Goal: Transaction & Acquisition: Purchase product/service

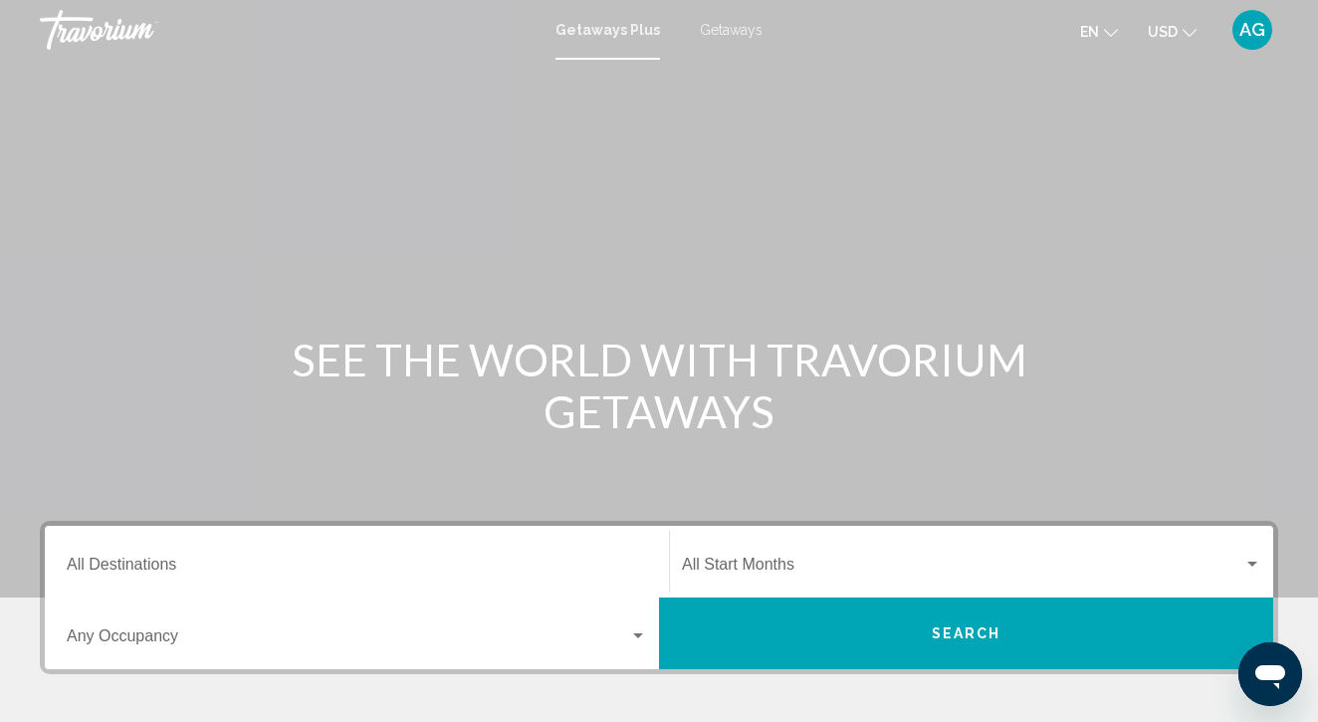
click at [1197, 32] on ul "en English Español Français Italiano Português русский USD USD ($) MXN (Mex$) C…" at bounding box center [1153, 30] width 146 height 32
click at [1185, 30] on icon "Change currency" at bounding box center [1190, 33] width 14 height 8
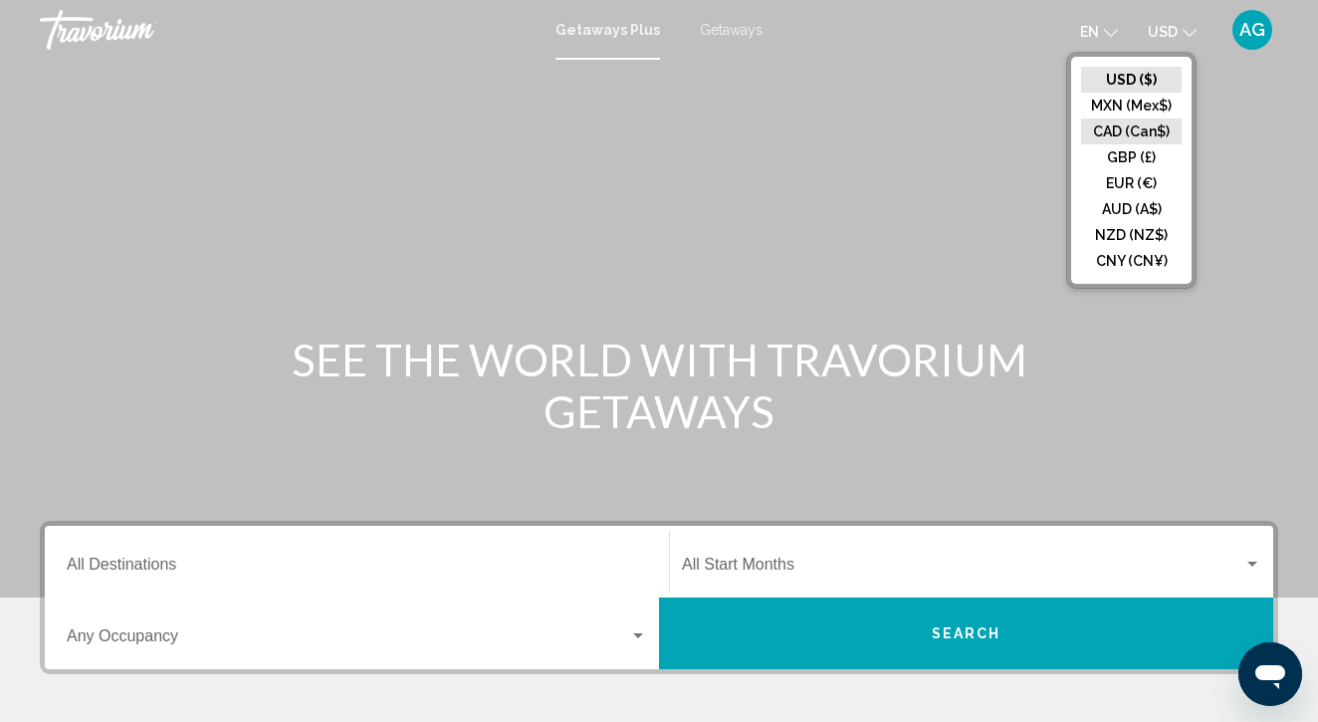
click at [1120, 126] on button "CAD (Can$)" at bounding box center [1131, 131] width 101 height 26
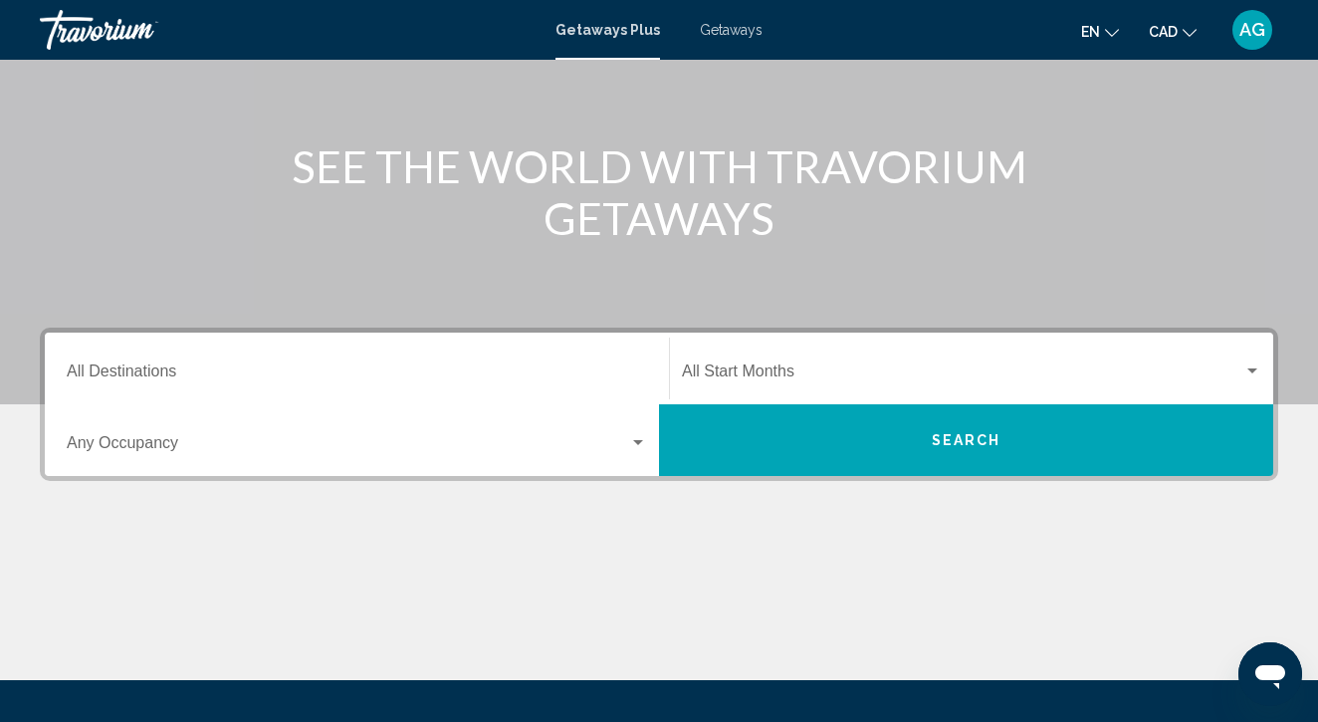
scroll to position [196, 0]
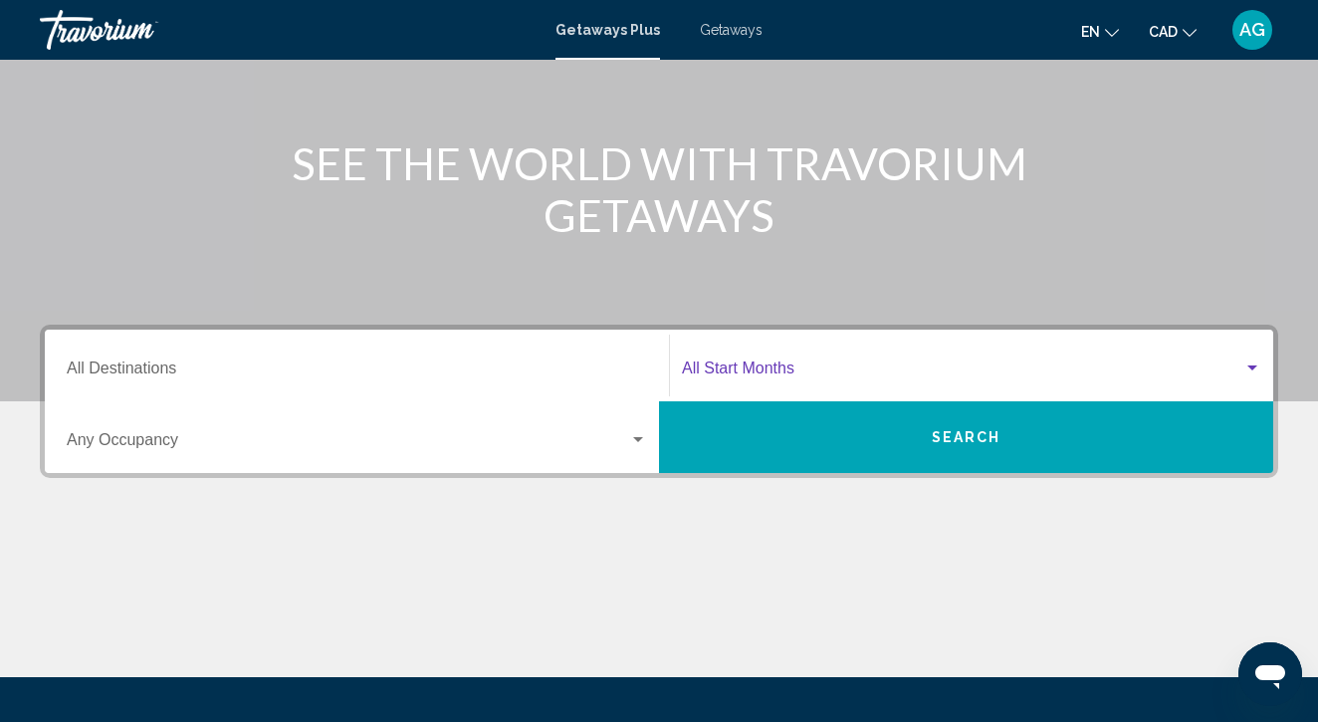
click at [831, 367] on span "Search widget" at bounding box center [963, 372] width 562 height 18
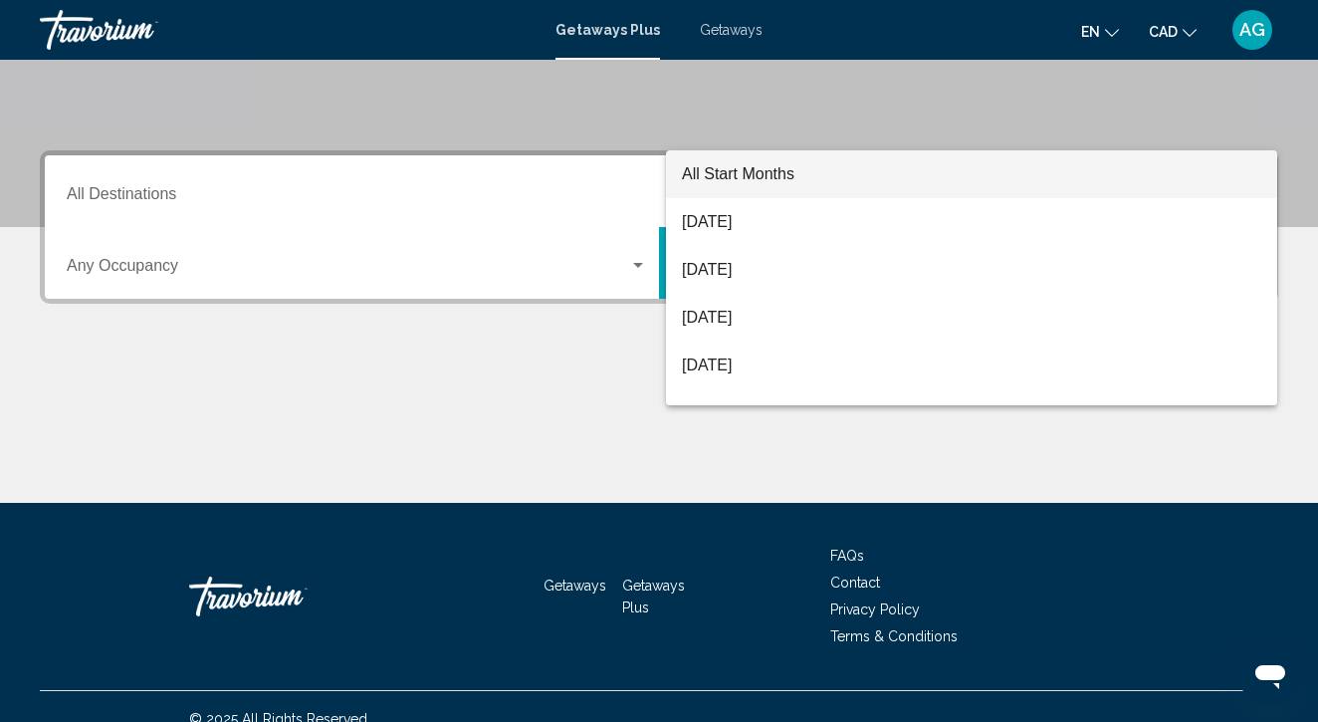
scroll to position [395, 0]
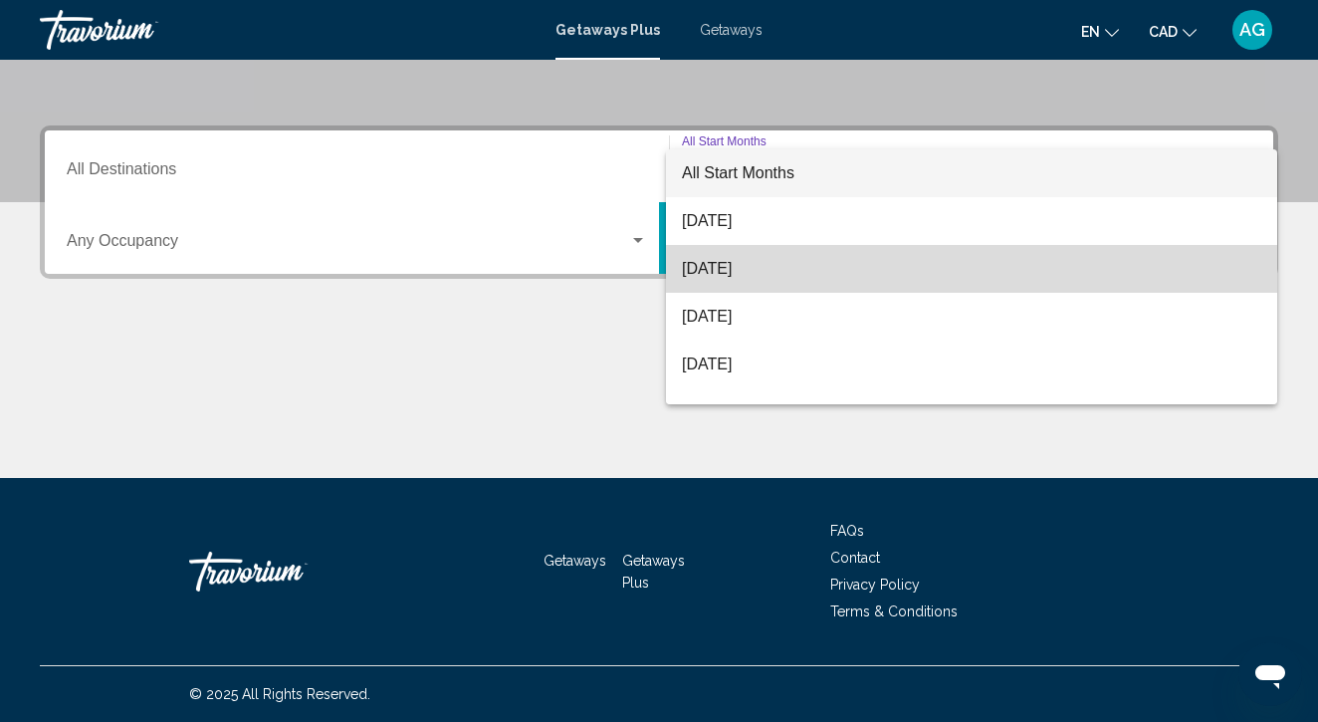
click at [782, 267] on span "September 2025" at bounding box center [971, 269] width 579 height 48
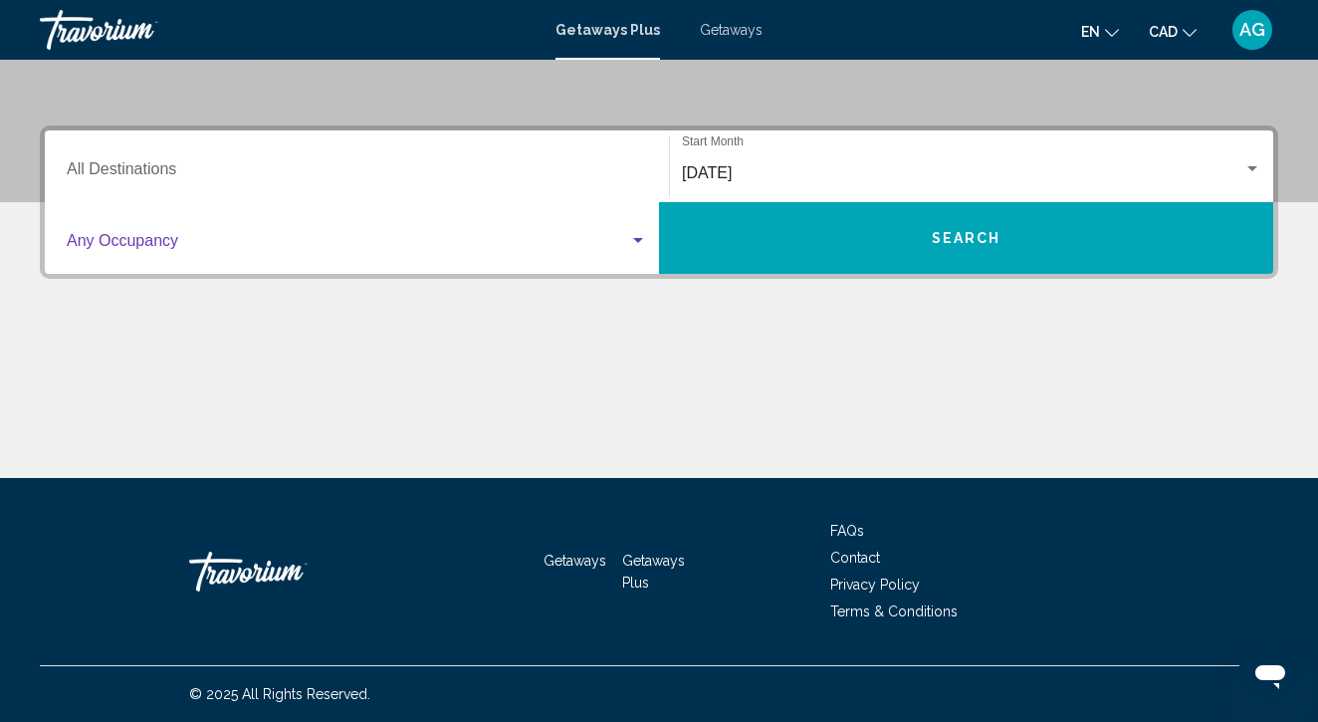
click at [404, 242] on span "Search widget" at bounding box center [348, 245] width 563 height 18
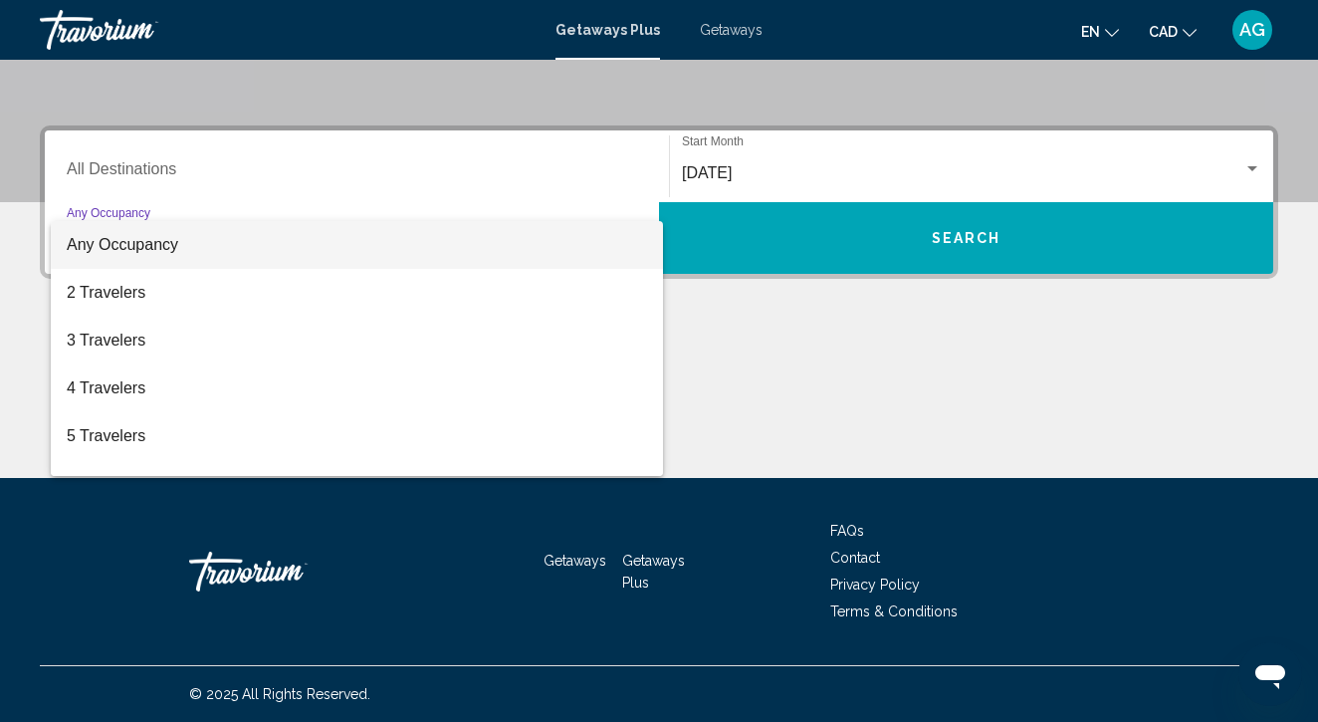
click at [829, 358] on div at bounding box center [659, 361] width 1318 height 722
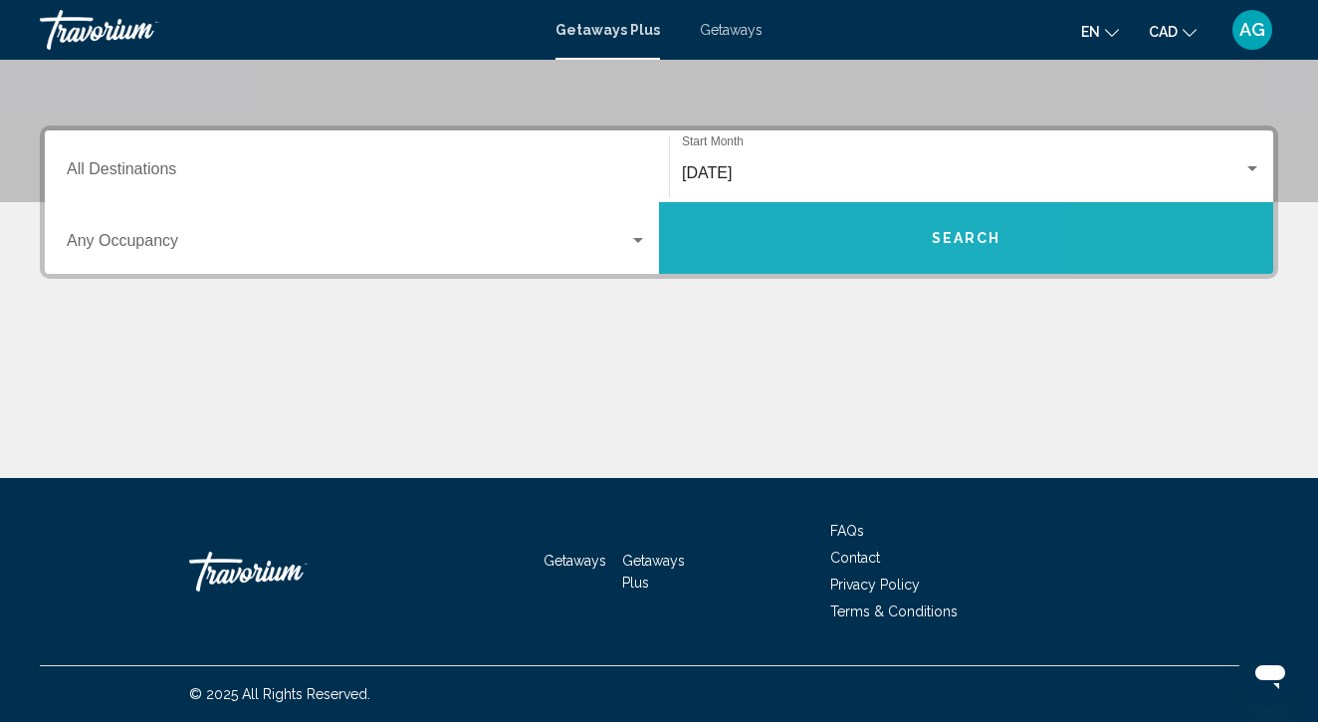
click at [793, 235] on button "Search" at bounding box center [966, 238] width 614 height 72
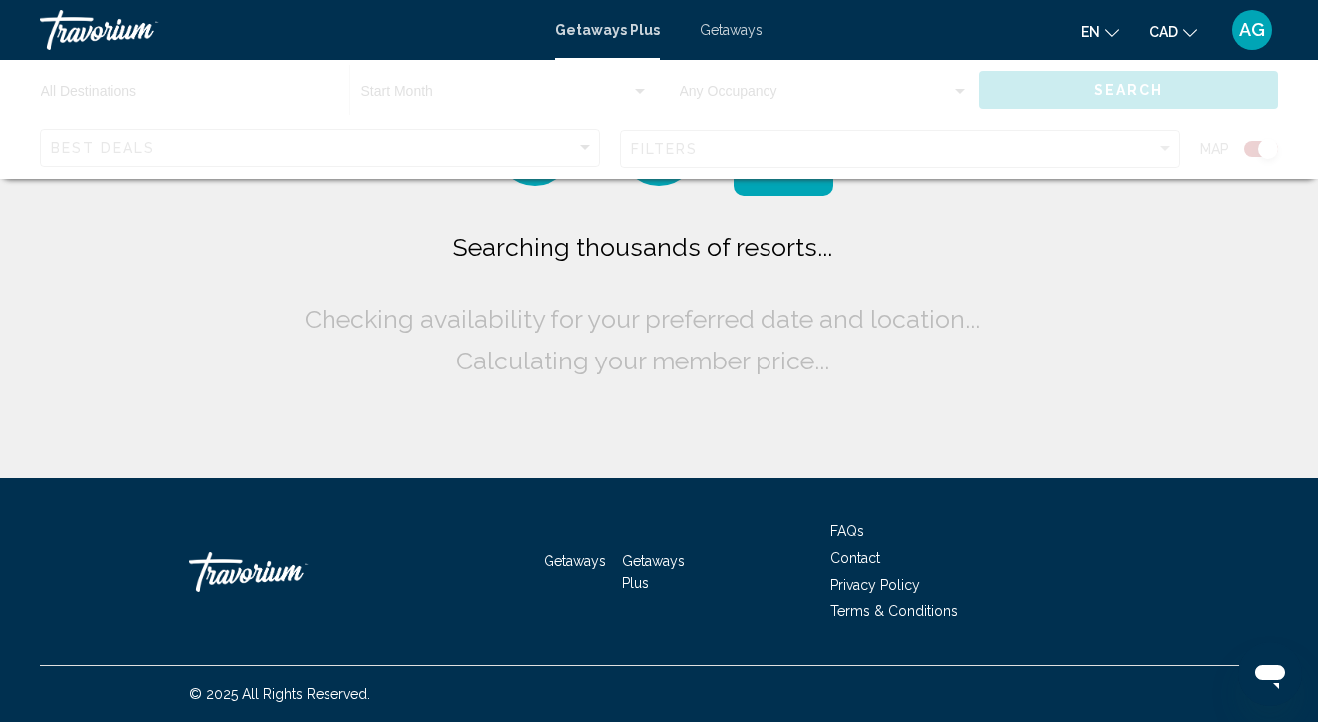
click at [736, 33] on span "Getaways" at bounding box center [731, 30] width 63 height 16
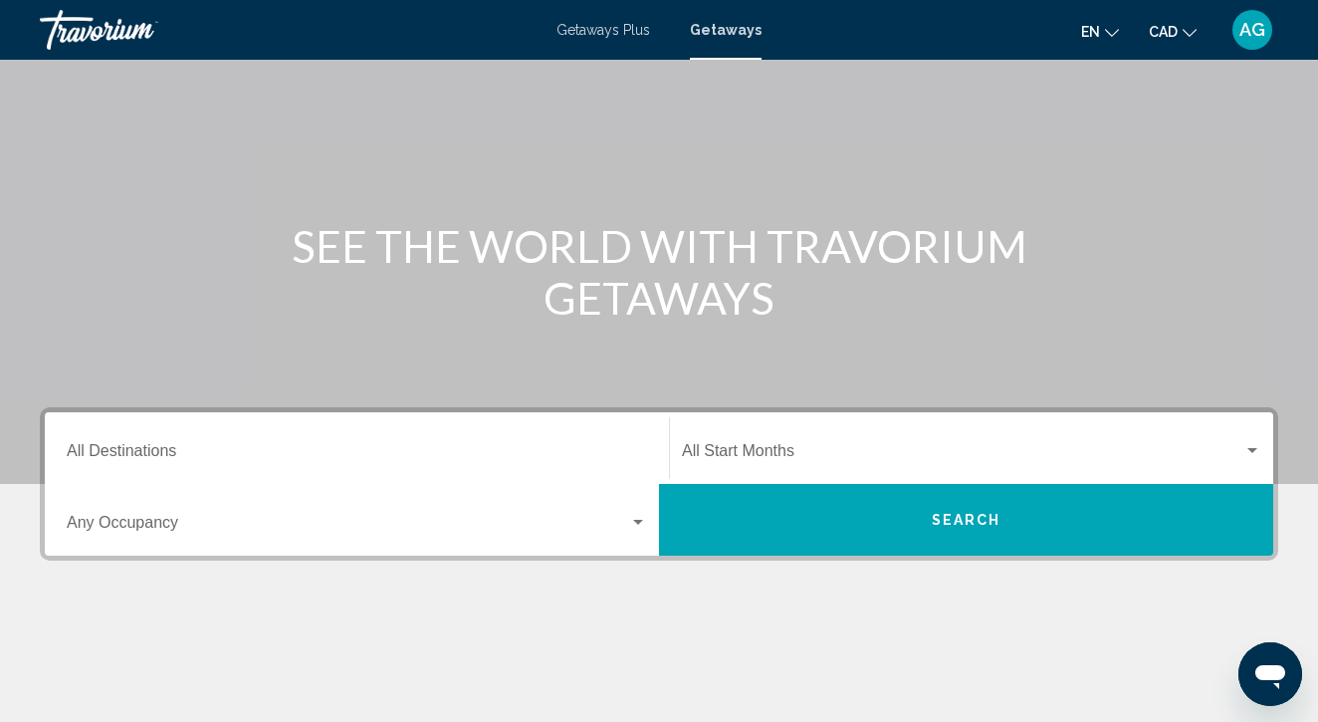
scroll to position [115, 0]
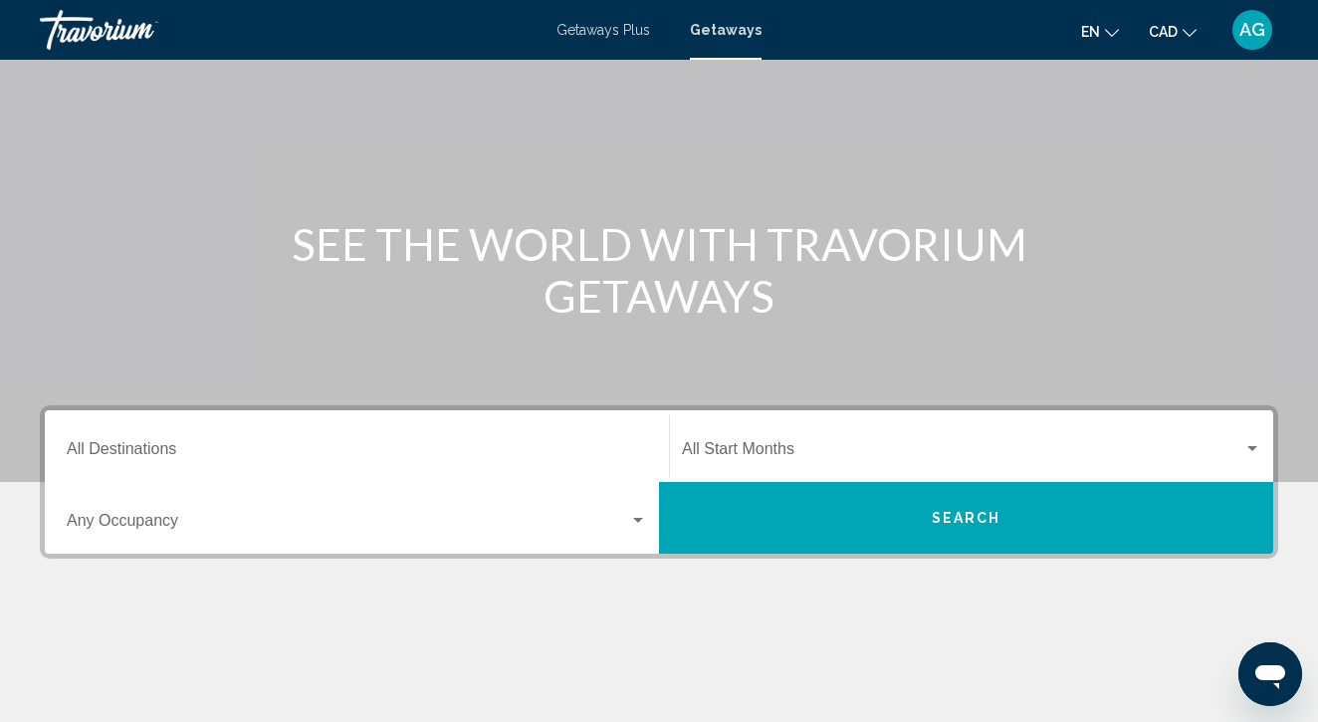
click at [775, 440] on div "Start Month All Start Months" at bounding box center [971, 446] width 579 height 63
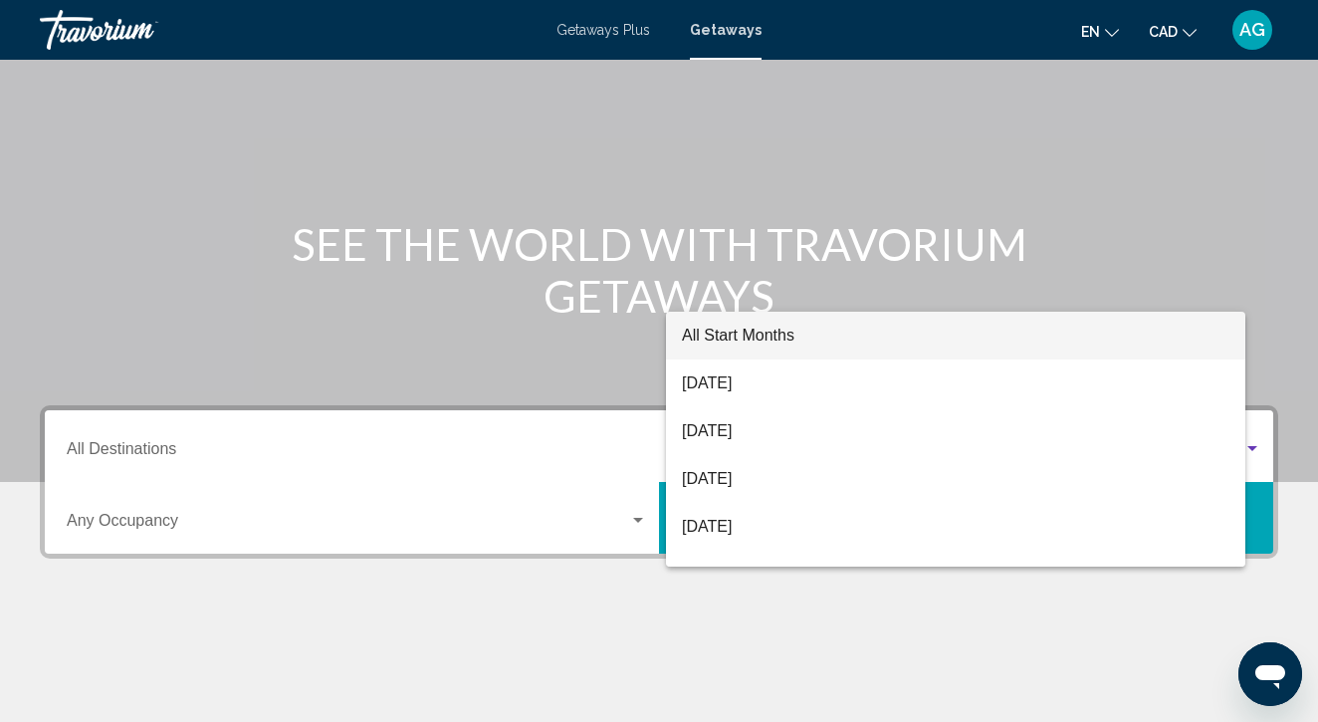
scroll to position [395, 0]
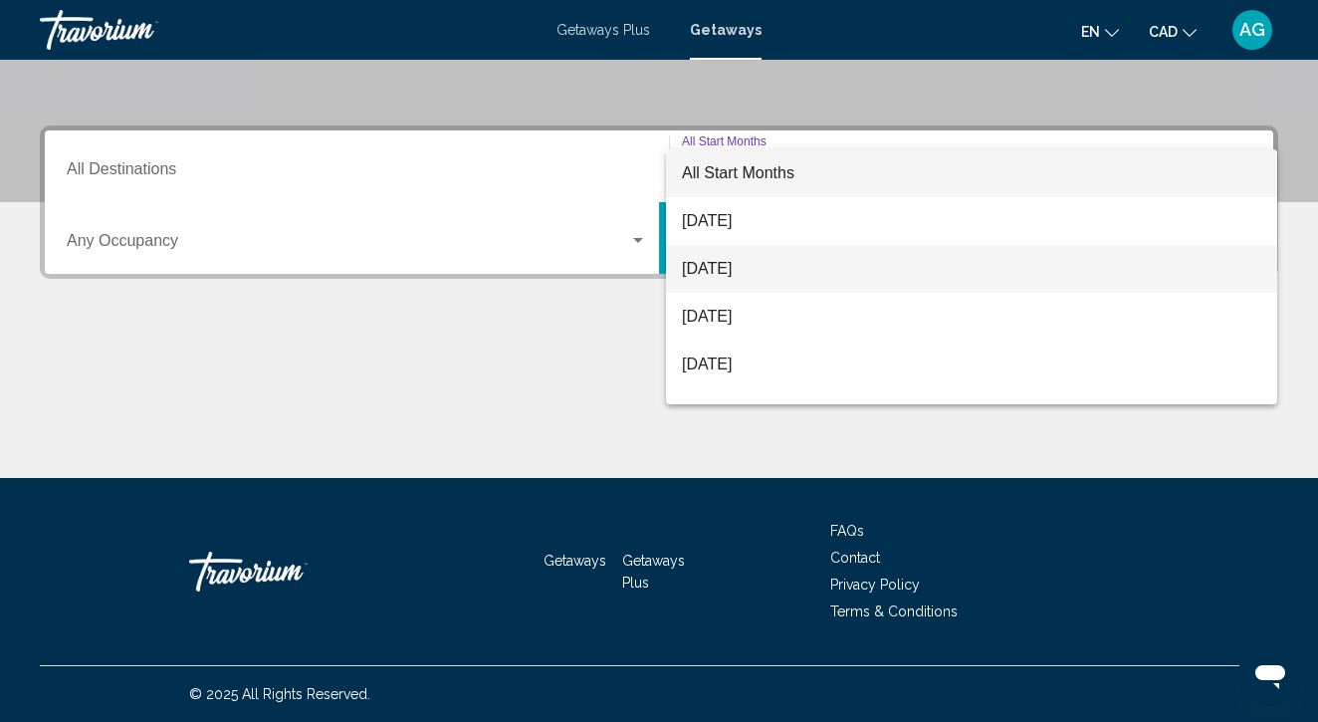
click at [759, 265] on span "September 2025" at bounding box center [971, 269] width 579 height 48
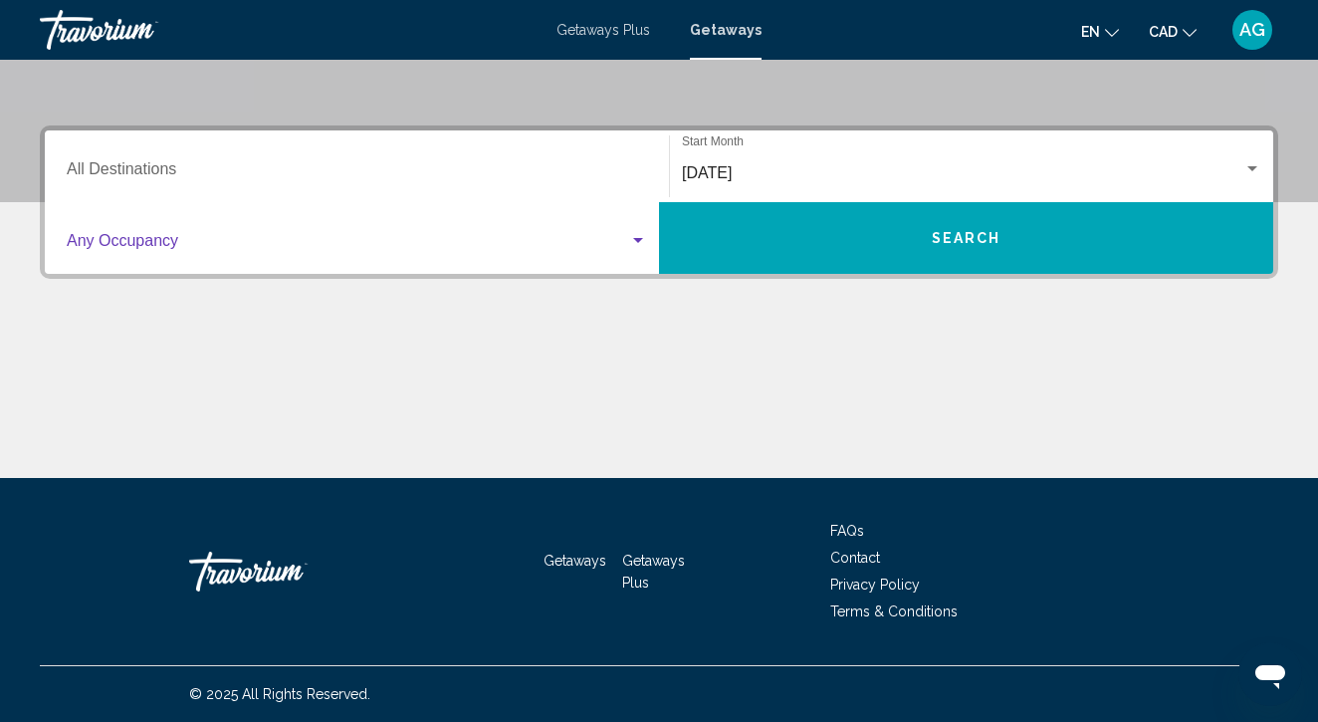
click at [565, 242] on span "Search widget" at bounding box center [348, 245] width 563 height 18
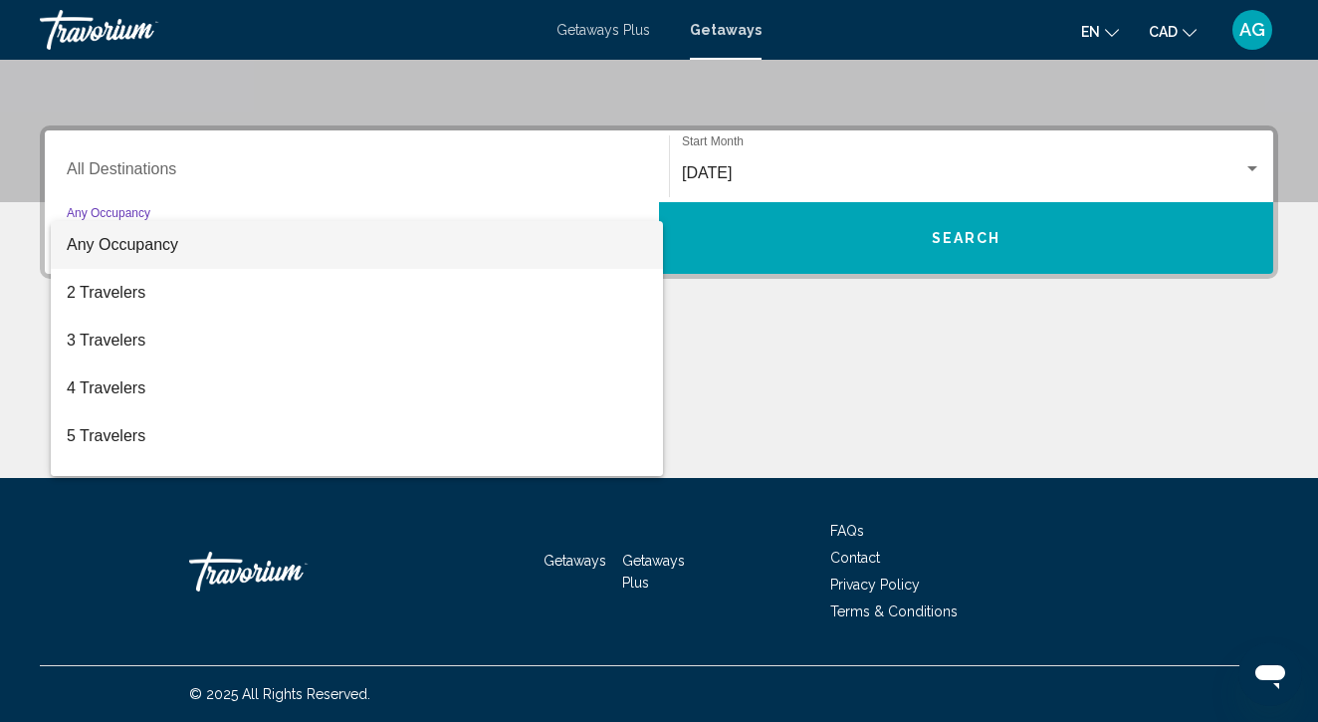
click at [540, 162] on div at bounding box center [659, 361] width 1318 height 722
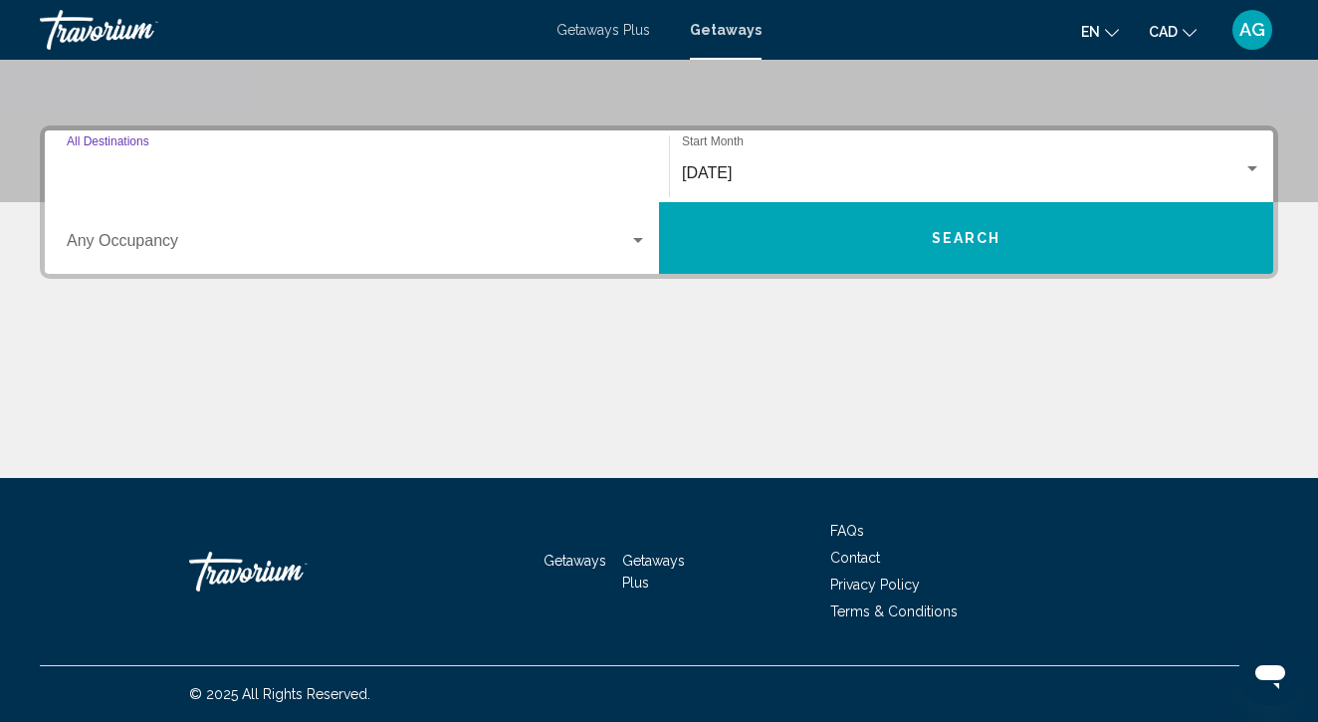
click at [540, 166] on input "Destination All Destinations" at bounding box center [357, 173] width 580 height 18
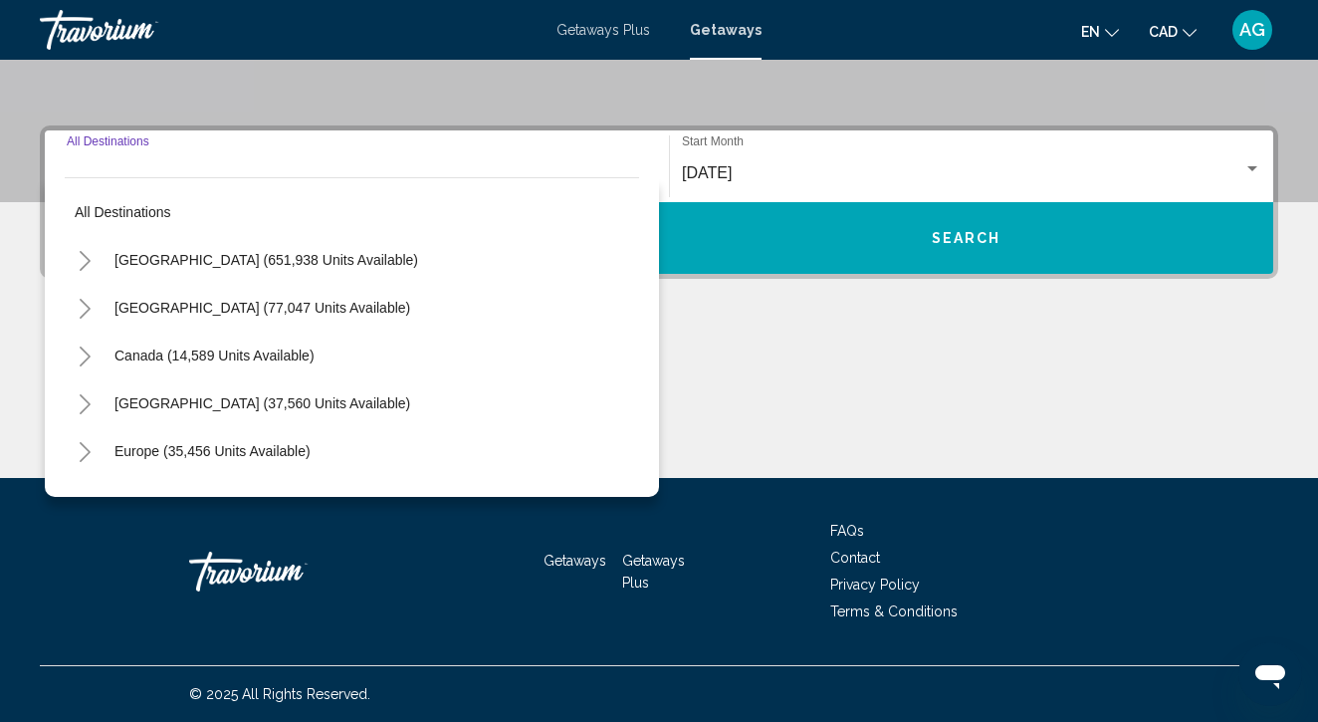
click at [81, 260] on icon "Toggle United States (651,938 units available)" at bounding box center [85, 261] width 15 height 20
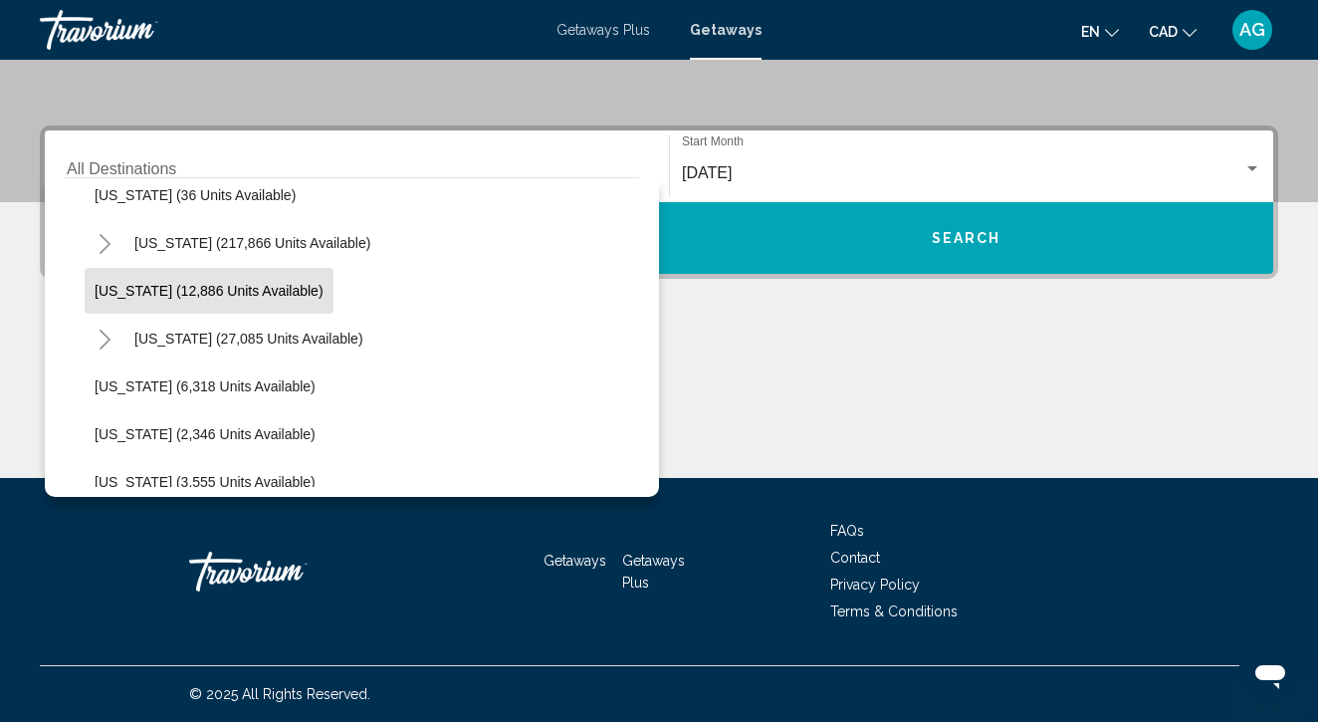
scroll to position [401, 0]
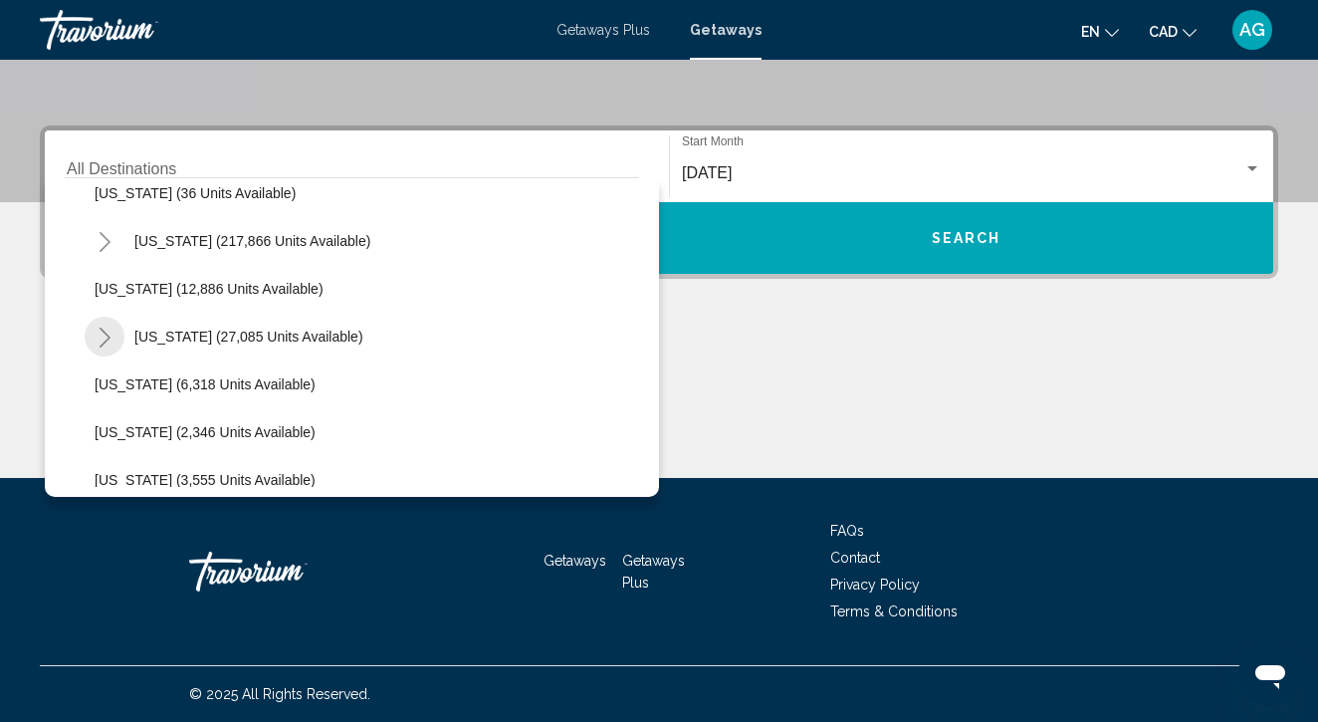
click at [103, 334] on icon "Toggle Hawaii (27,085 units available)" at bounding box center [105, 338] width 15 height 20
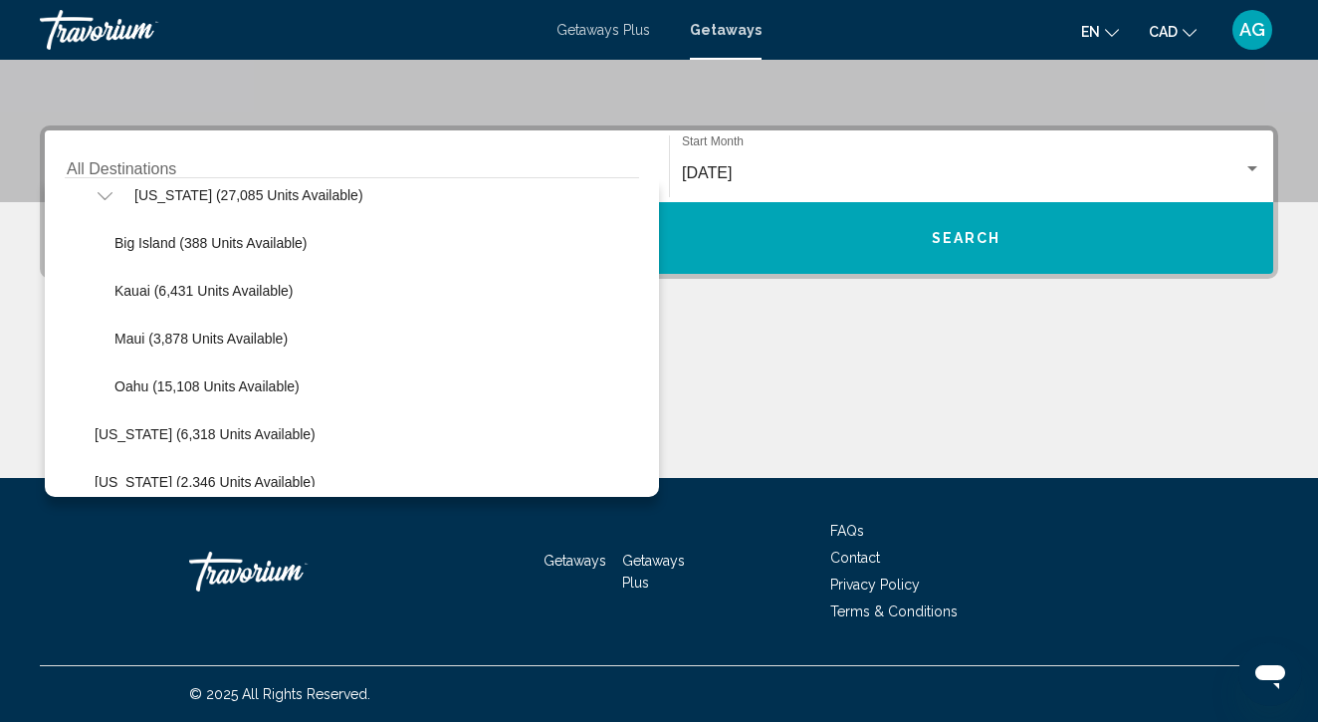
scroll to position [545, 0]
click at [218, 380] on span "Oahu (15,108 units available)" at bounding box center [206, 384] width 185 height 16
type input "**********"
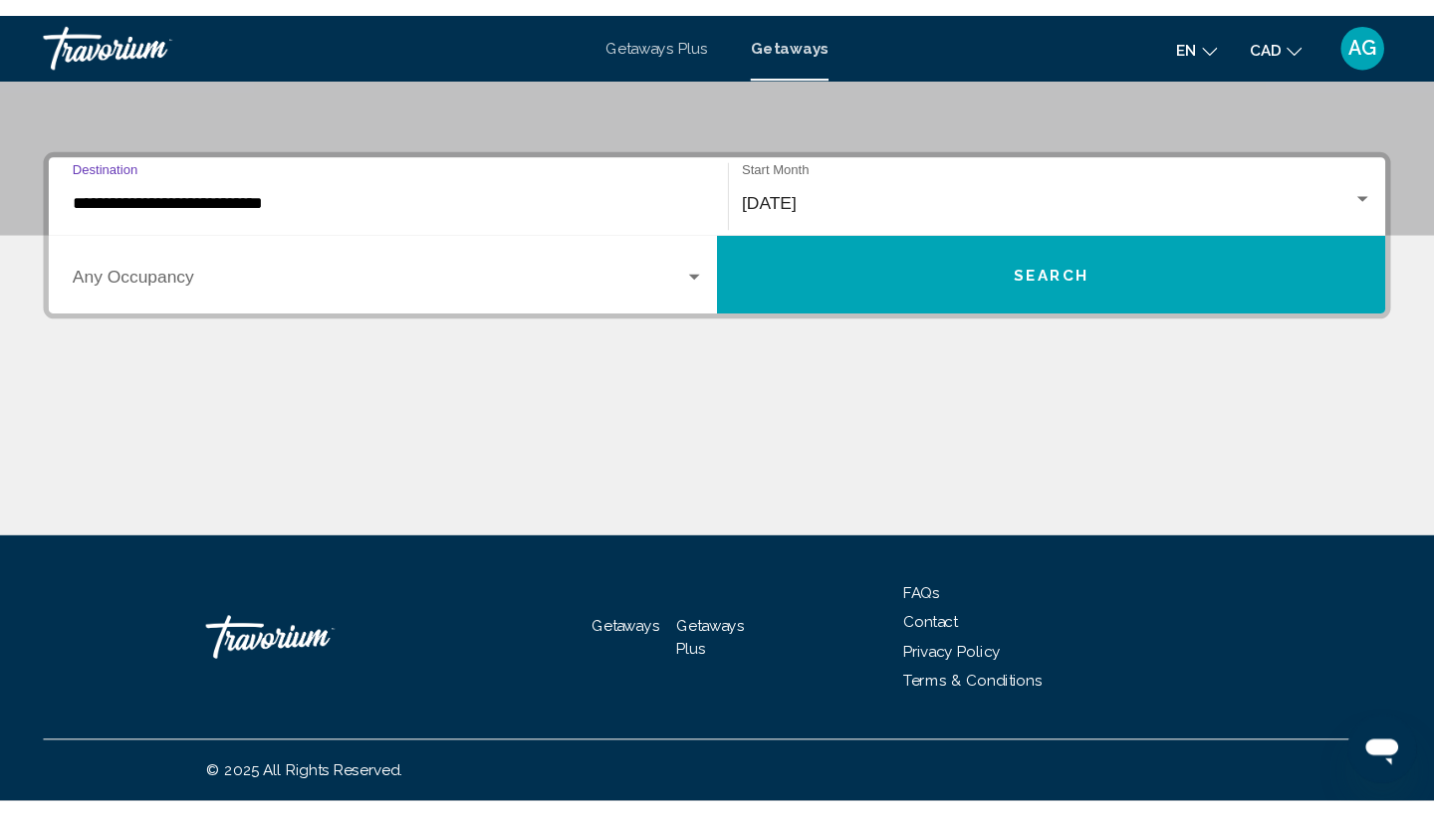
scroll to position [265, 0]
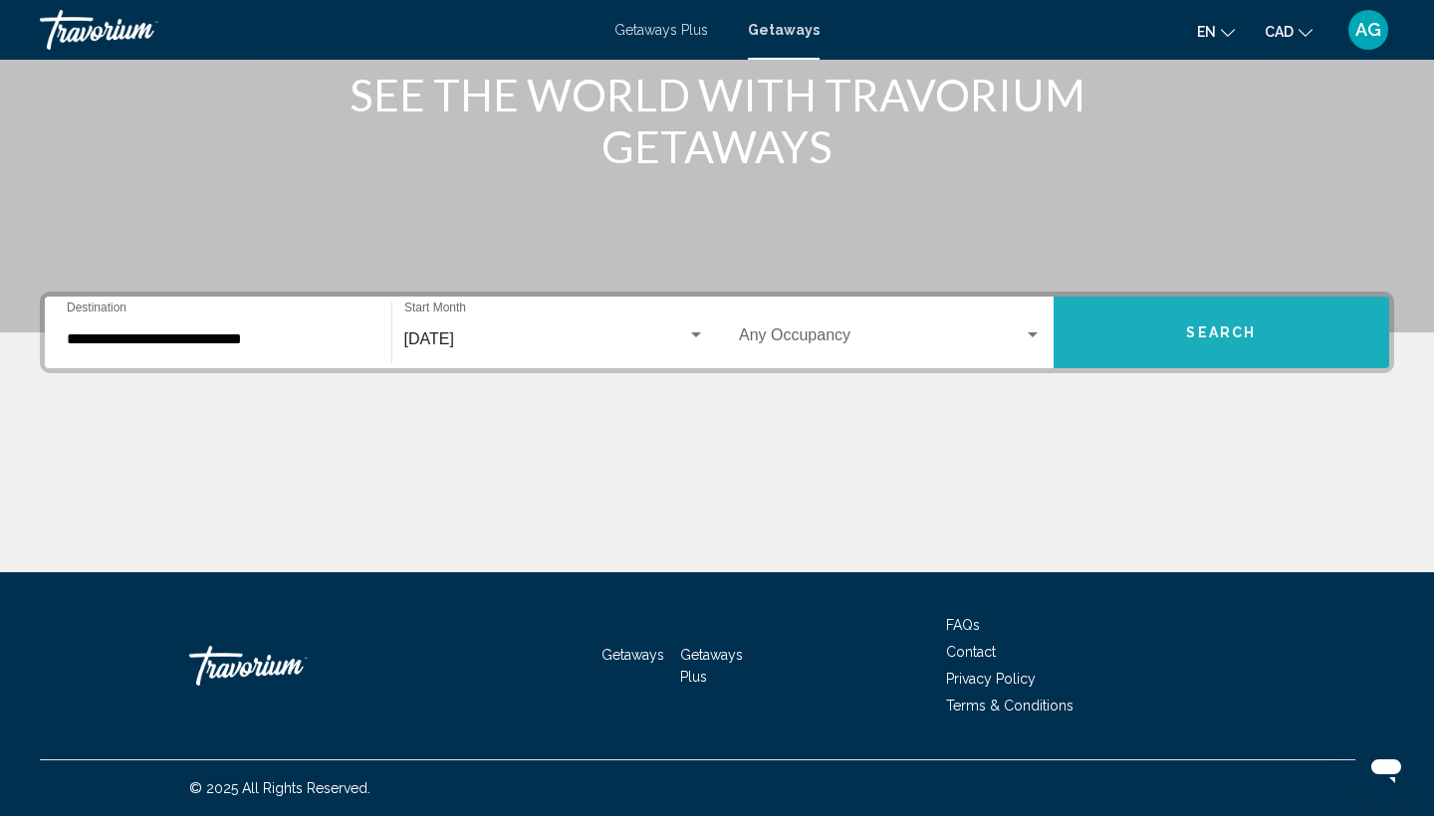
click at [1146, 345] on button "Search" at bounding box center [1221, 333] width 337 height 72
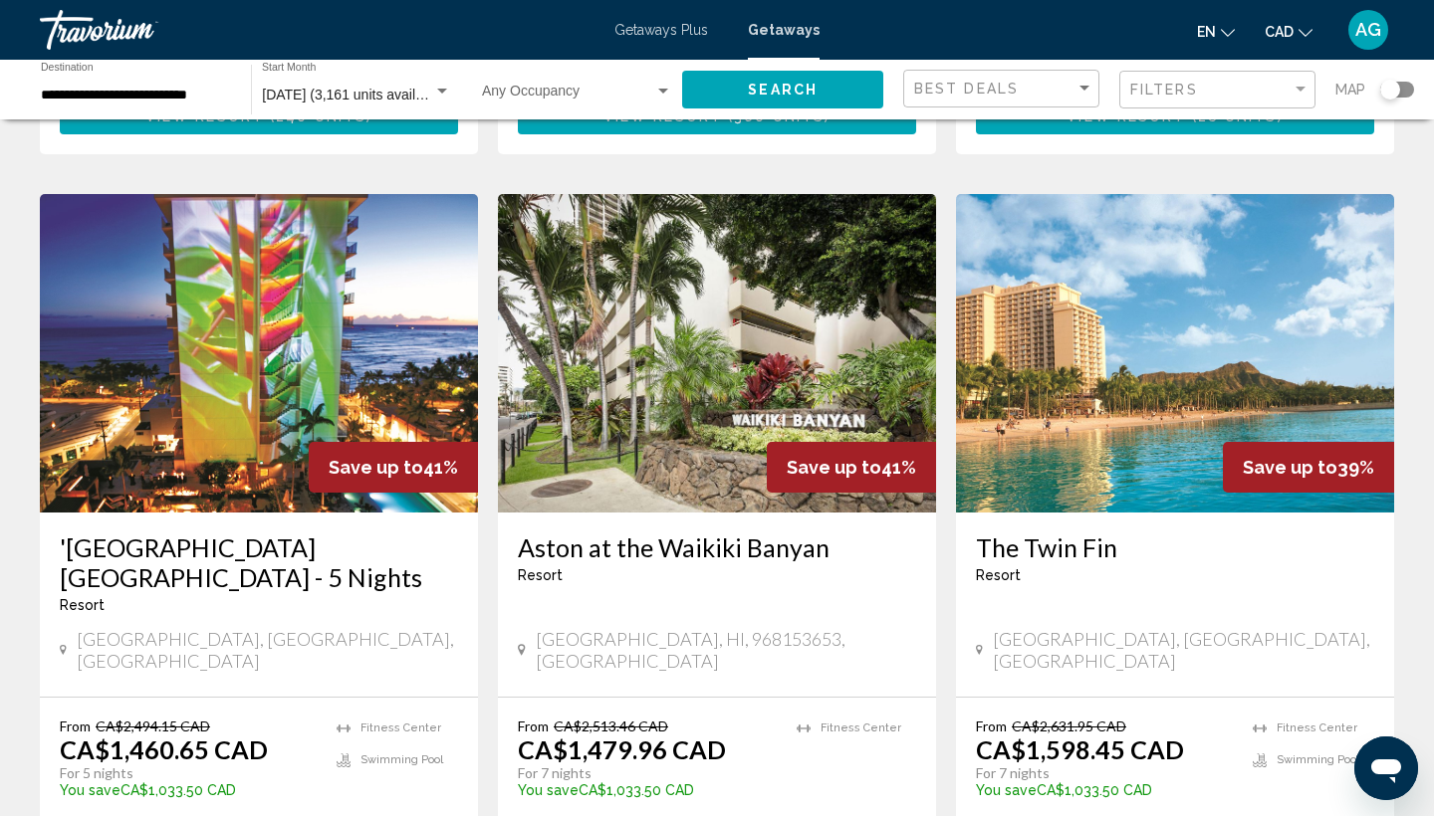
scroll to position [2346, 0]
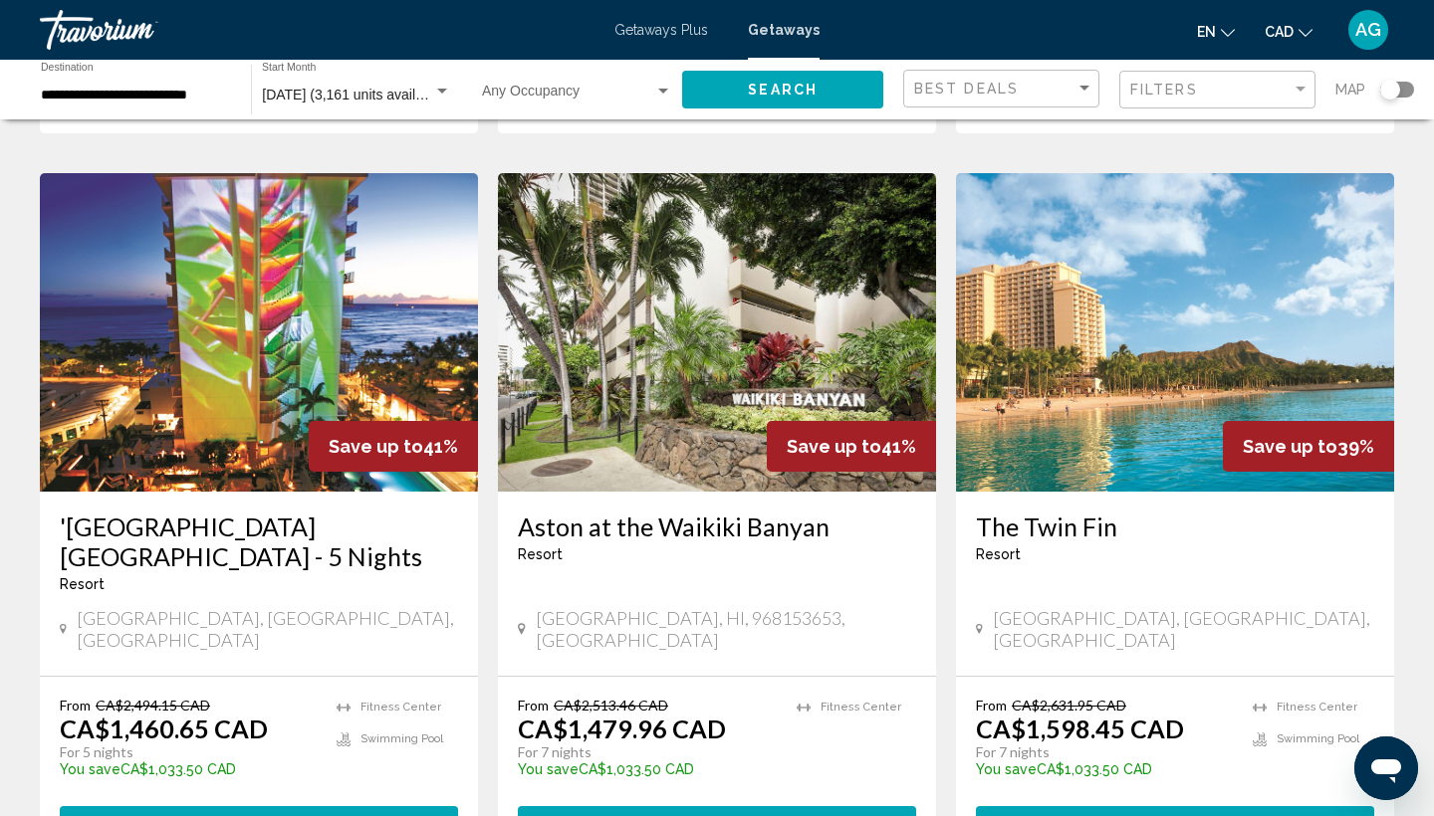
click at [240, 261] on img "Main content" at bounding box center [259, 332] width 438 height 319
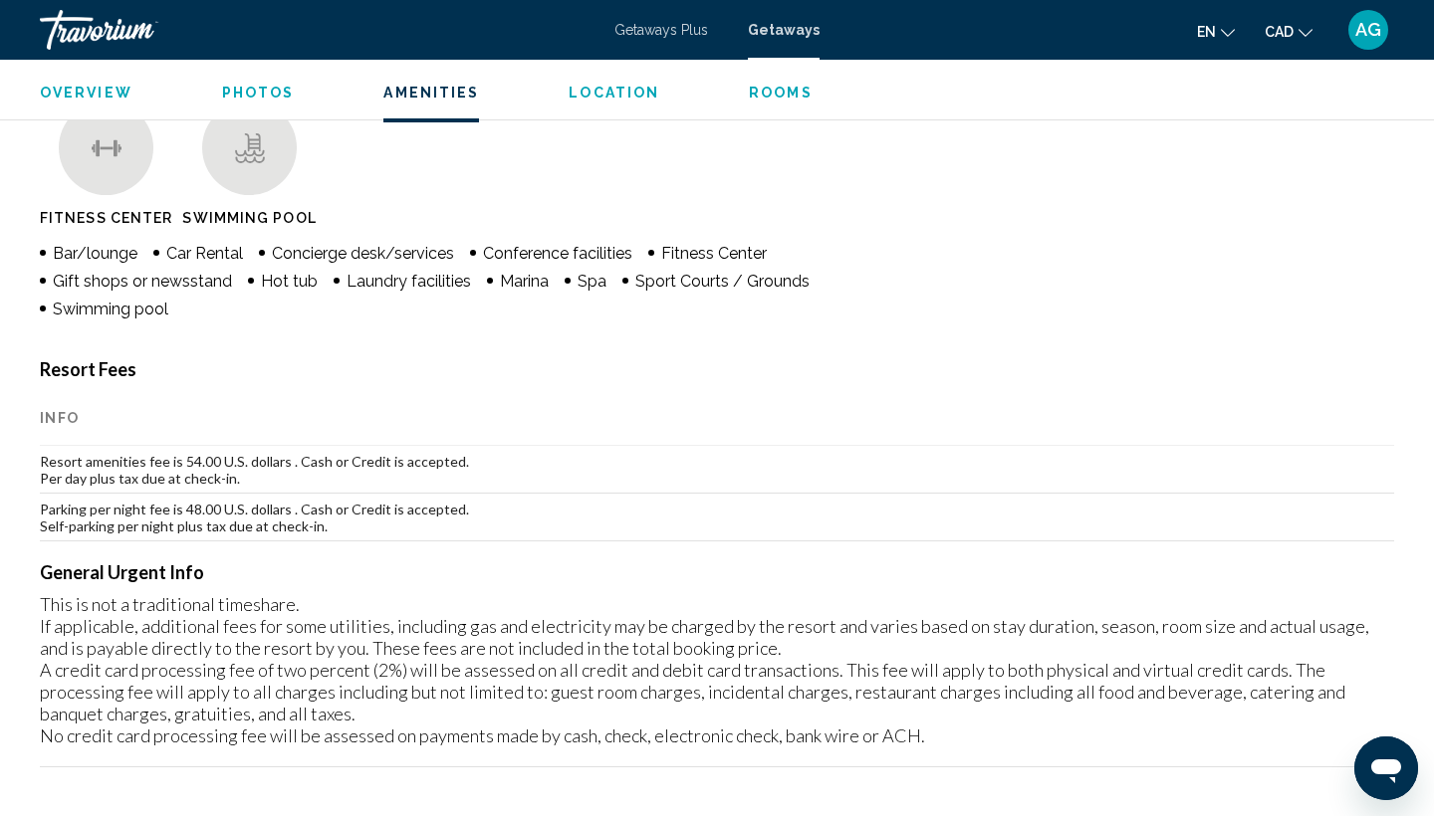
scroll to position [1514, 0]
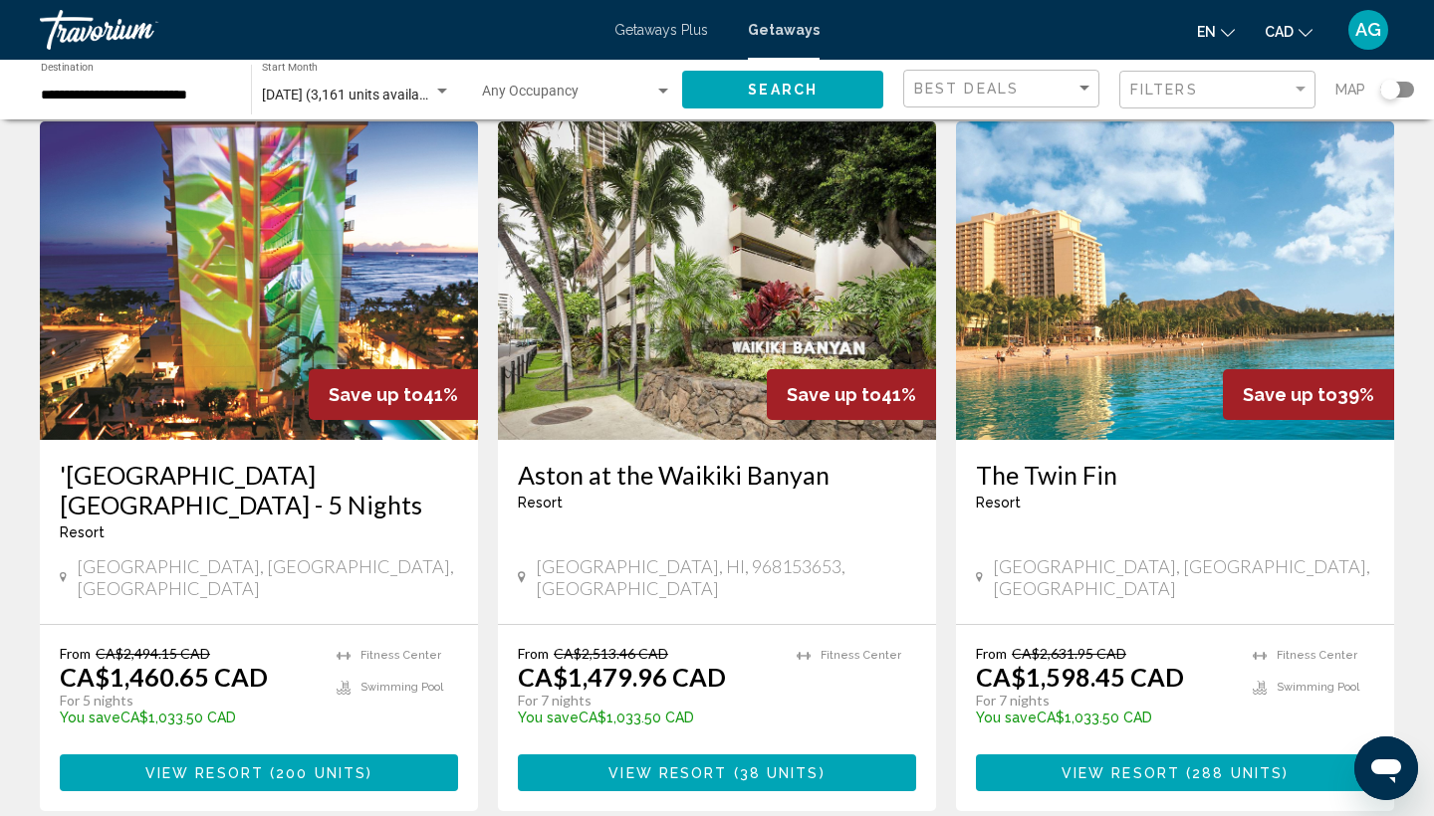
scroll to position [2407, 0]
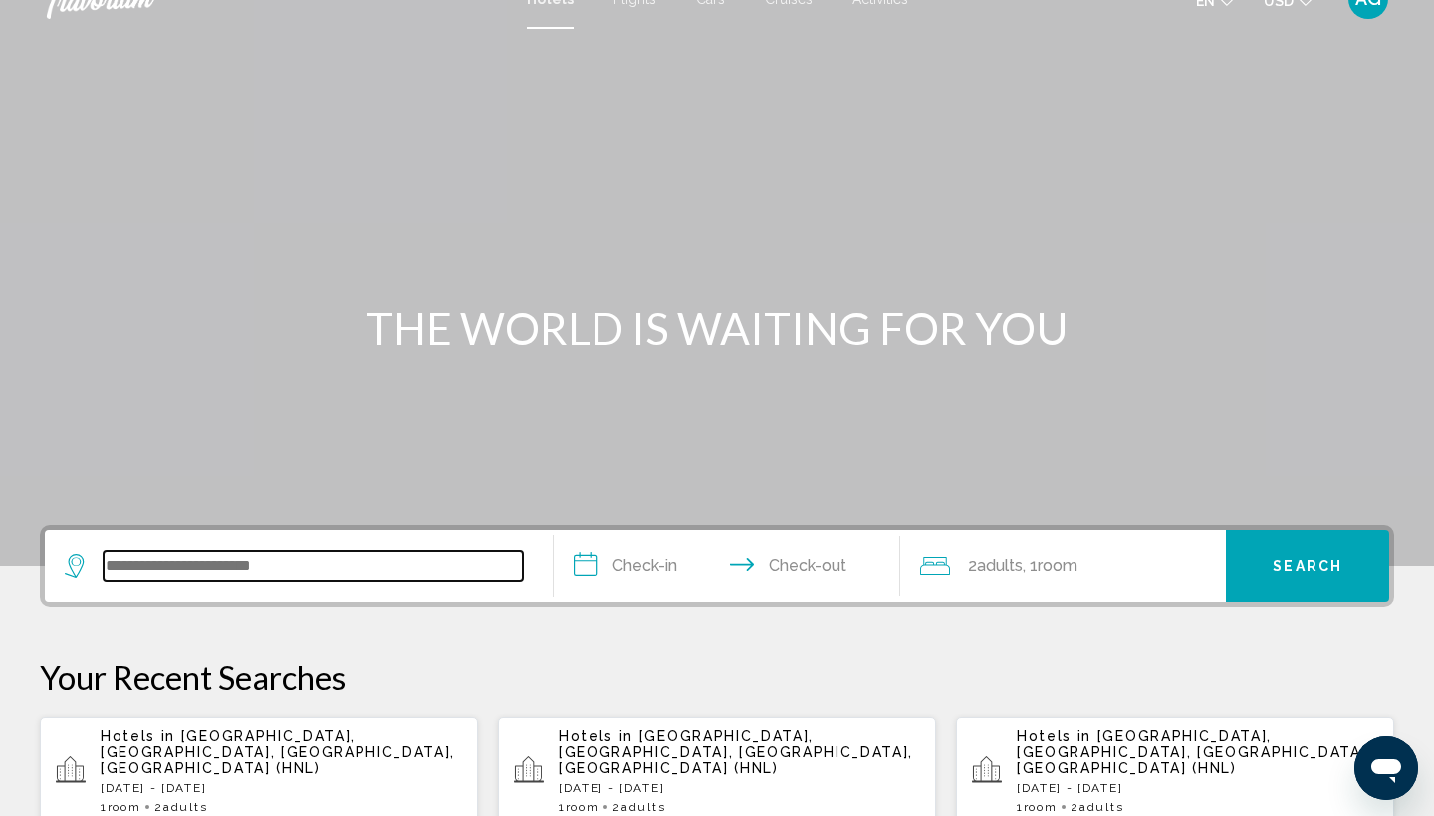
click at [385, 566] on input "Search widget" at bounding box center [313, 567] width 419 height 30
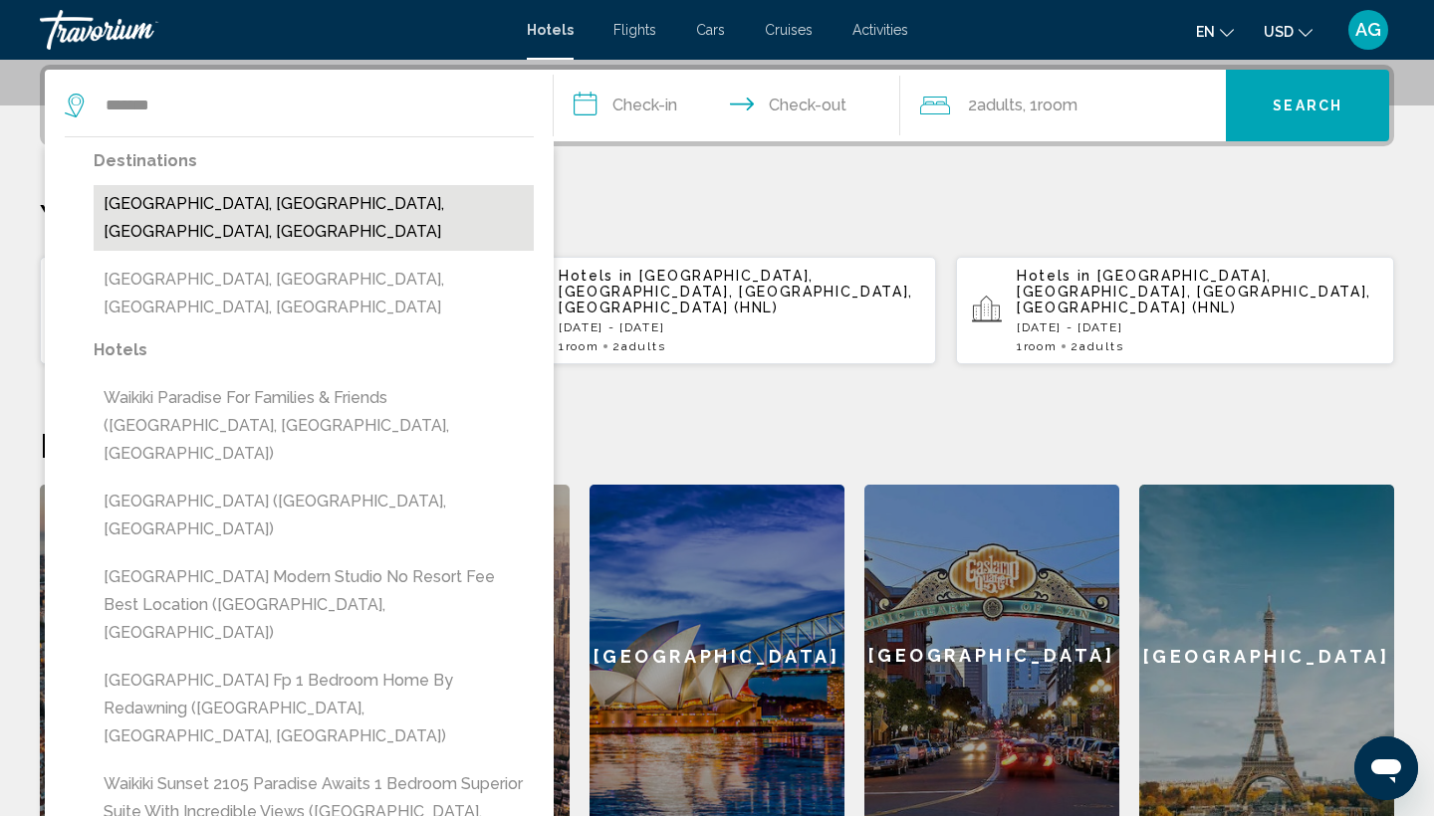
click at [292, 202] on button "[GEOGRAPHIC_DATA], [GEOGRAPHIC_DATA], [GEOGRAPHIC_DATA], [GEOGRAPHIC_DATA]" at bounding box center [314, 218] width 440 height 66
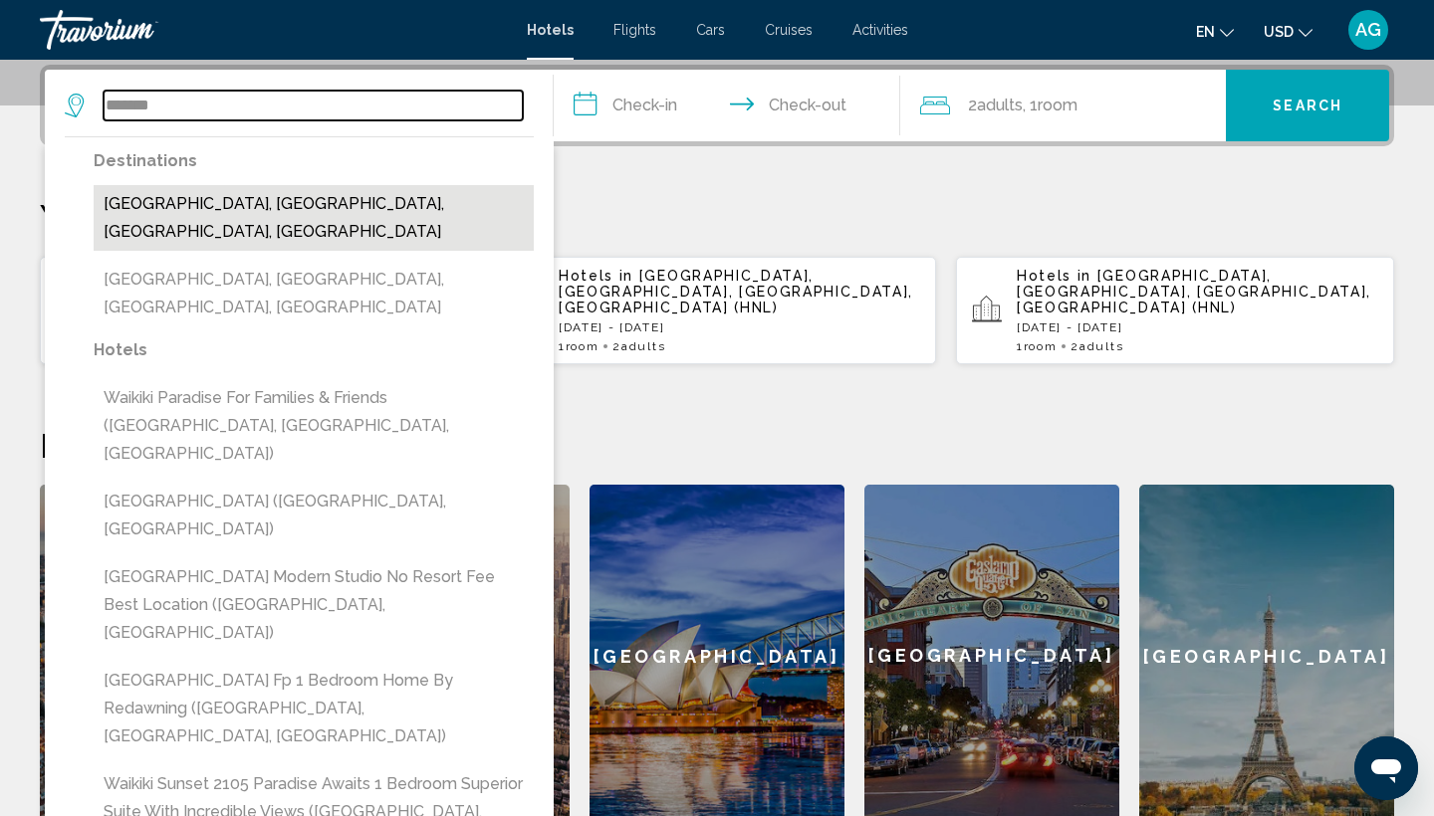
type input "**********"
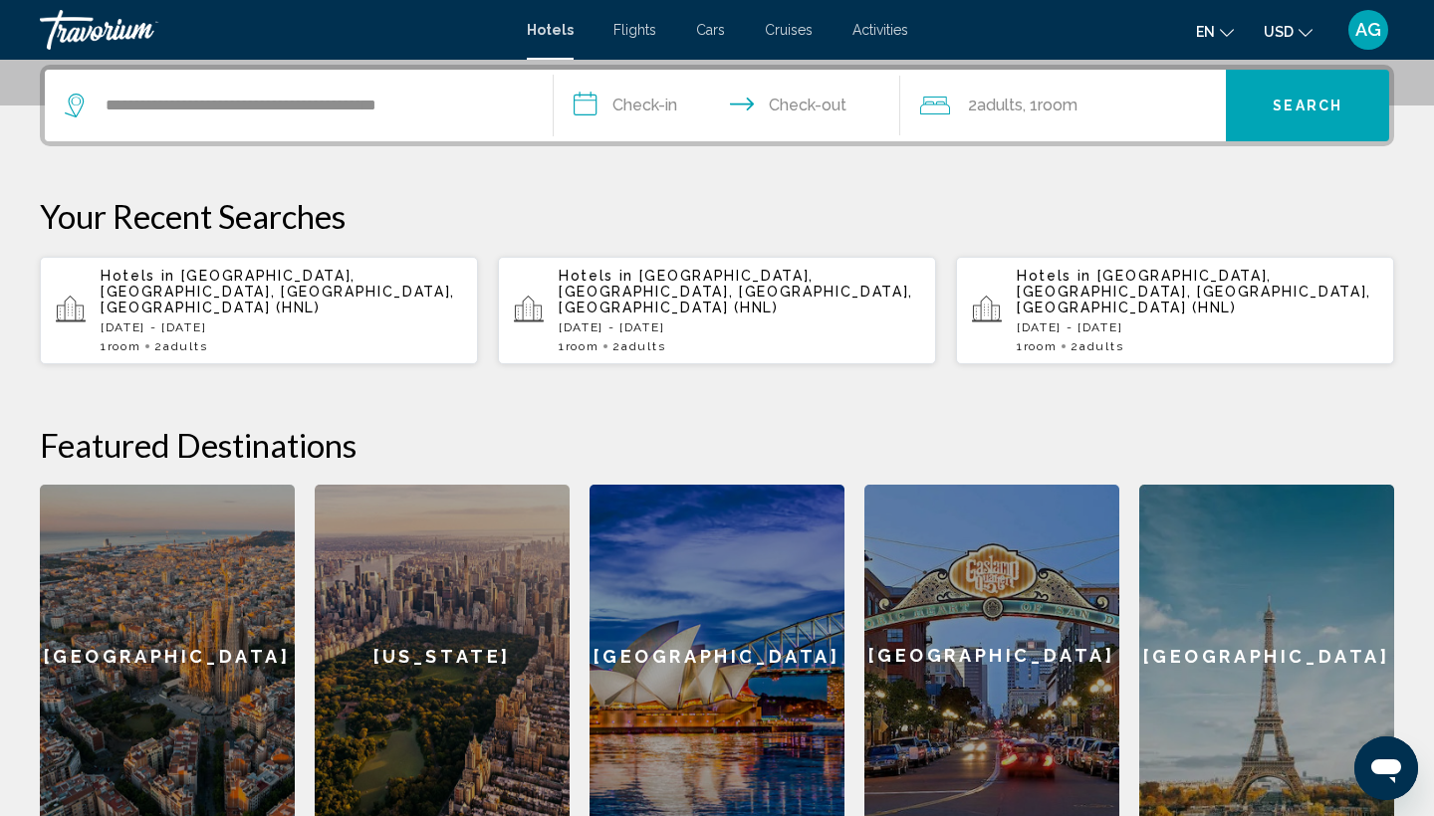
click at [616, 114] on input "**********" at bounding box center [731, 109] width 354 height 78
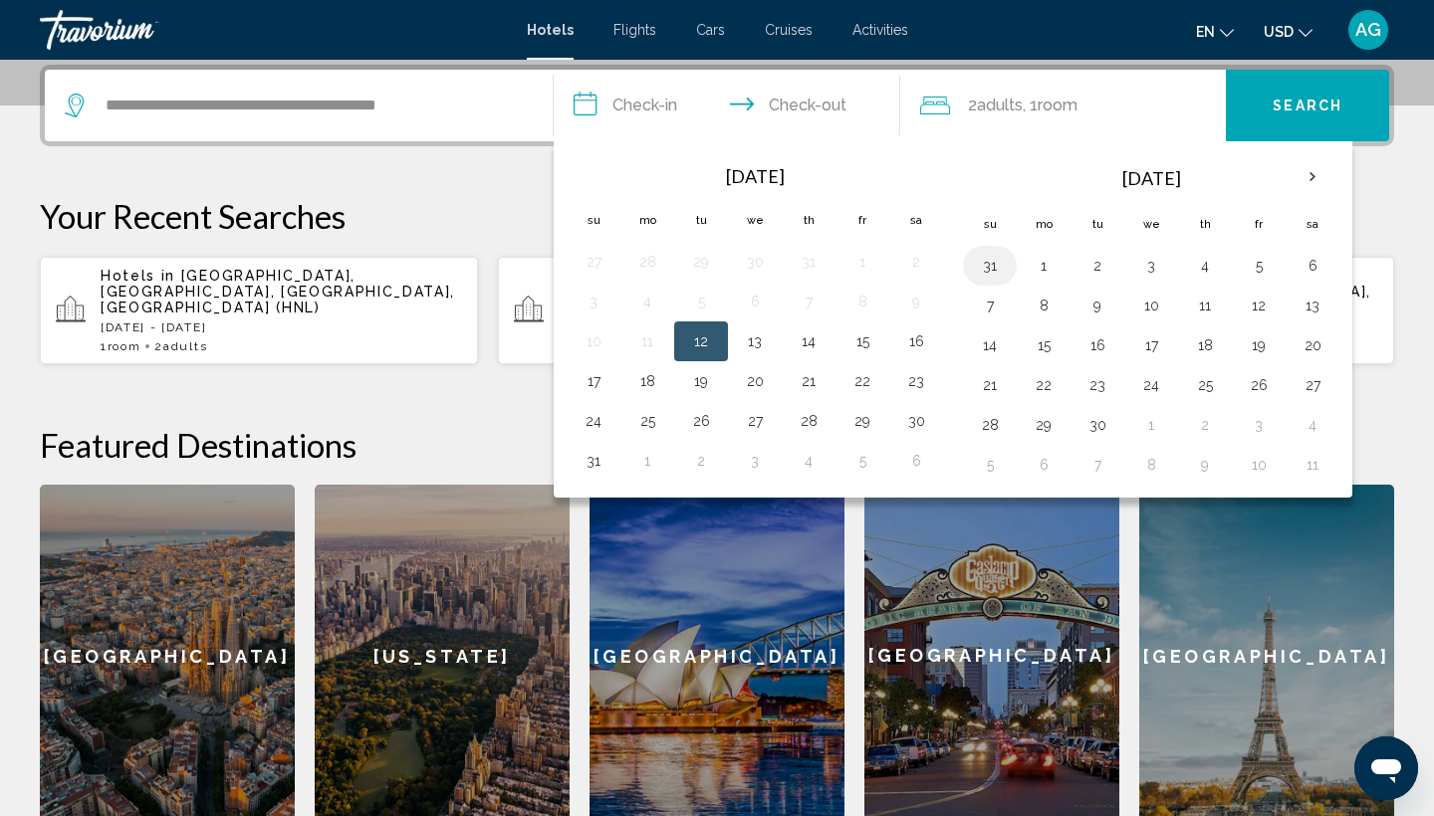
click at [985, 268] on button "31" at bounding box center [990, 266] width 32 height 28
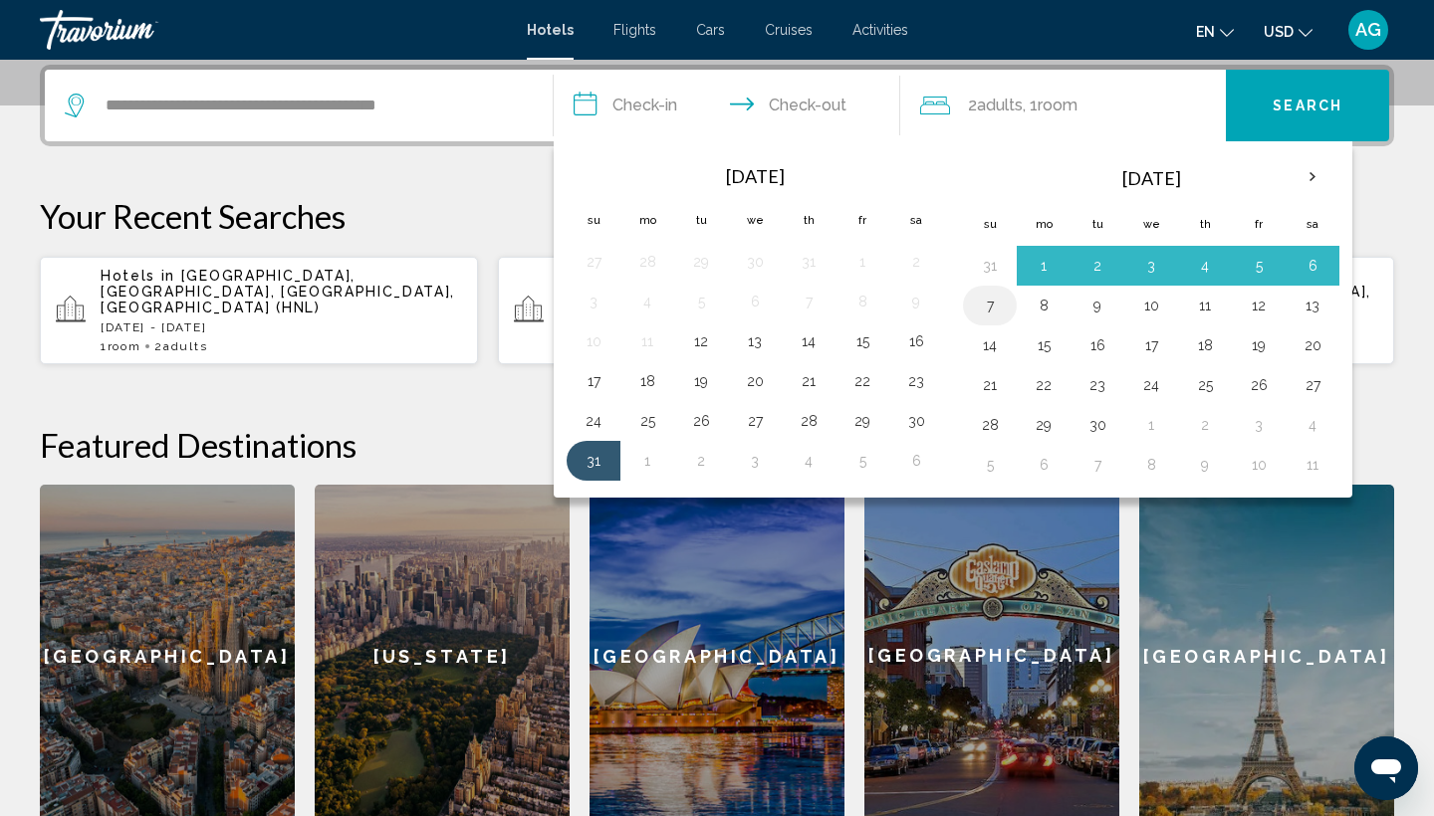
click at [989, 308] on button "7" at bounding box center [990, 306] width 32 height 28
type input "**********"
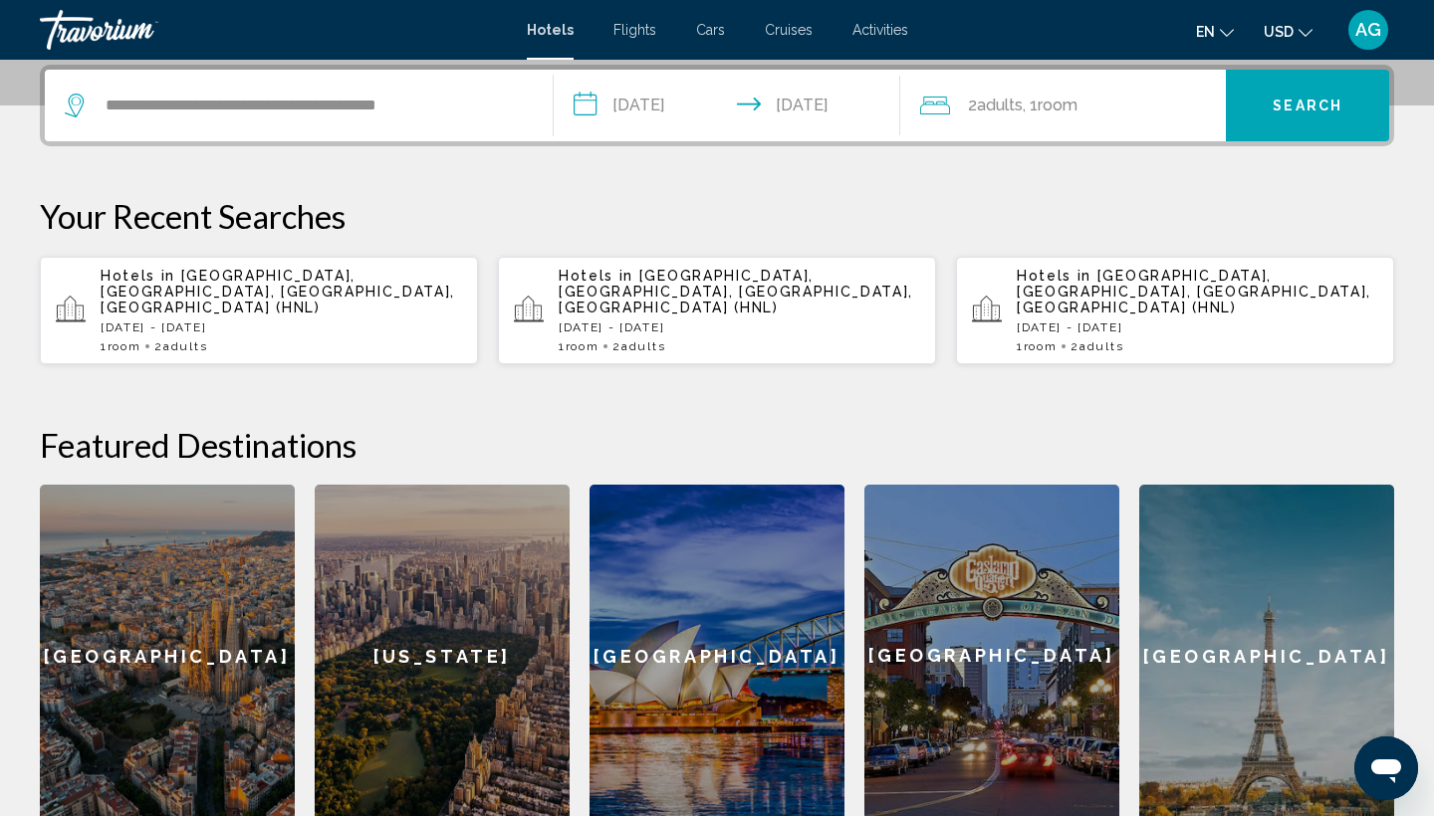
click at [1288, 32] on span "USD" at bounding box center [1278, 32] width 30 height 16
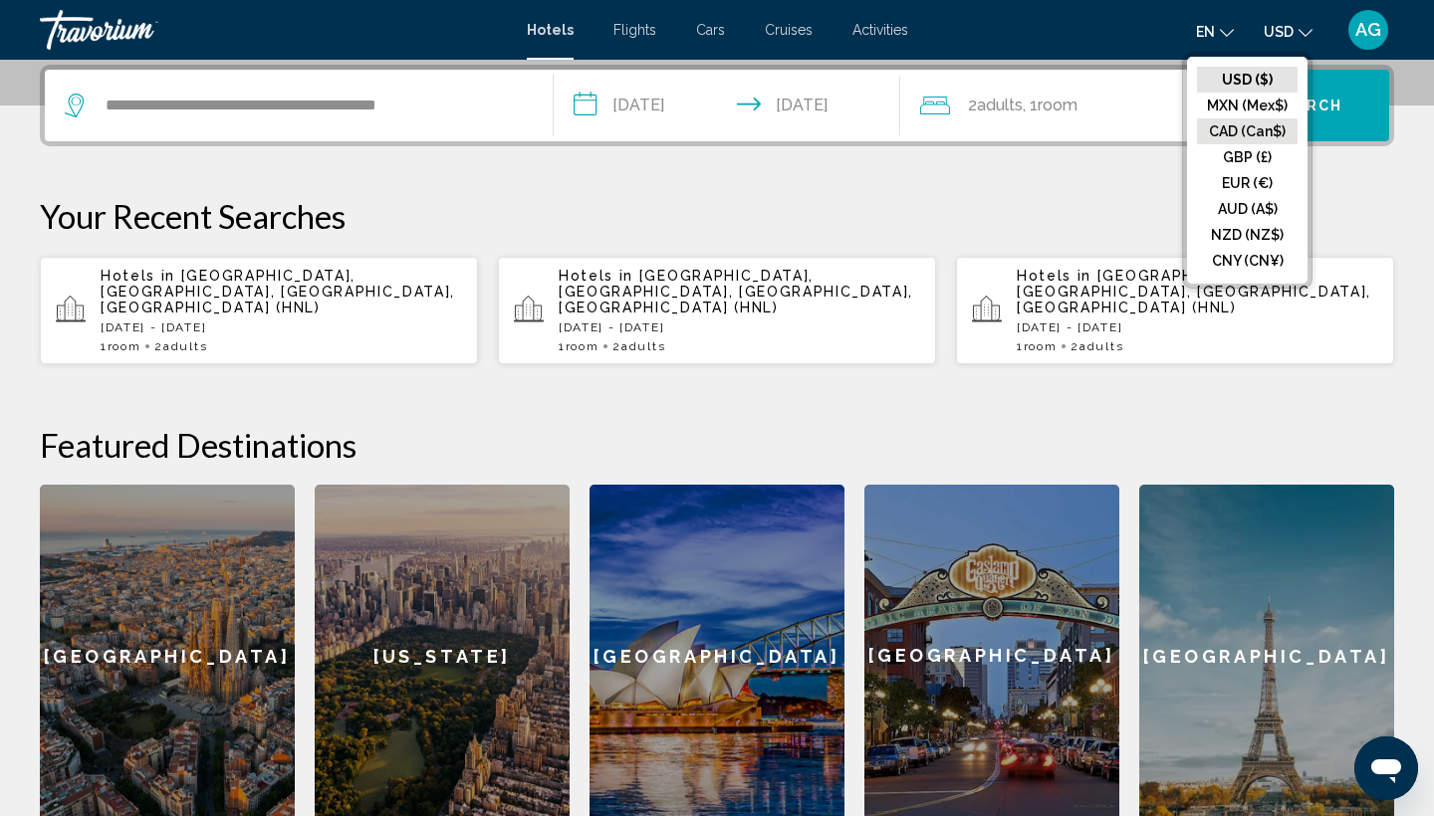
click at [1263, 129] on button "CAD (Can$)" at bounding box center [1247, 131] width 101 height 26
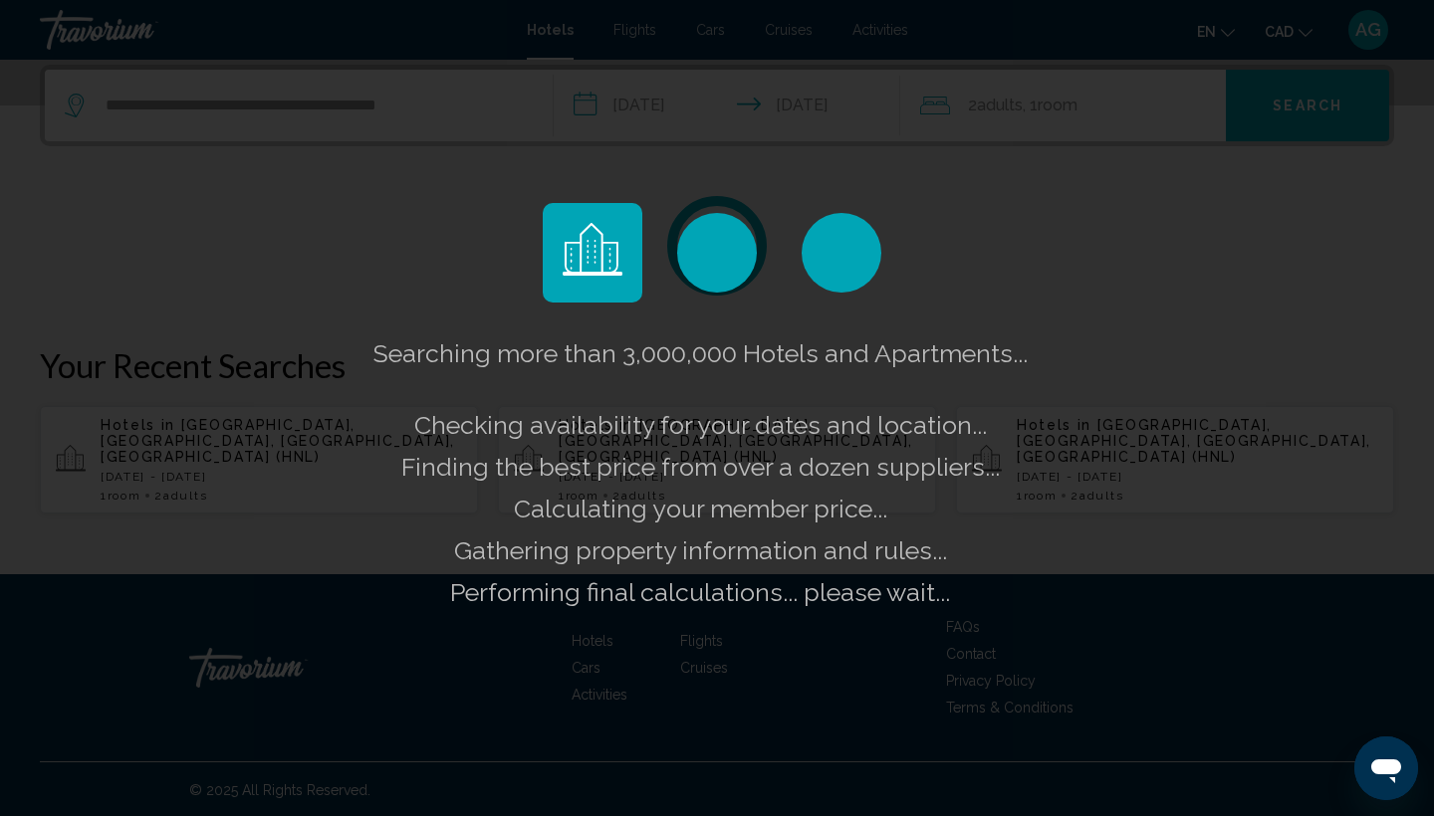
scroll to position [481, 0]
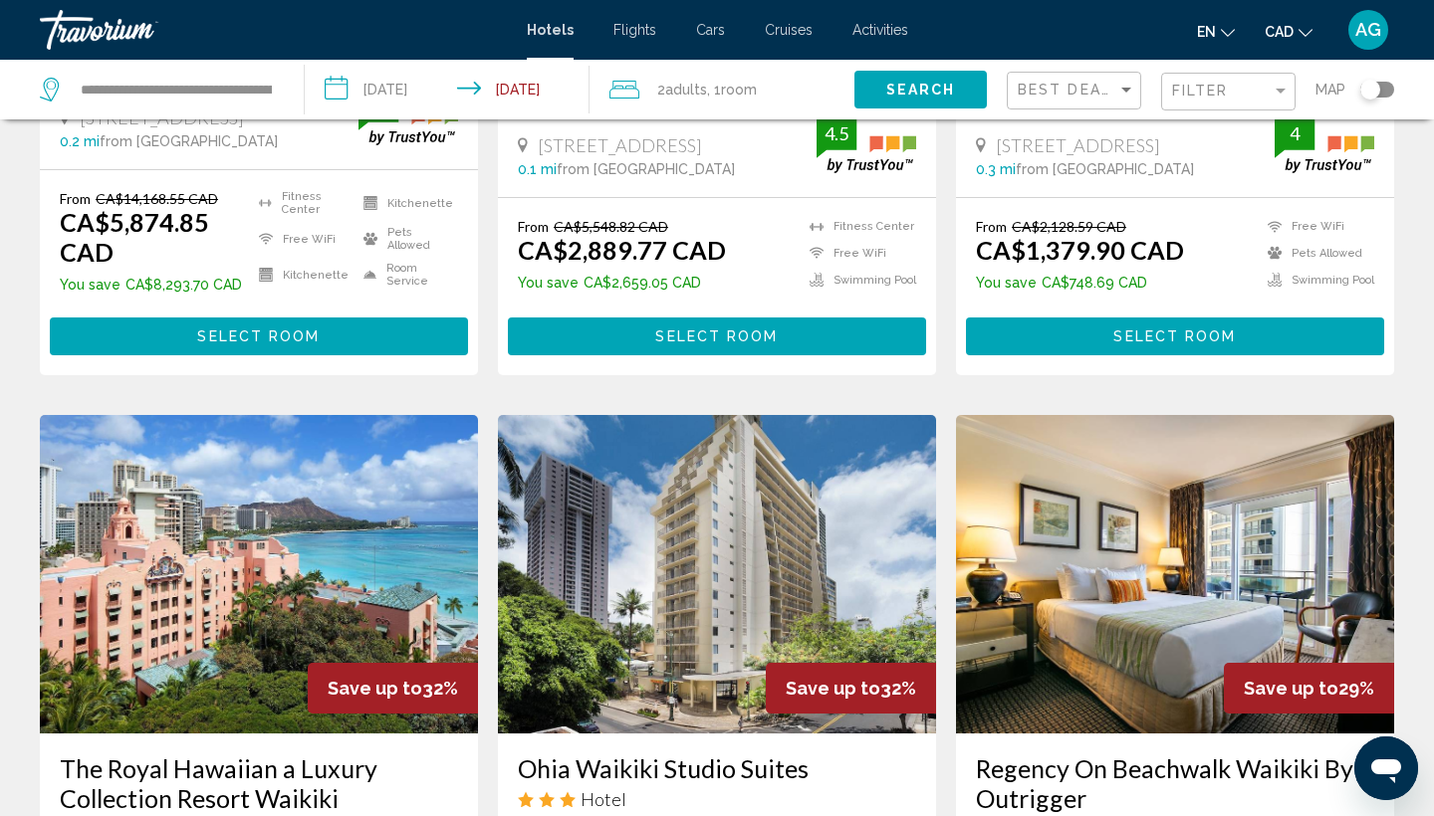
scroll to position [545, 0]
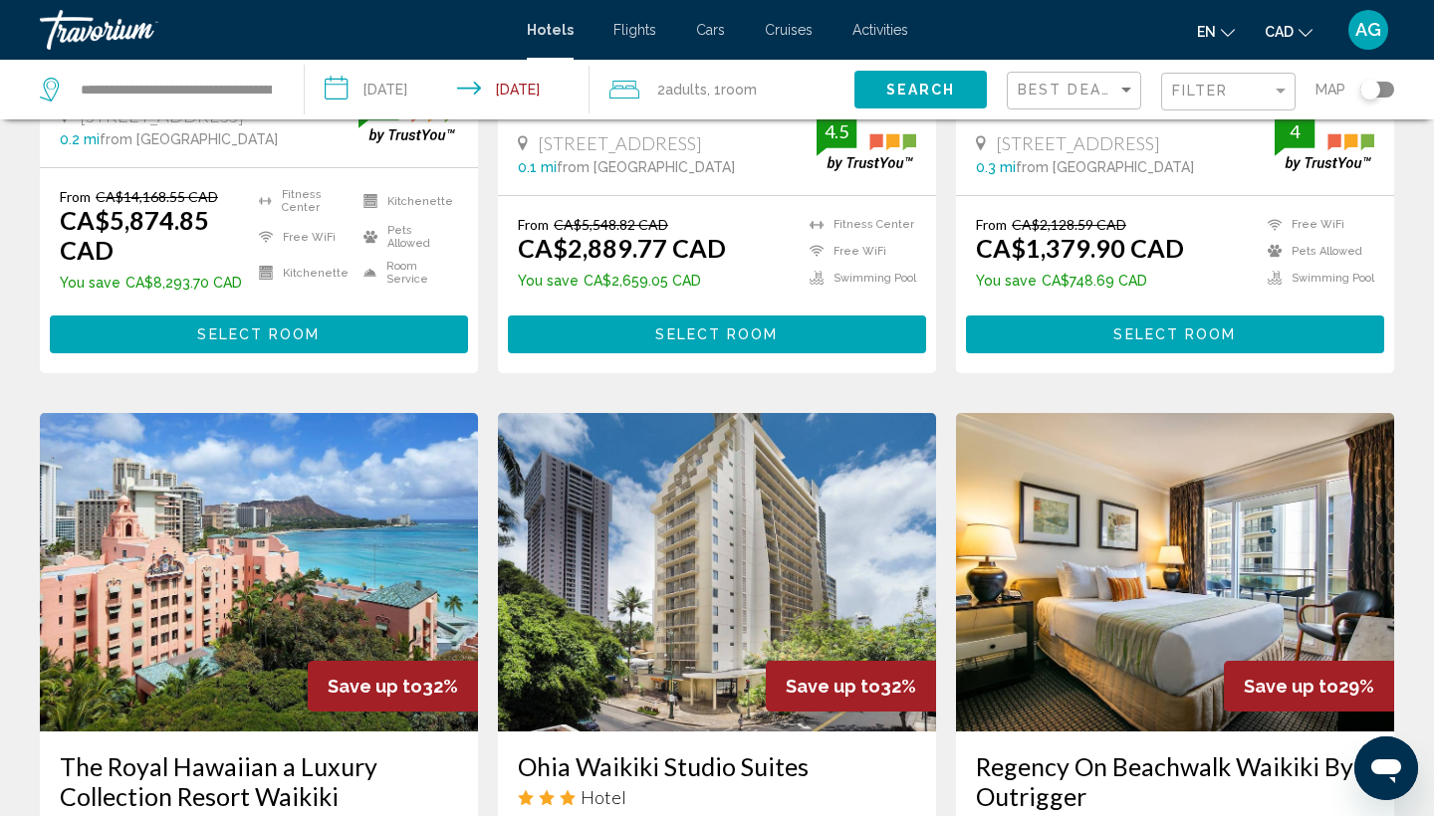
click at [208, 592] on img "Main content" at bounding box center [259, 572] width 438 height 319
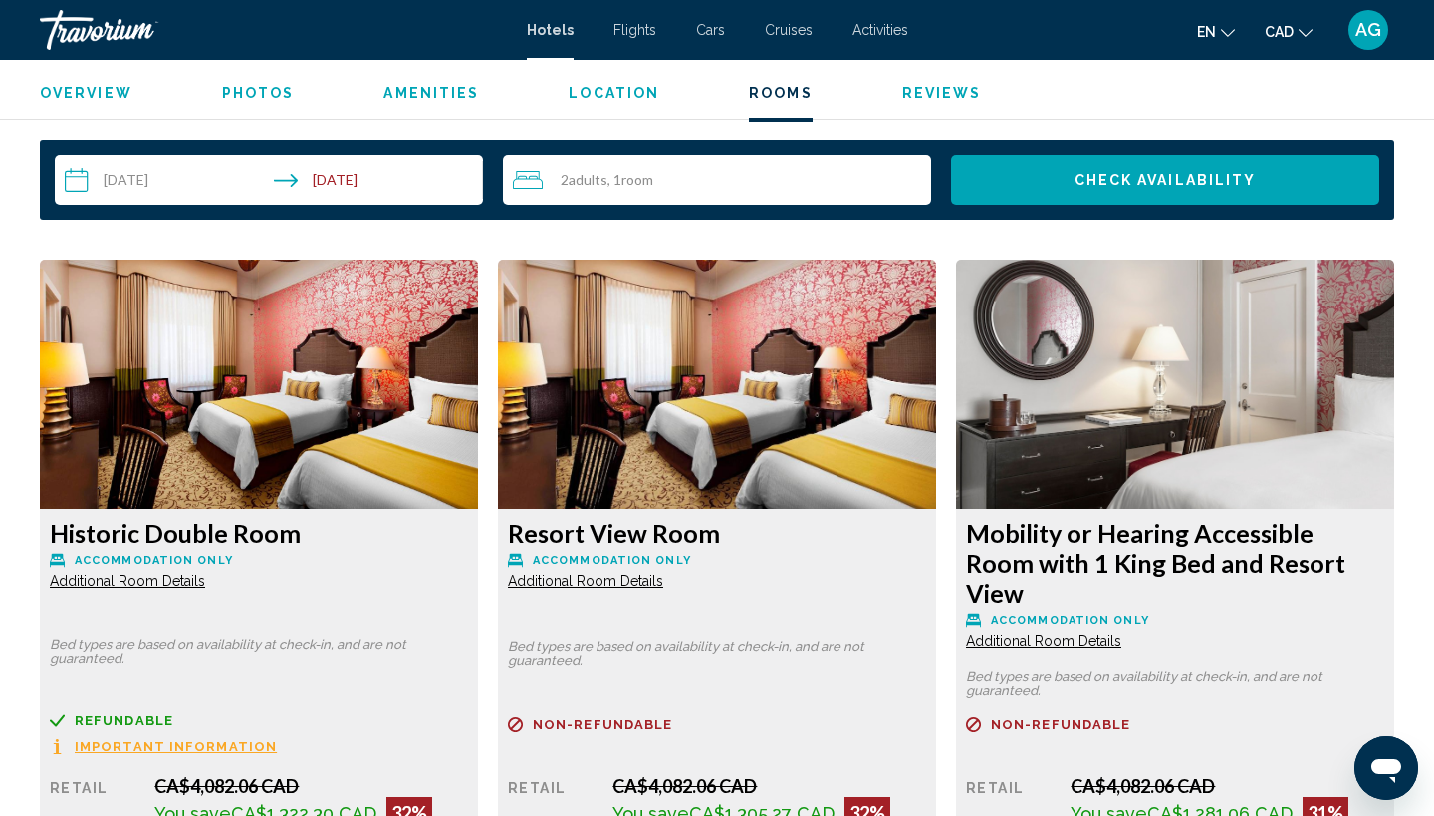
scroll to position [2527, 0]
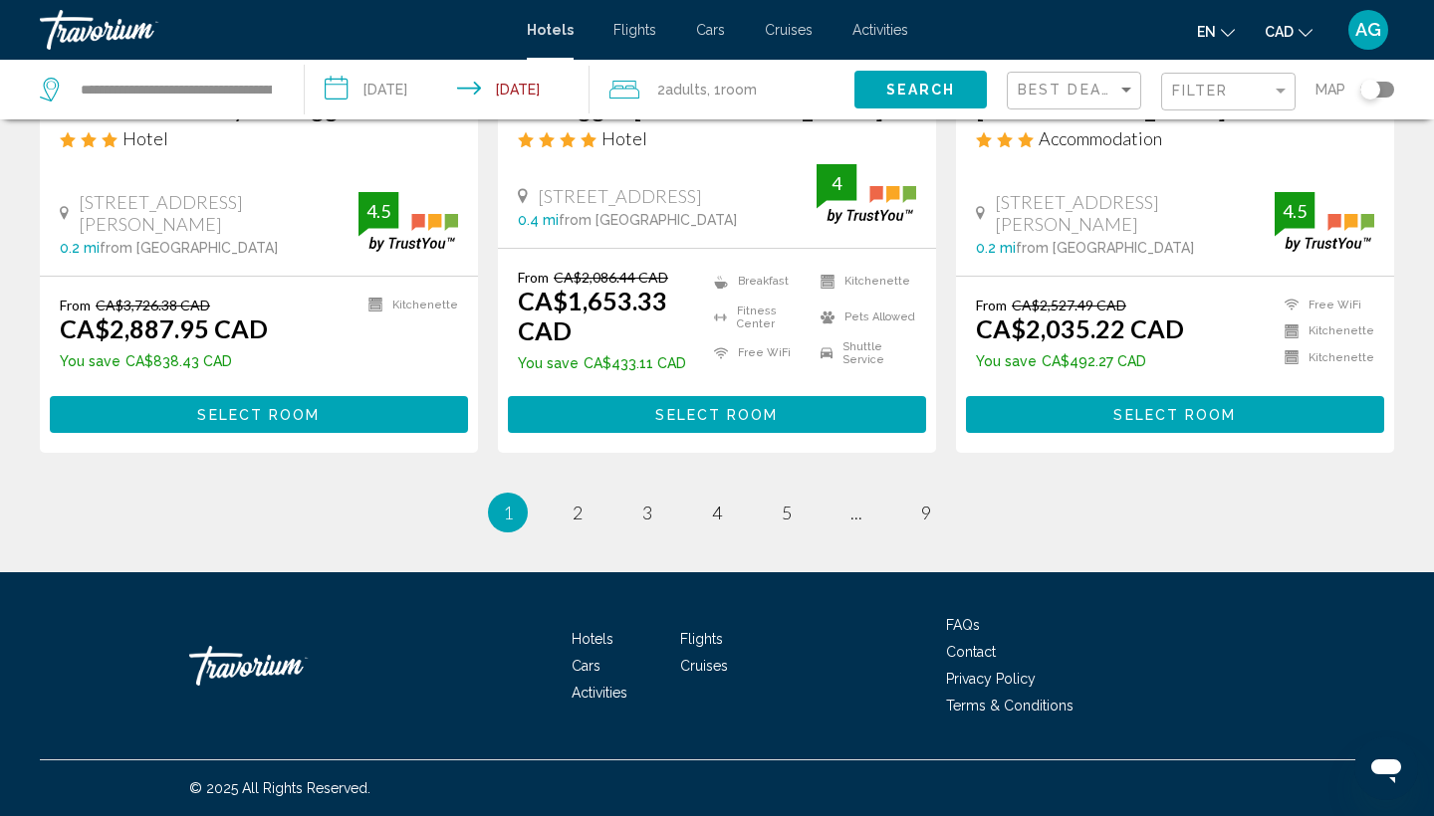
scroll to position [2714, 0]
click at [570, 521] on link "page 2" at bounding box center [578, 513] width 35 height 35
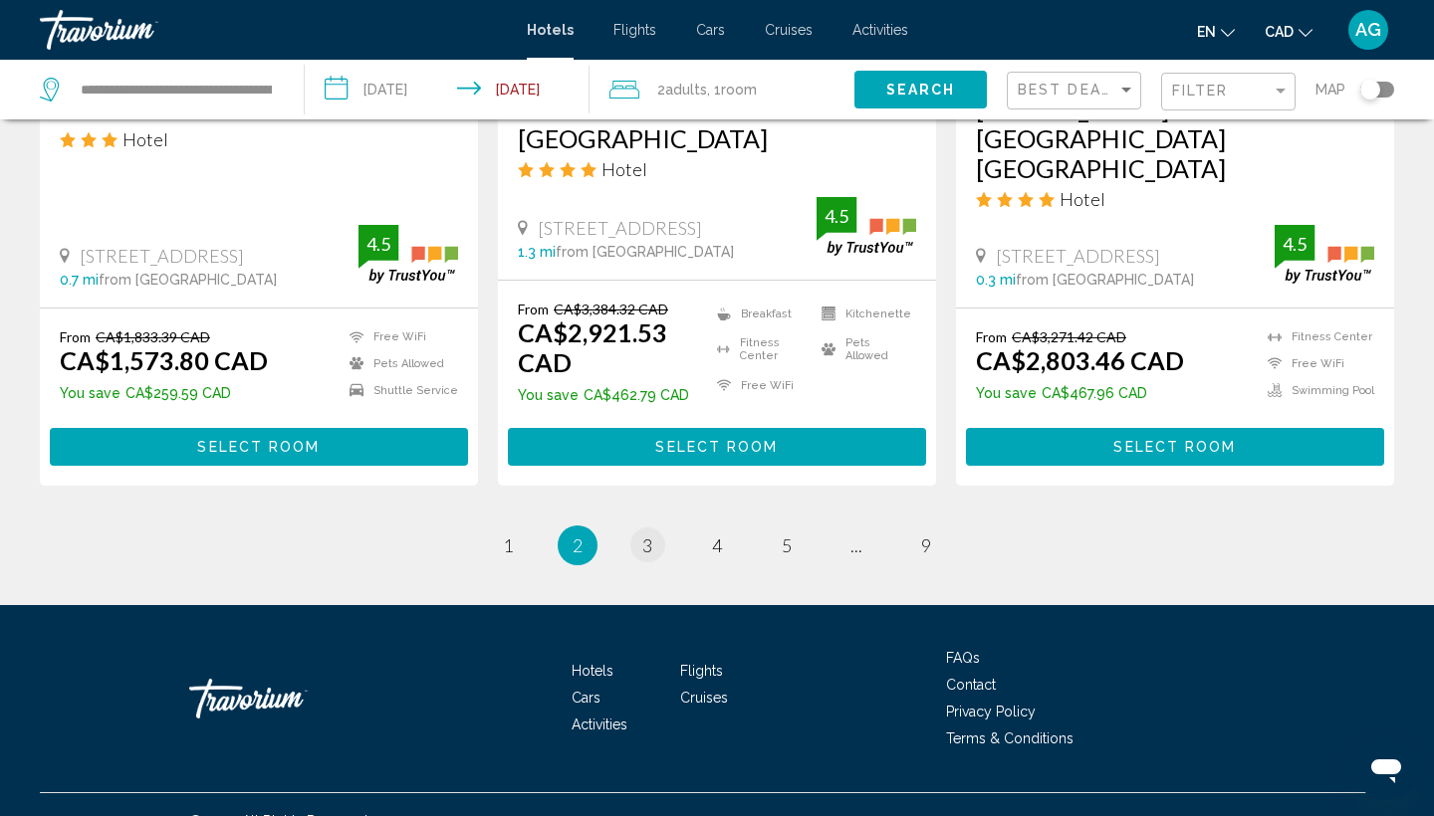
scroll to position [2652, 0]
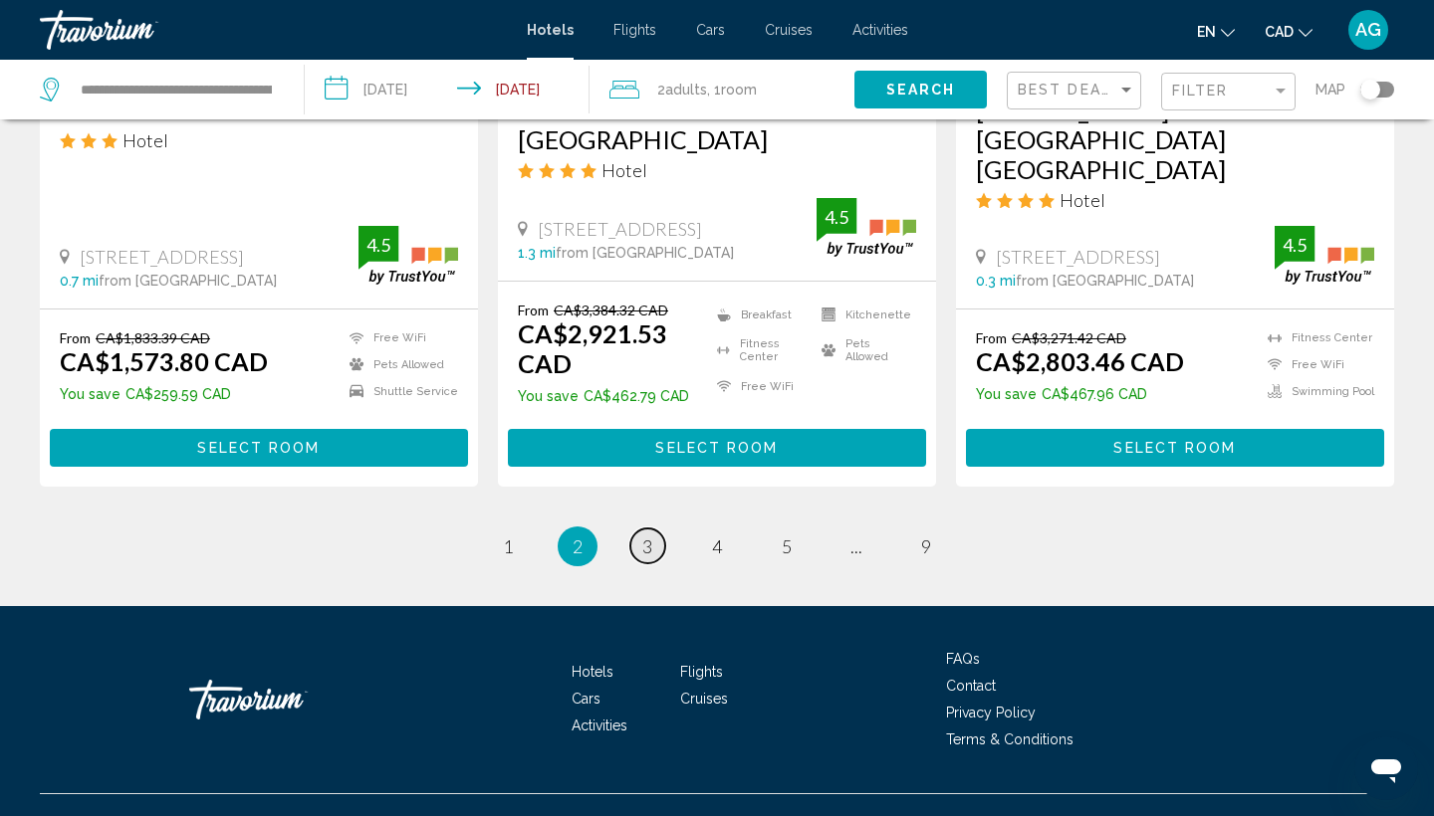
click at [642, 536] on span "3" at bounding box center [647, 547] width 10 height 22
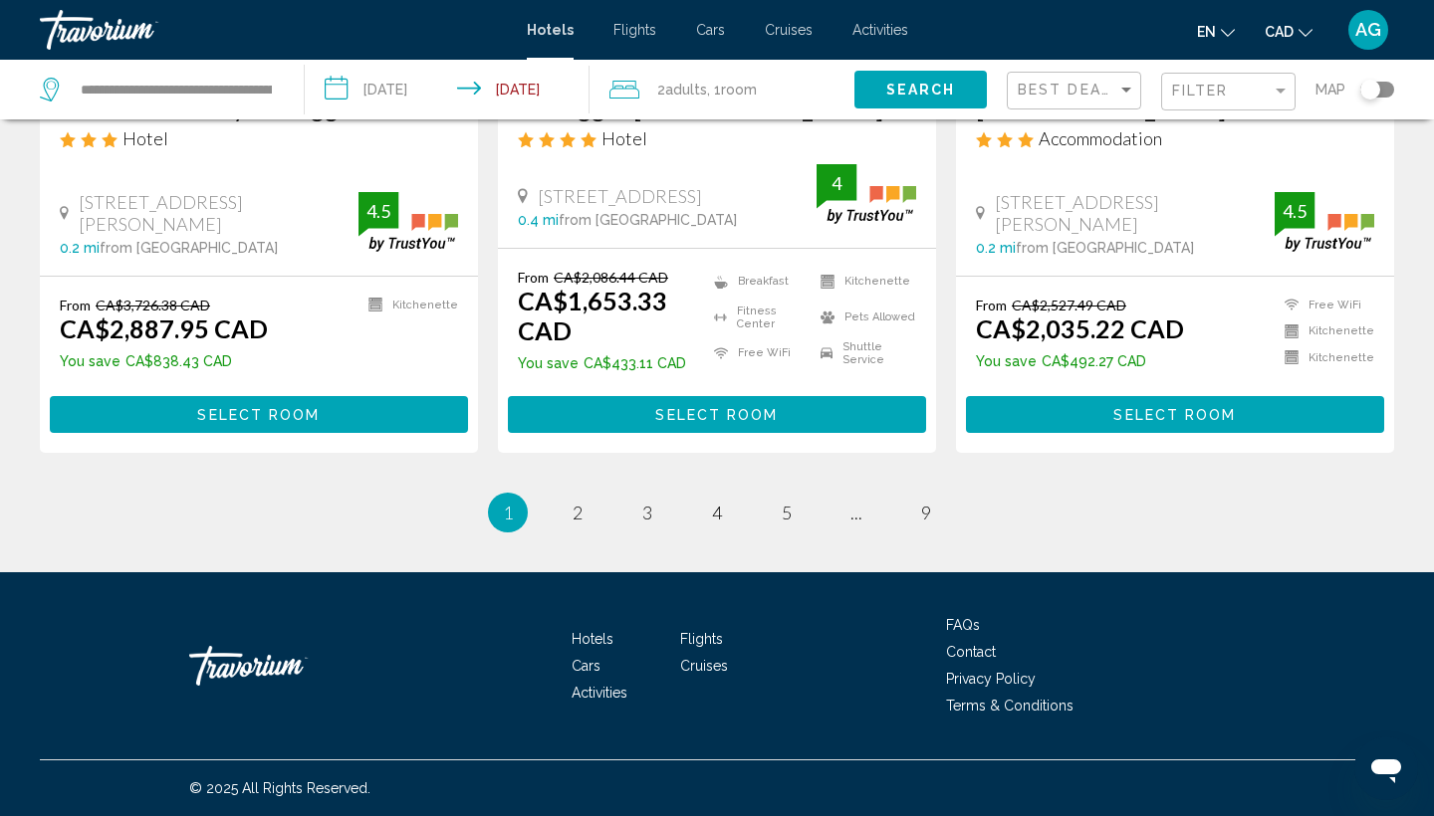
scroll to position [2714, 0]
click at [719, 509] on span "4" at bounding box center [717, 513] width 10 height 22
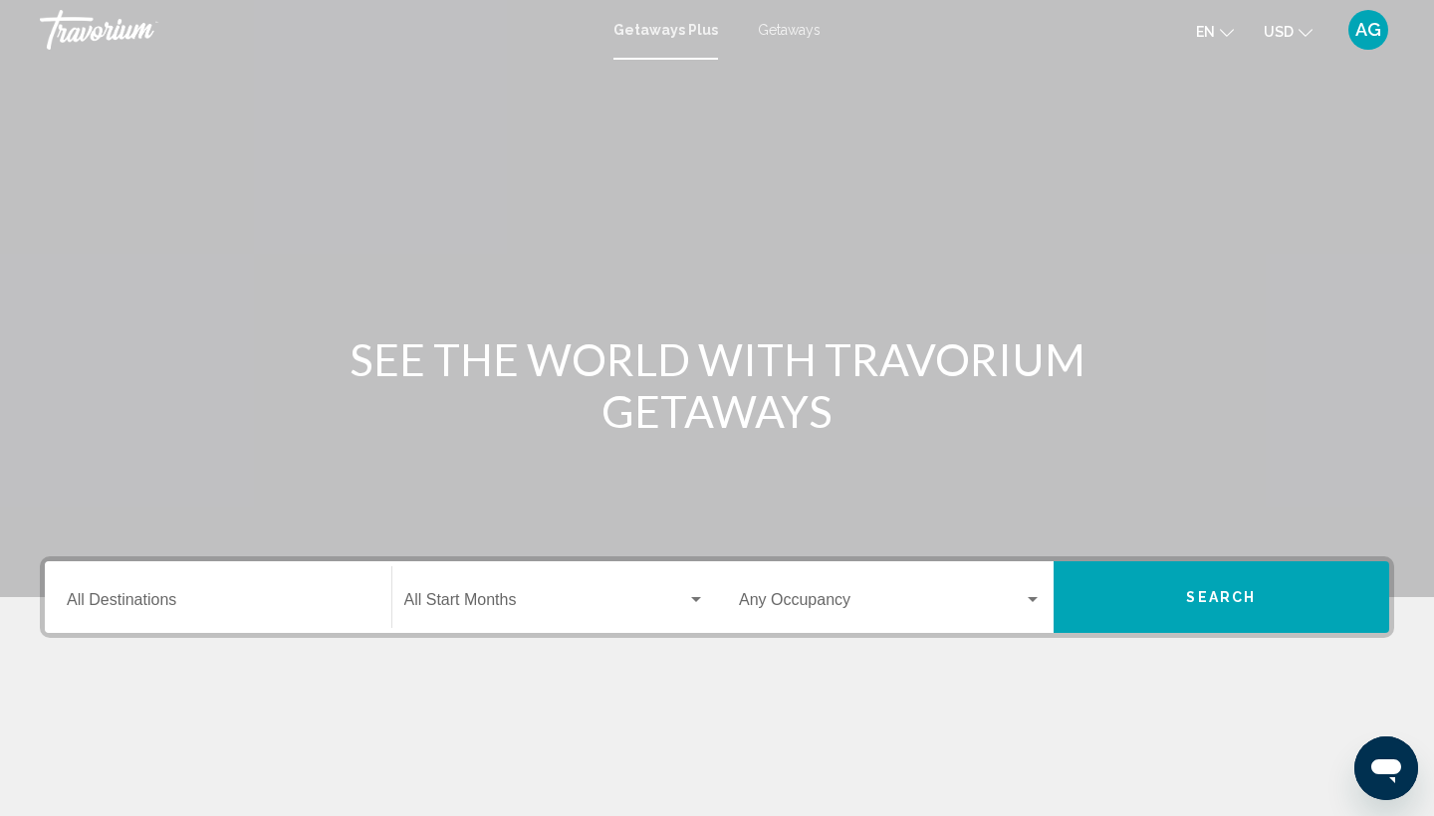
click at [1309, 26] on icon "Change currency" at bounding box center [1305, 33] width 14 height 14
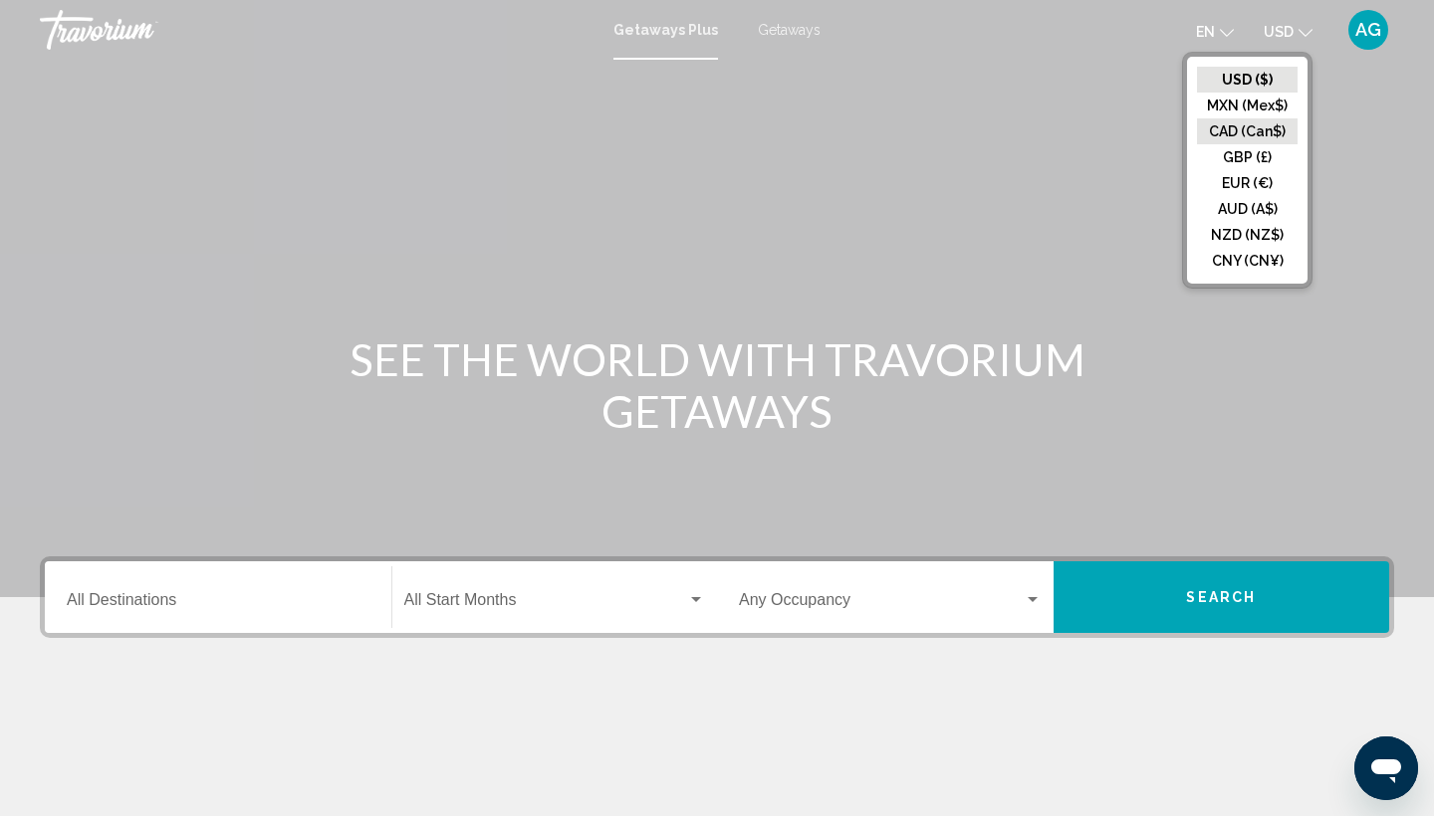
click at [1217, 126] on button "CAD (Can$)" at bounding box center [1247, 131] width 101 height 26
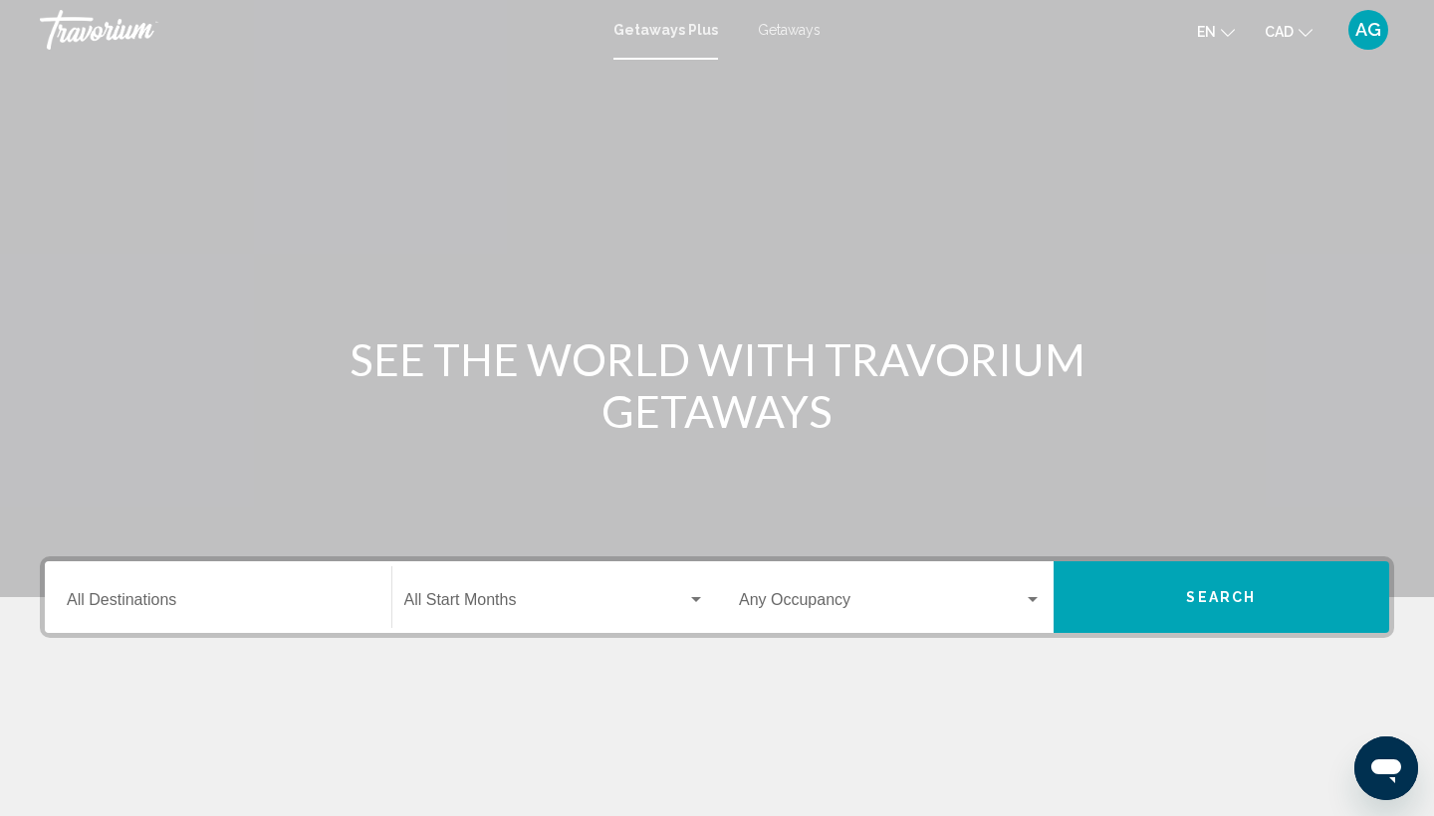
click at [145, 597] on input "Destination All Destinations" at bounding box center [218, 604] width 303 height 18
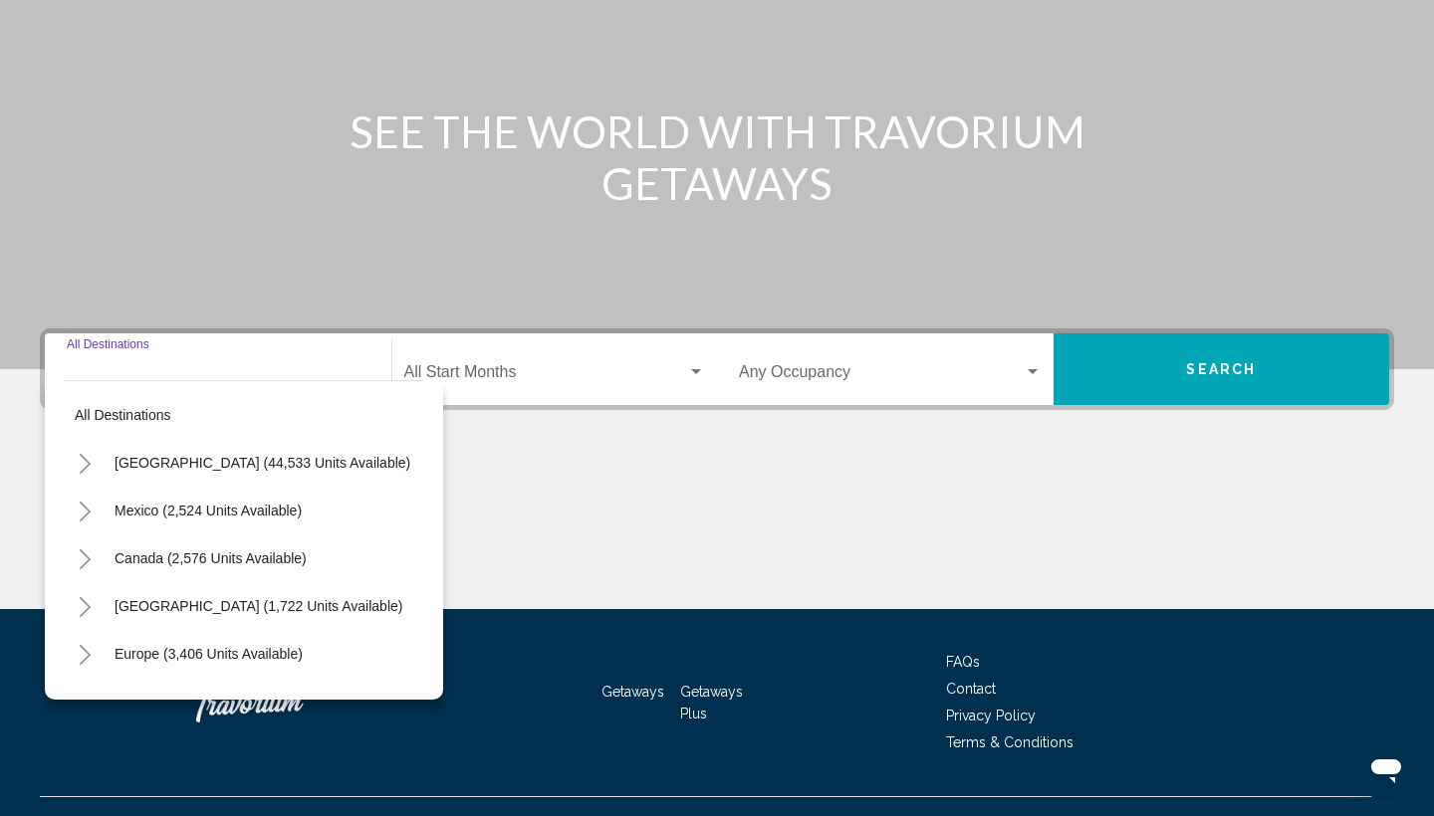
scroll to position [265, 0]
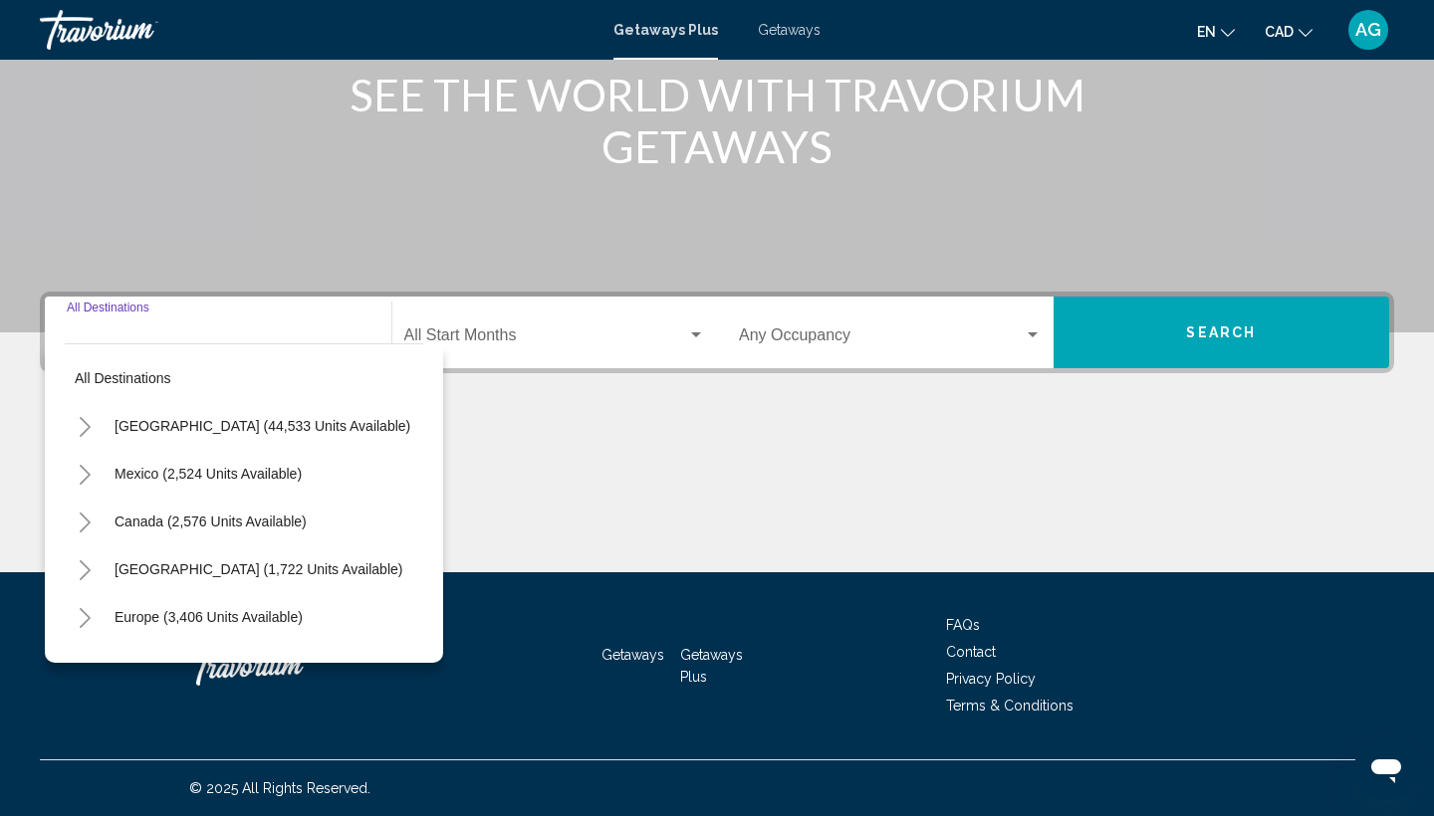
click at [155, 436] on button "United States (44,533 units available)" at bounding box center [263, 426] width 316 height 46
type input "**********"
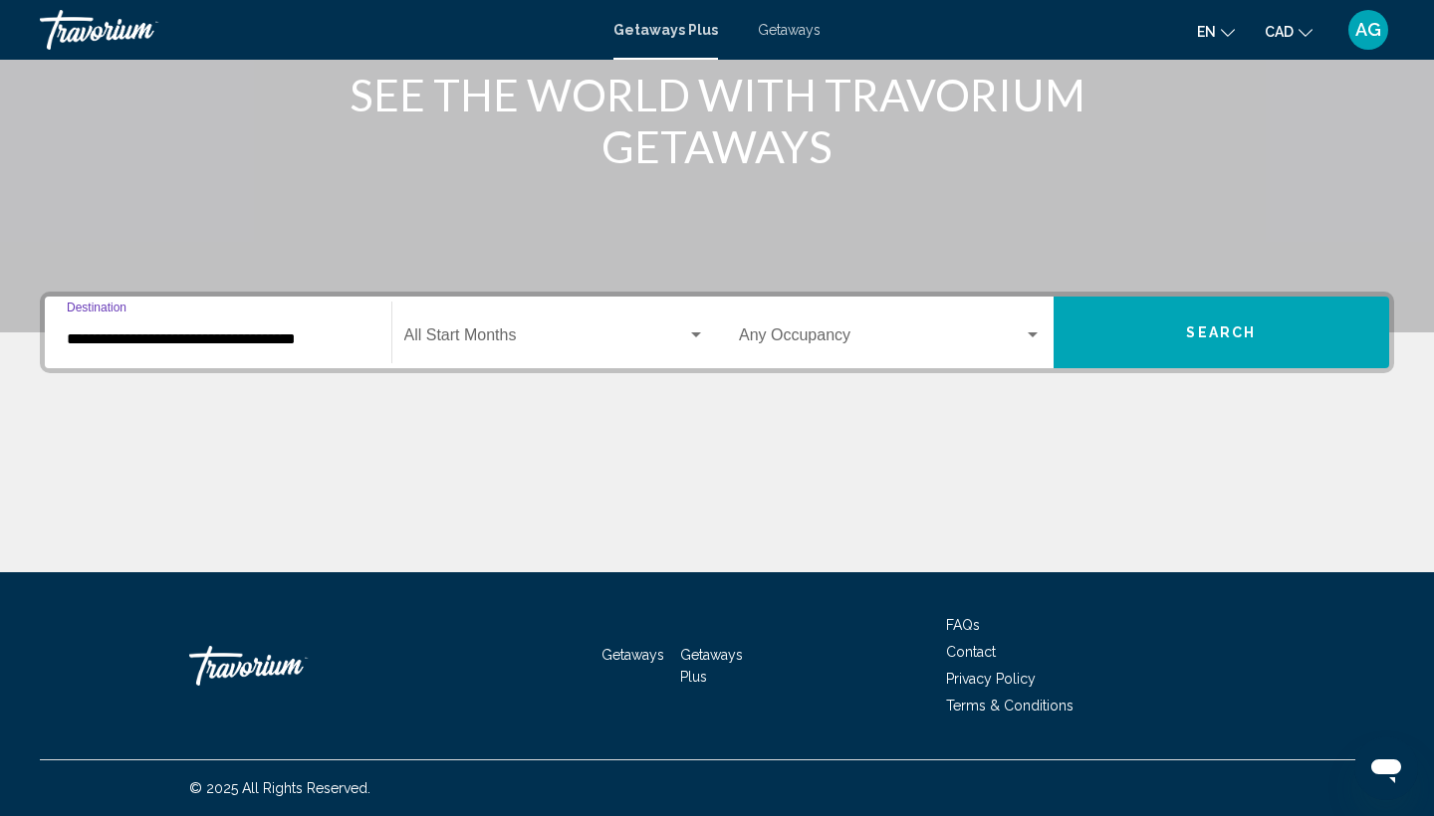
click at [511, 342] on span "Search widget" at bounding box center [546, 340] width 284 height 18
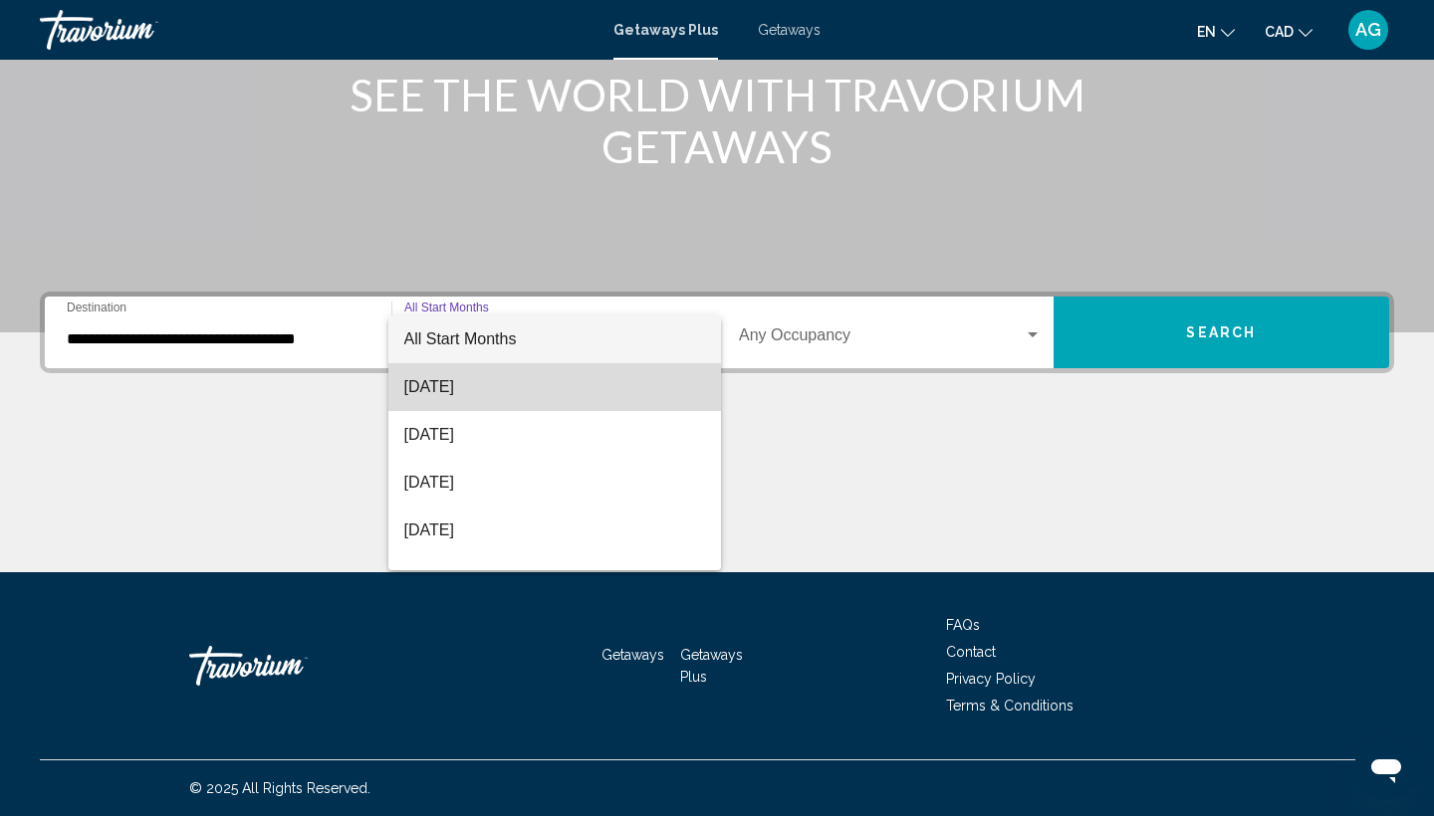
click at [510, 385] on span "August 2025" at bounding box center [555, 387] width 302 height 48
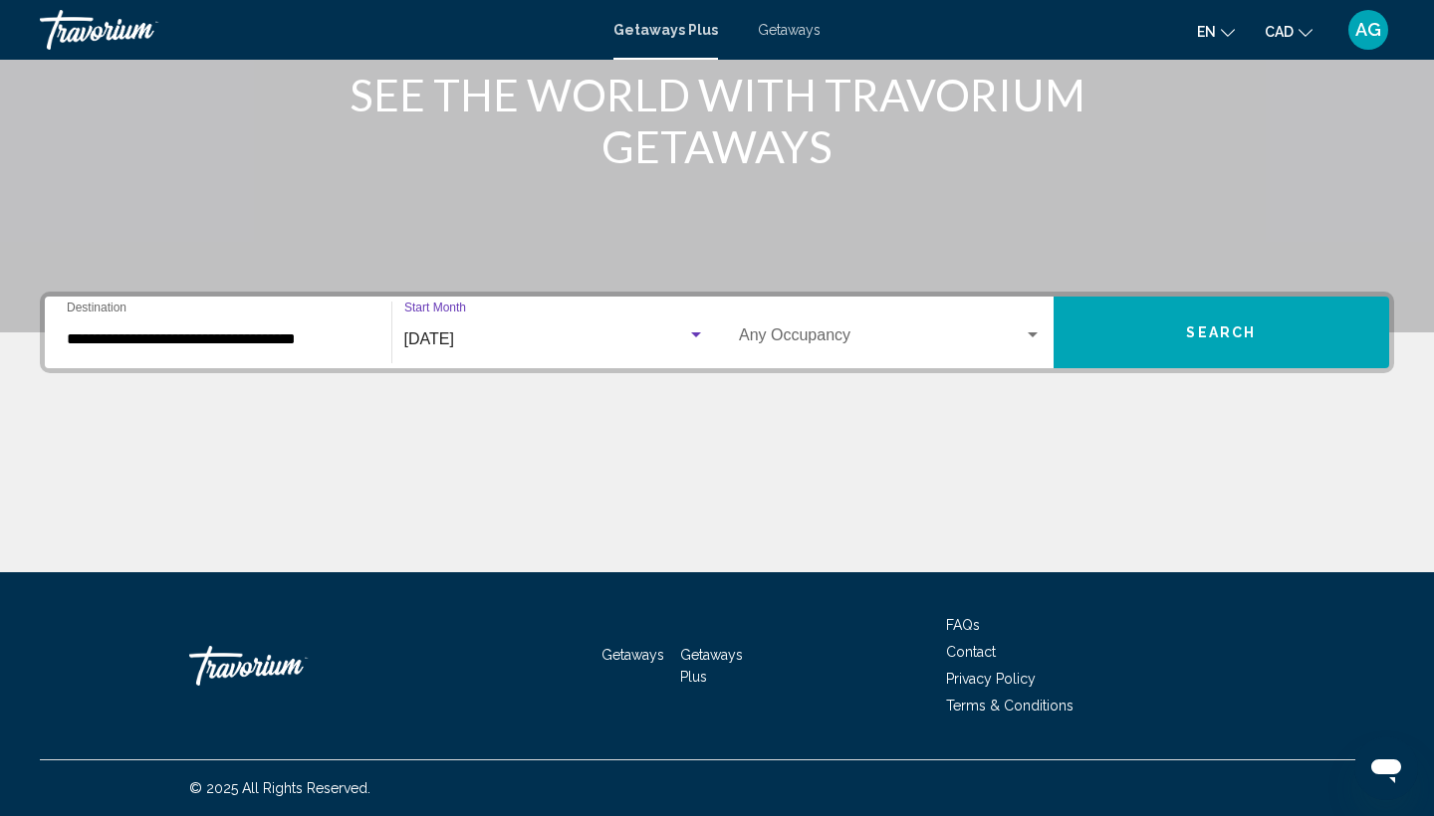
click at [1114, 344] on button "Search" at bounding box center [1221, 333] width 337 height 72
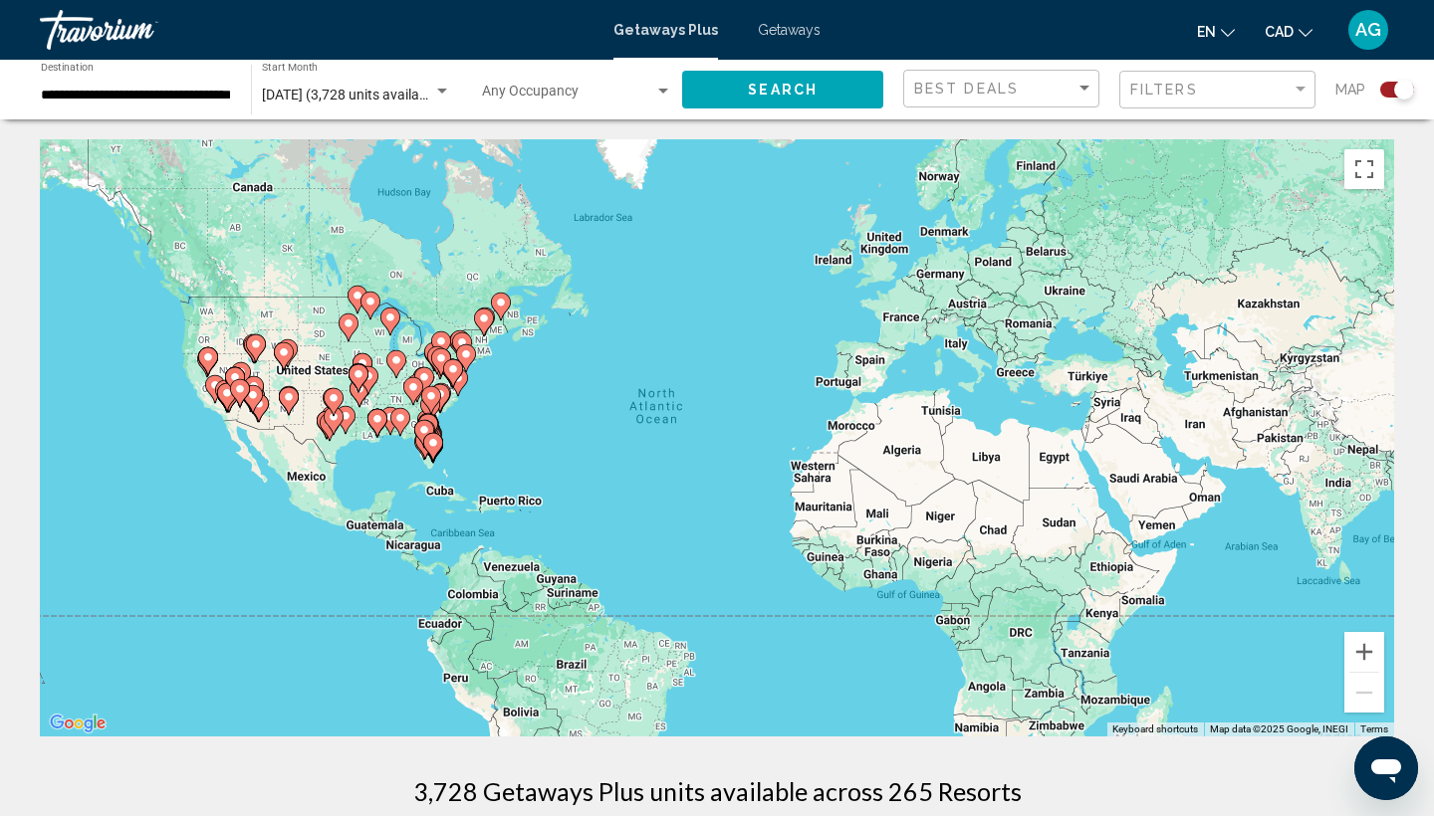
click at [107, 97] on input "**********" at bounding box center [136, 96] width 190 height 16
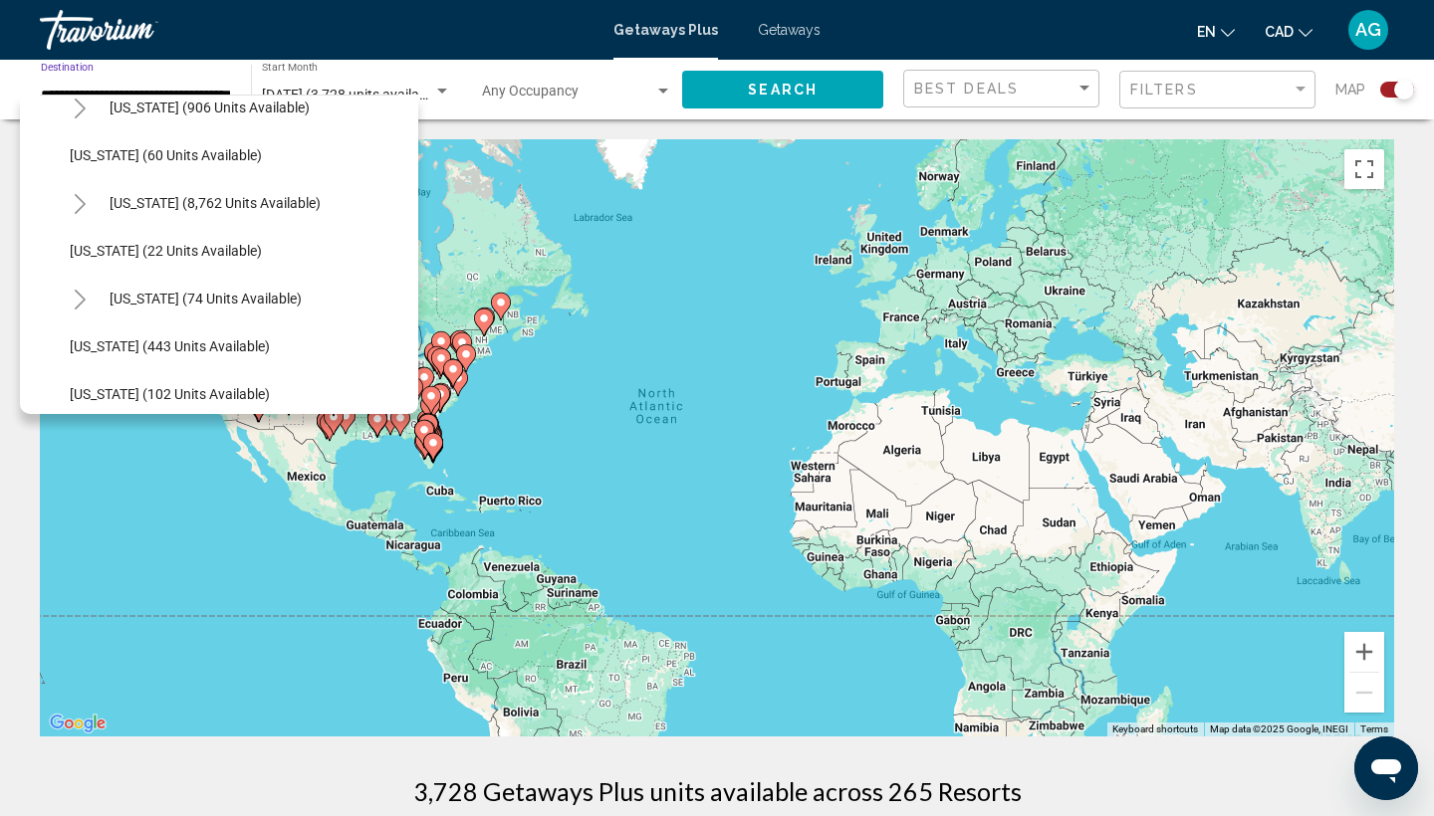
scroll to position [373, 0]
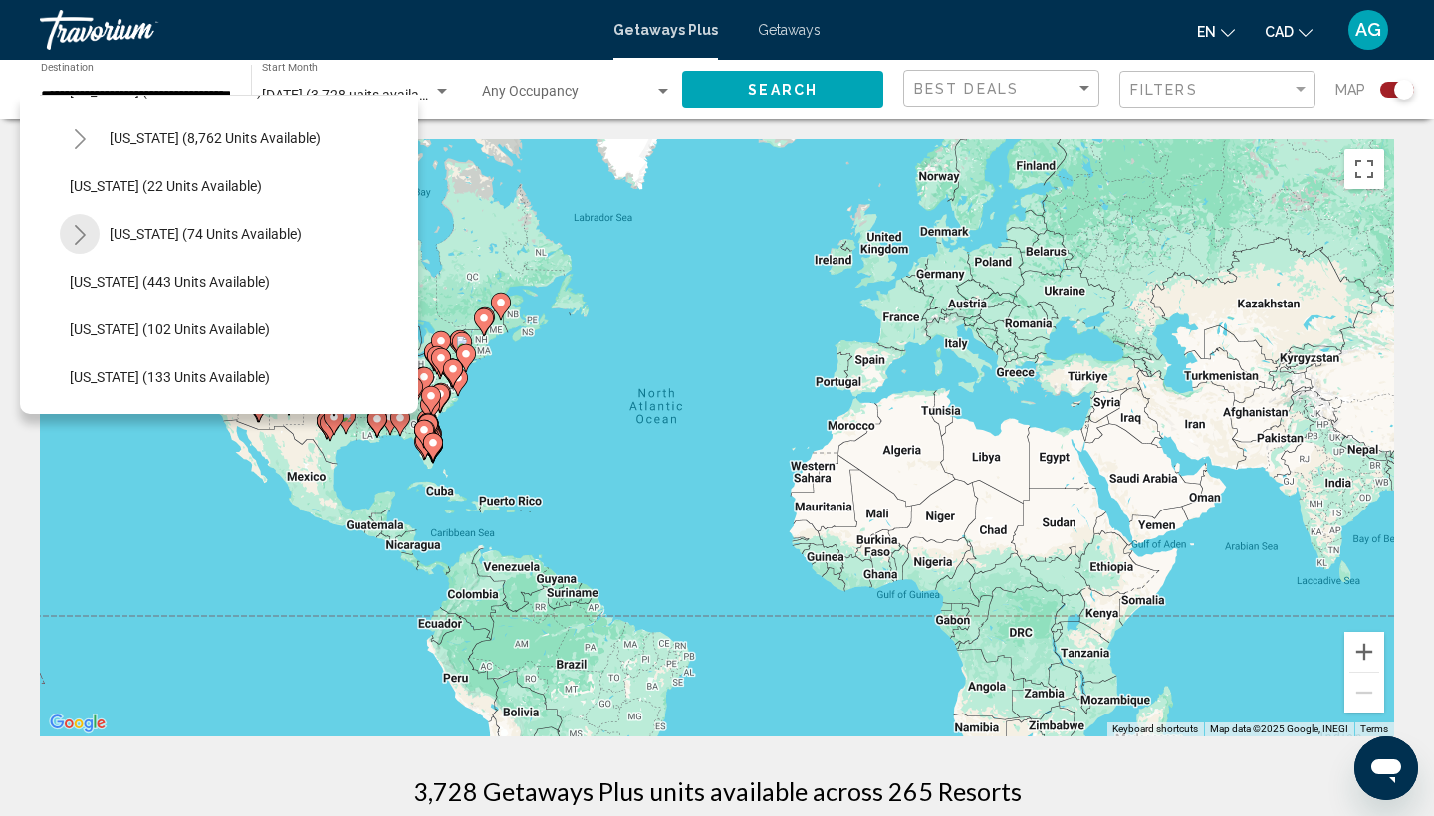
click at [81, 228] on icon "Toggle Hawaii (74 units available)" at bounding box center [80, 235] width 15 height 20
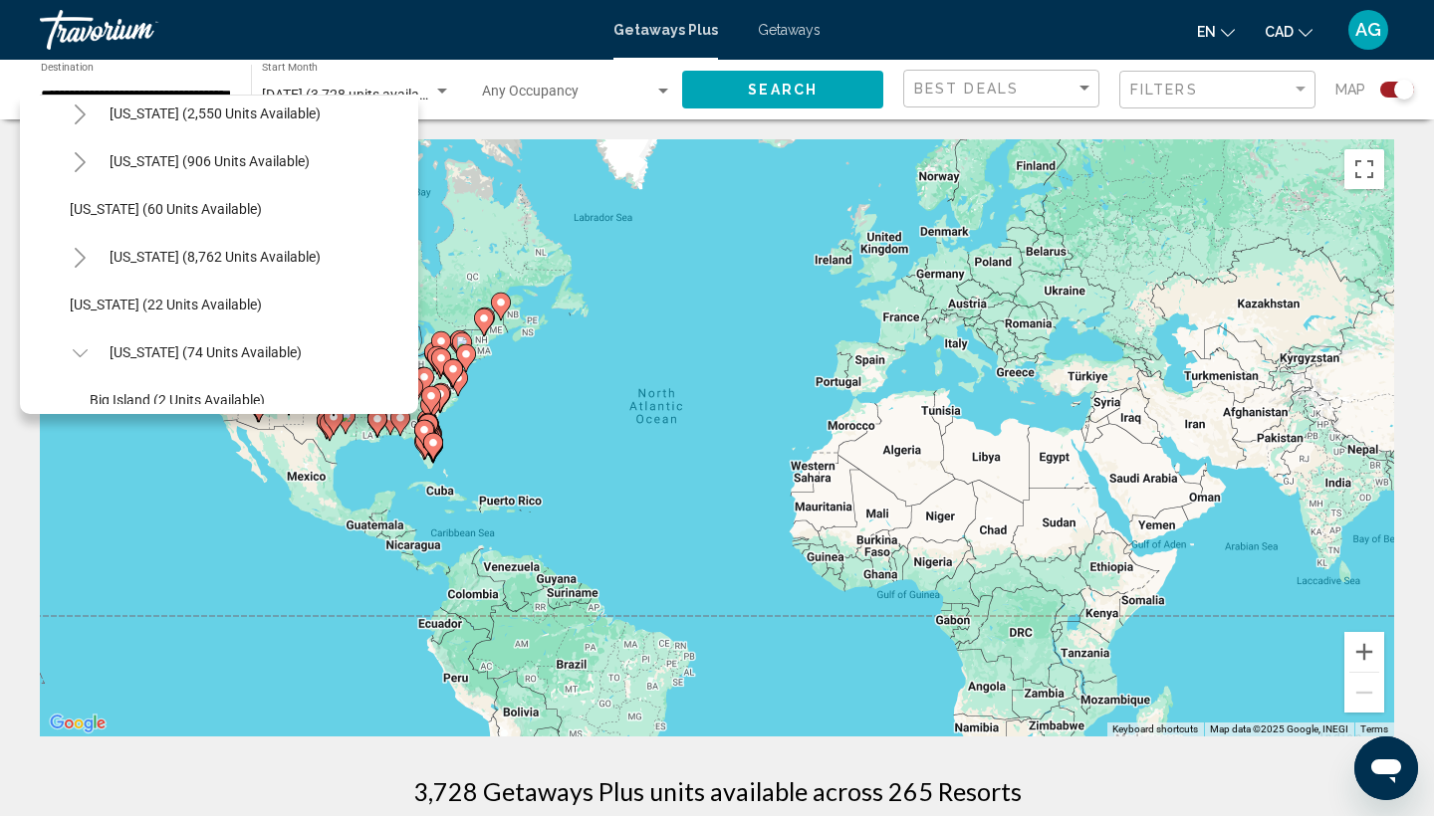
scroll to position [220, 0]
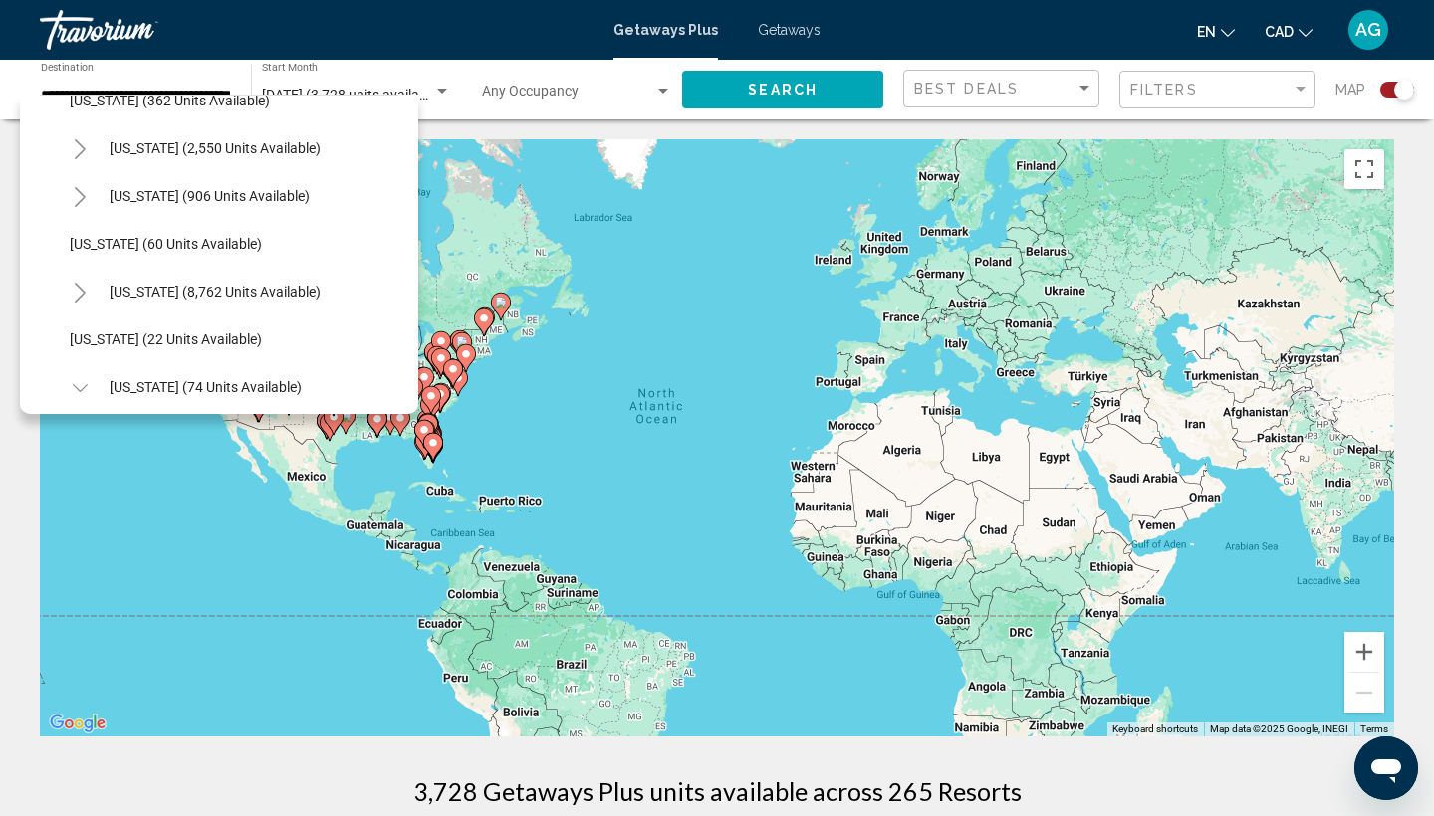
click at [786, 38] on div "Getaways Plus Getaways en English Español Français Italiano Português русский C…" at bounding box center [717, 30] width 1434 height 42
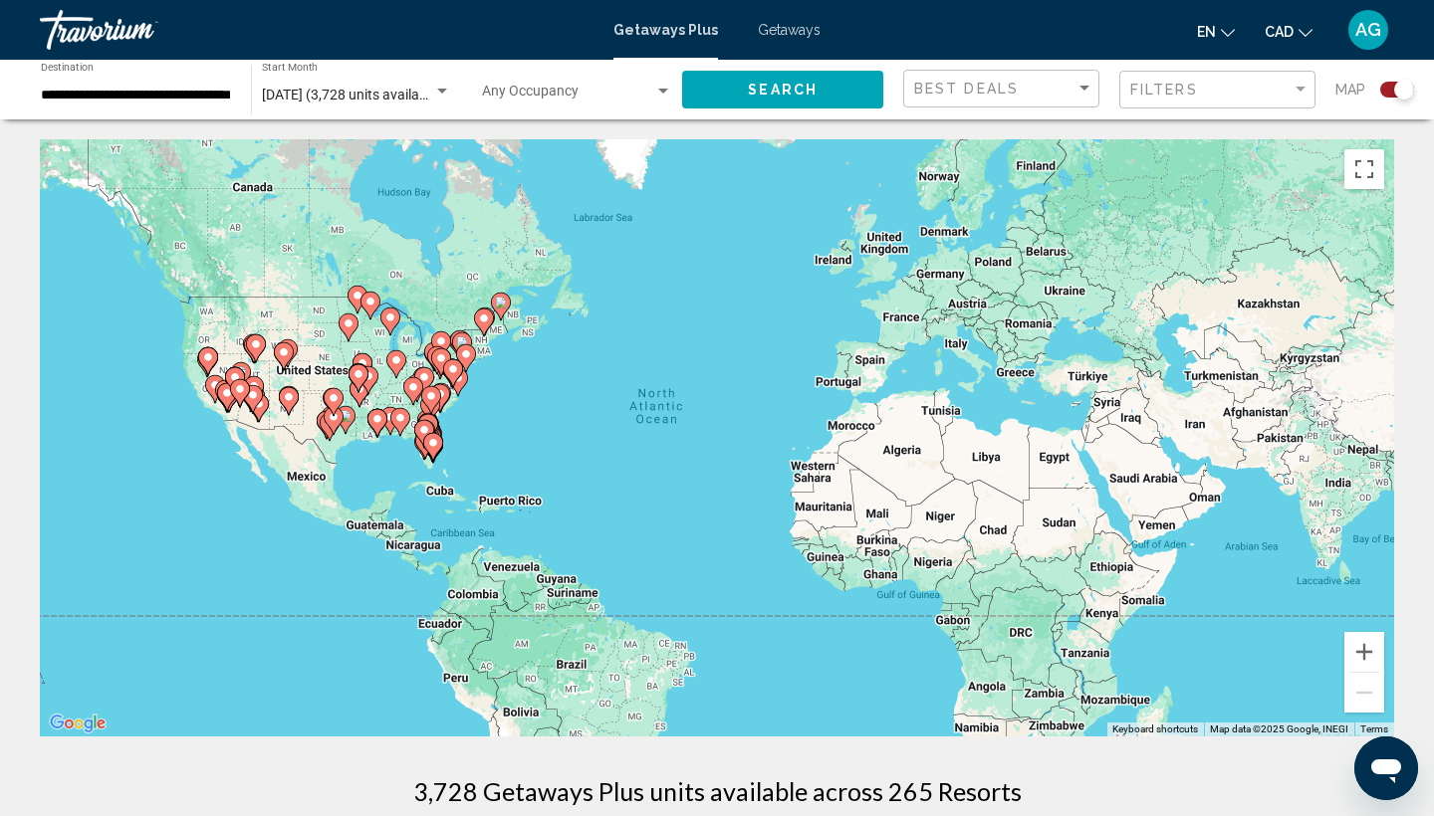
click at [781, 27] on span "Getaways" at bounding box center [789, 30] width 63 height 16
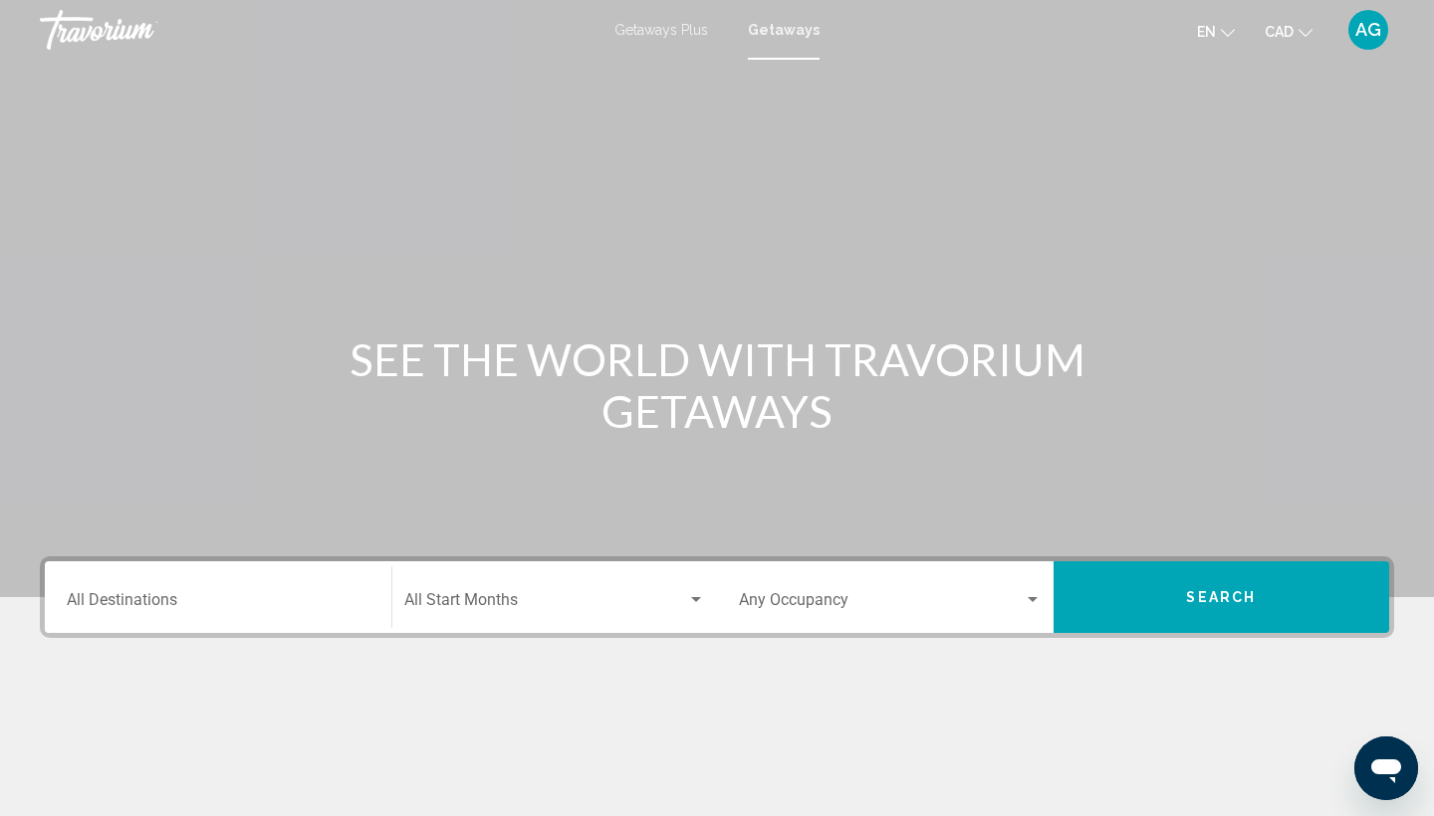
click at [332, 591] on div "Destination All Destinations" at bounding box center [218, 597] width 303 height 63
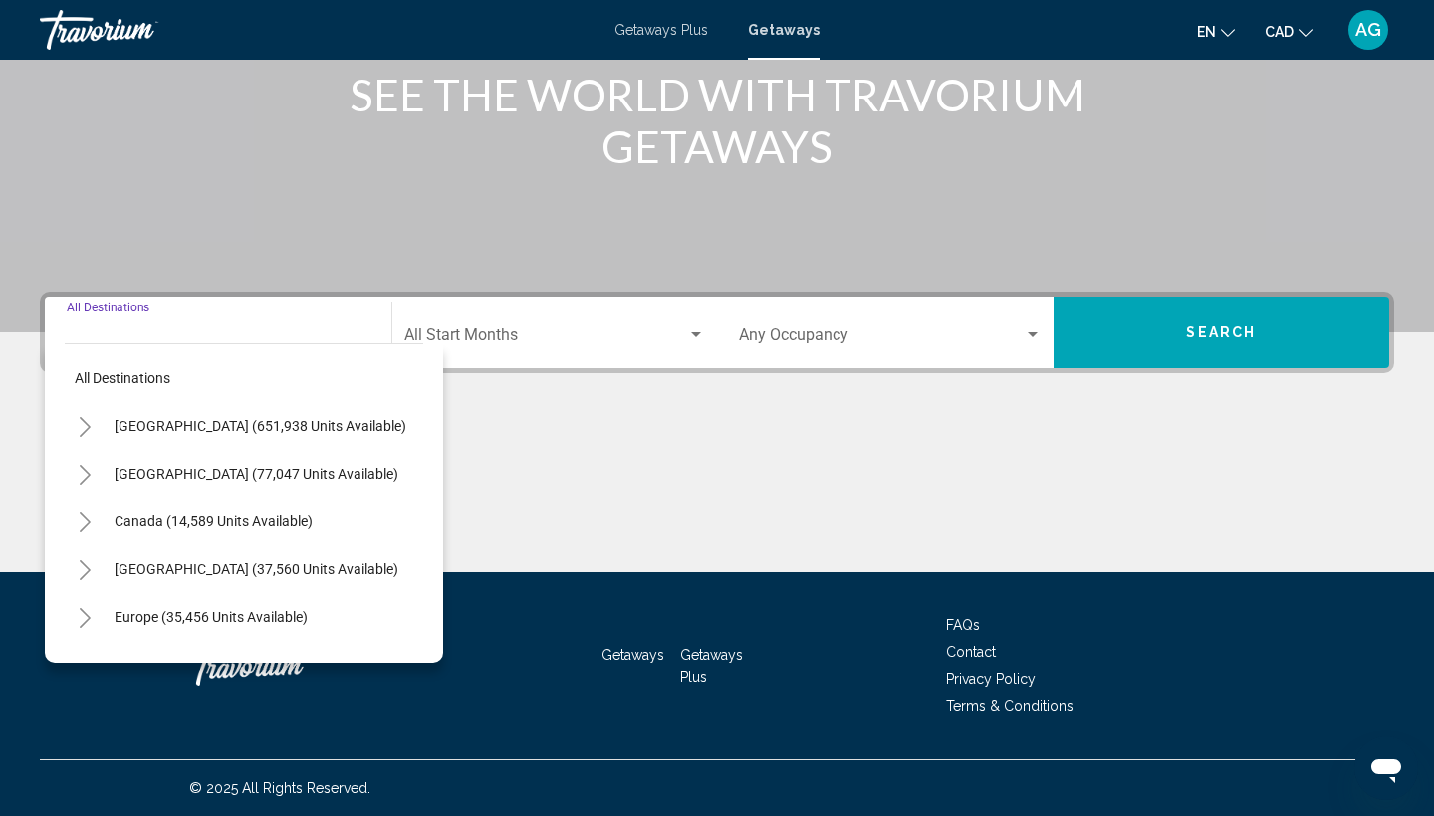
click at [87, 426] on icon "Toggle United States (651,938 units available)" at bounding box center [85, 427] width 15 height 20
click at [76, 412] on button "Toggle United States (651,938 units available)" at bounding box center [60, 426] width 40 height 40
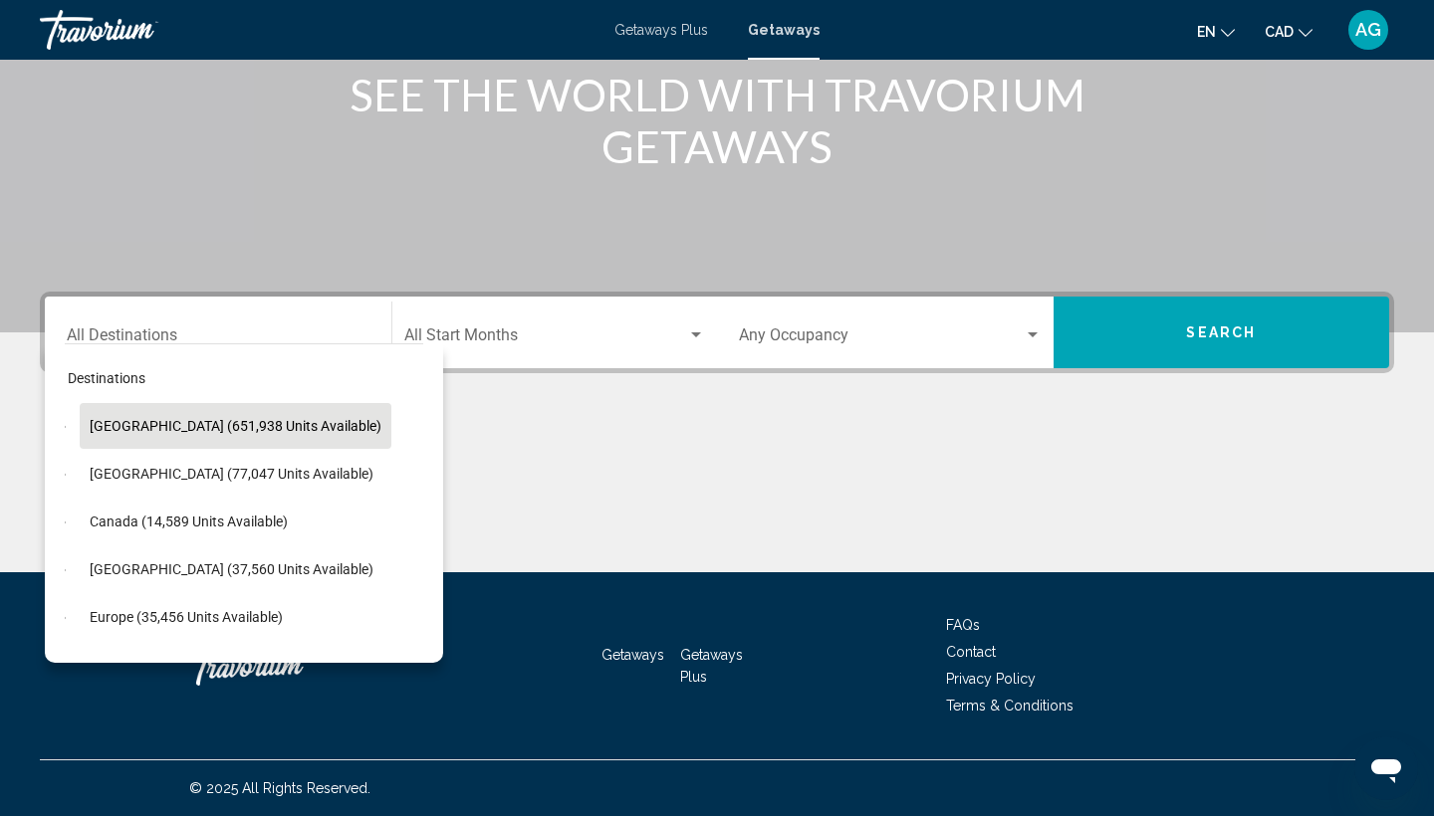
click at [86, 423] on button "United States (651,938 units available)" at bounding box center [236, 426] width 312 height 46
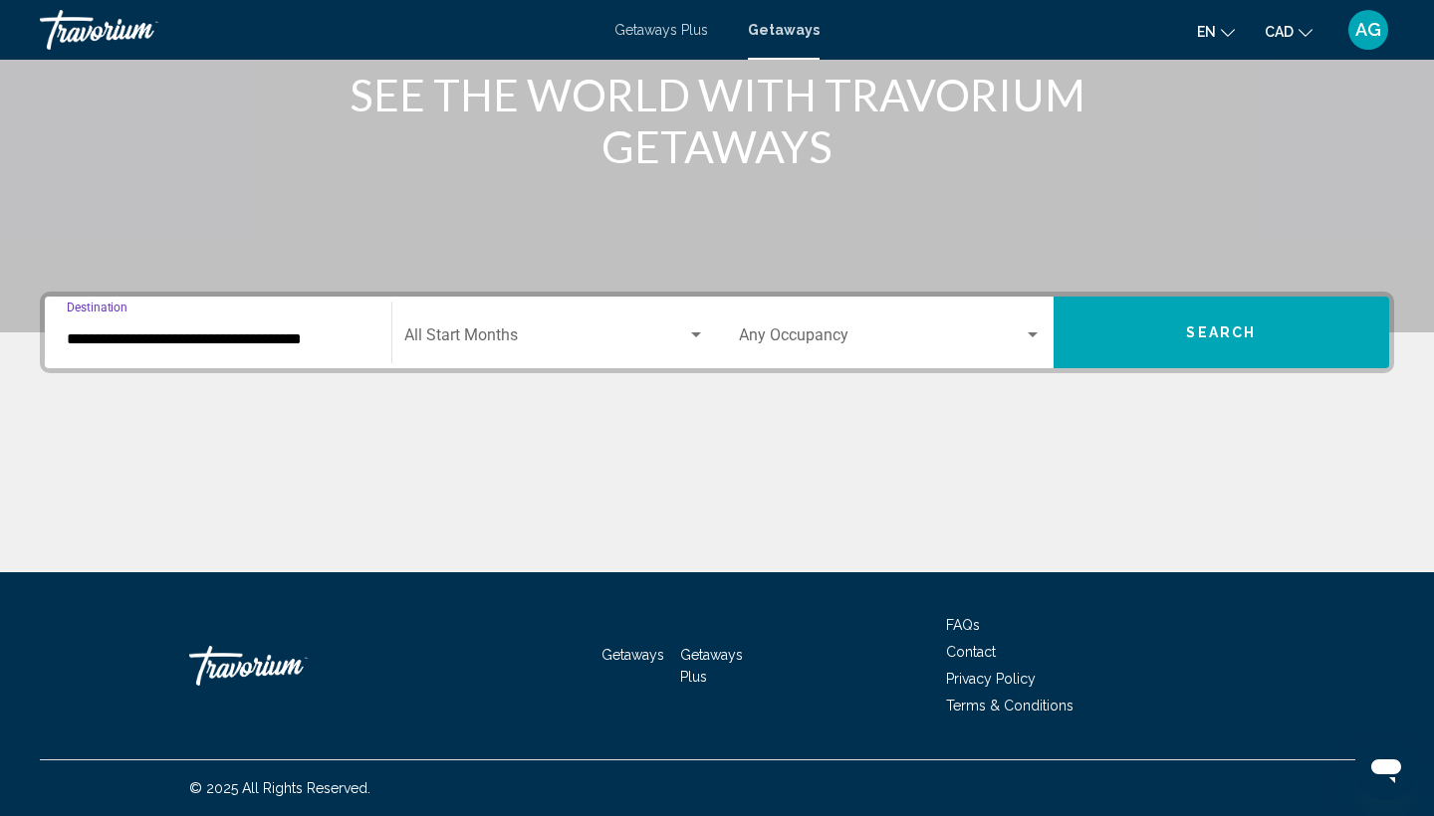
click at [102, 344] on input "**********" at bounding box center [218, 340] width 303 height 18
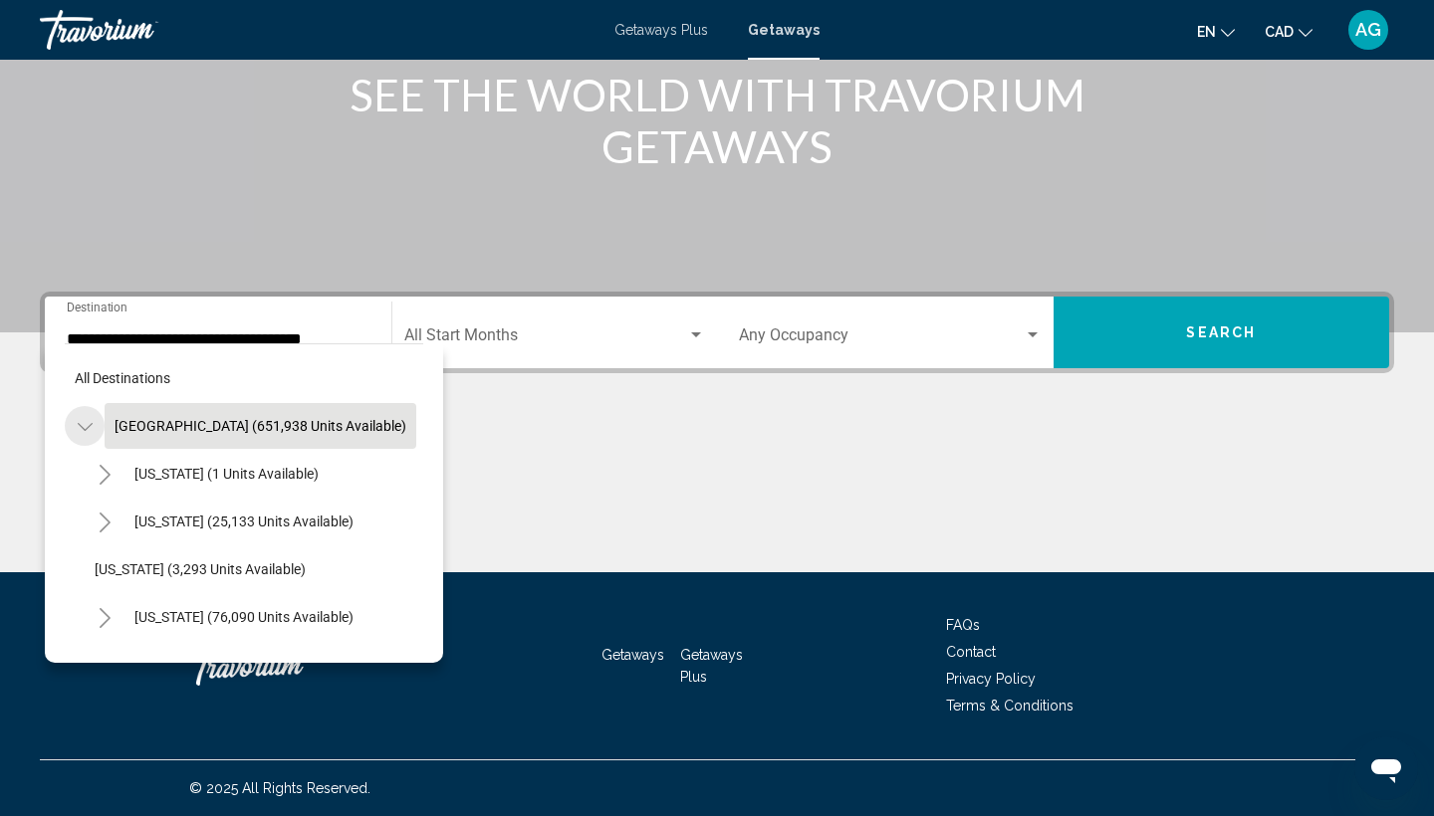
click at [75, 420] on button "Toggle United States (651,938 units available)" at bounding box center [85, 426] width 40 height 40
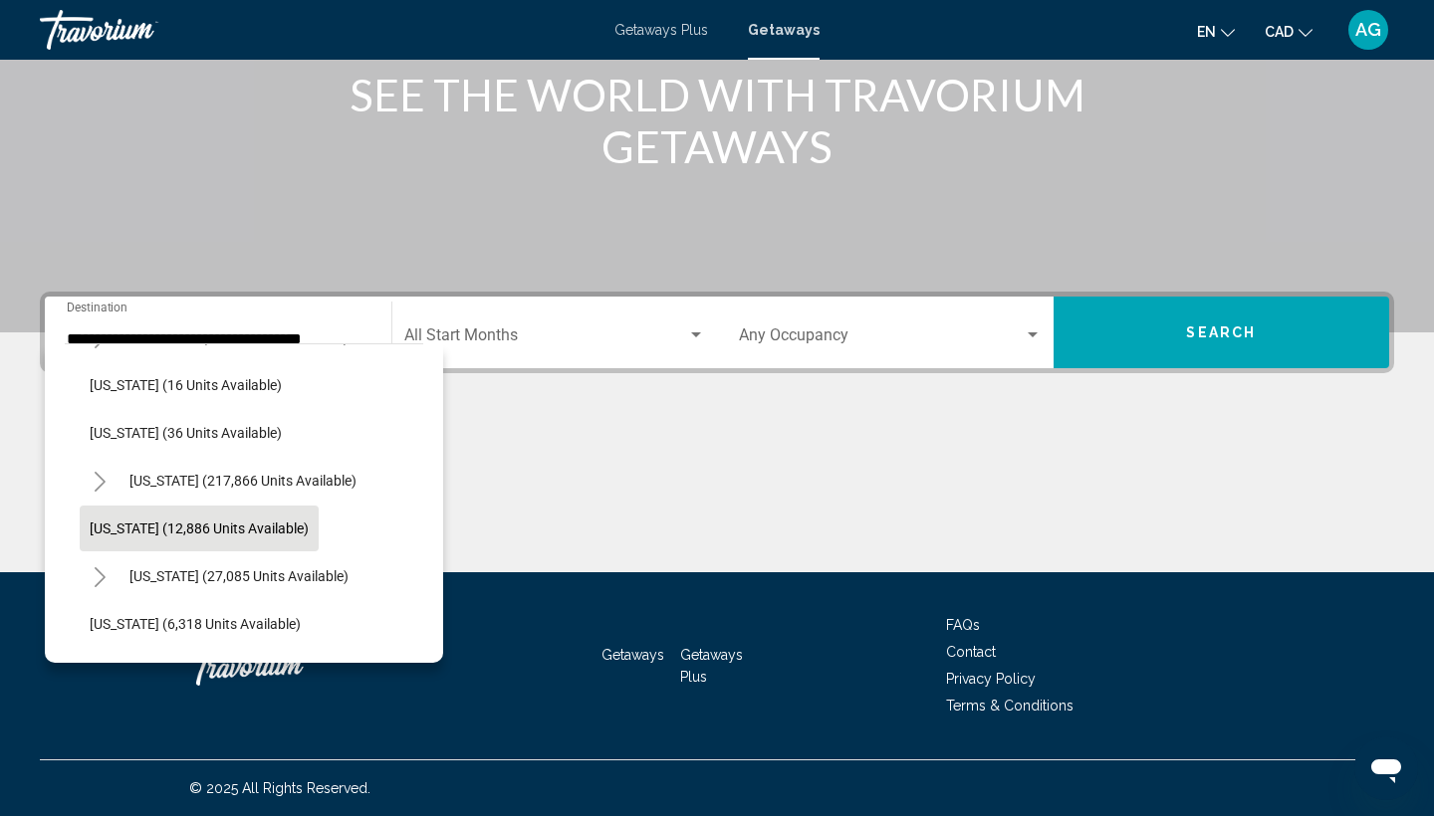
scroll to position [330, 6]
click at [97, 571] on icon "Toggle Hawaii (27,085 units available)" at bounding box center [99, 576] width 15 height 20
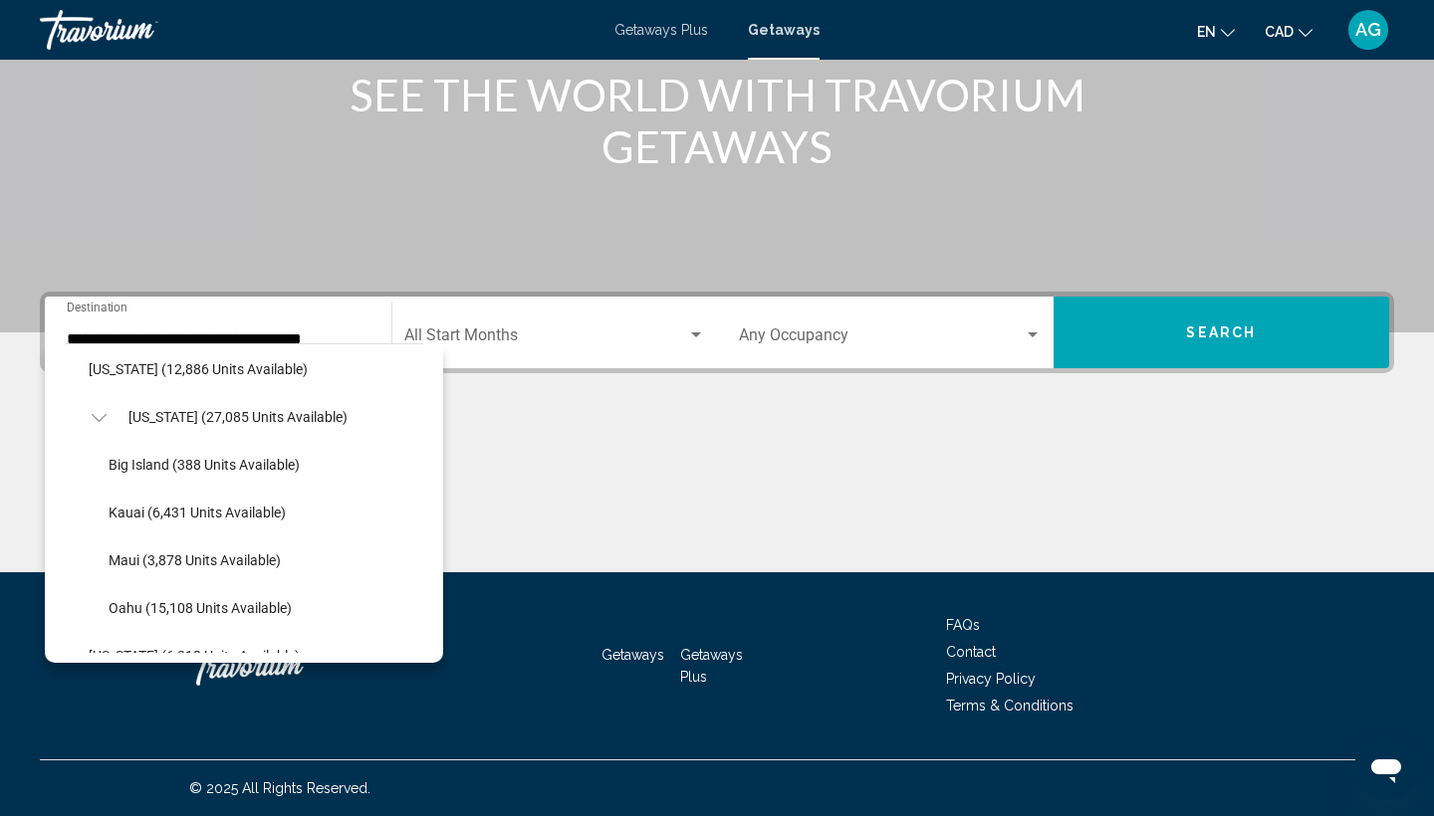
scroll to position [488, 7]
click at [145, 606] on span "Oahu (15,108 units available)" at bounding box center [199, 607] width 183 height 16
type input "**********"
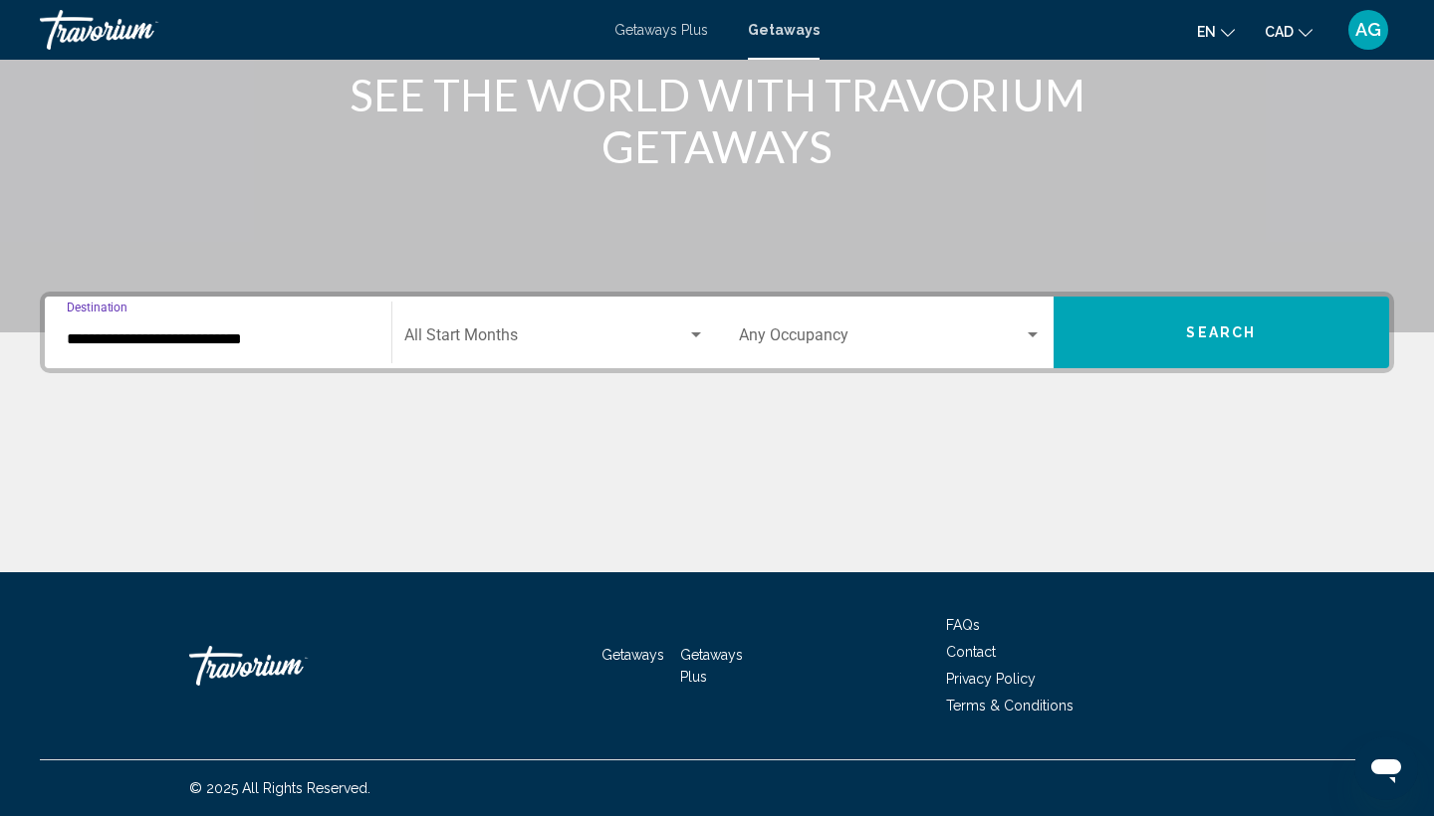
click at [493, 340] on span "Search widget" at bounding box center [546, 340] width 284 height 18
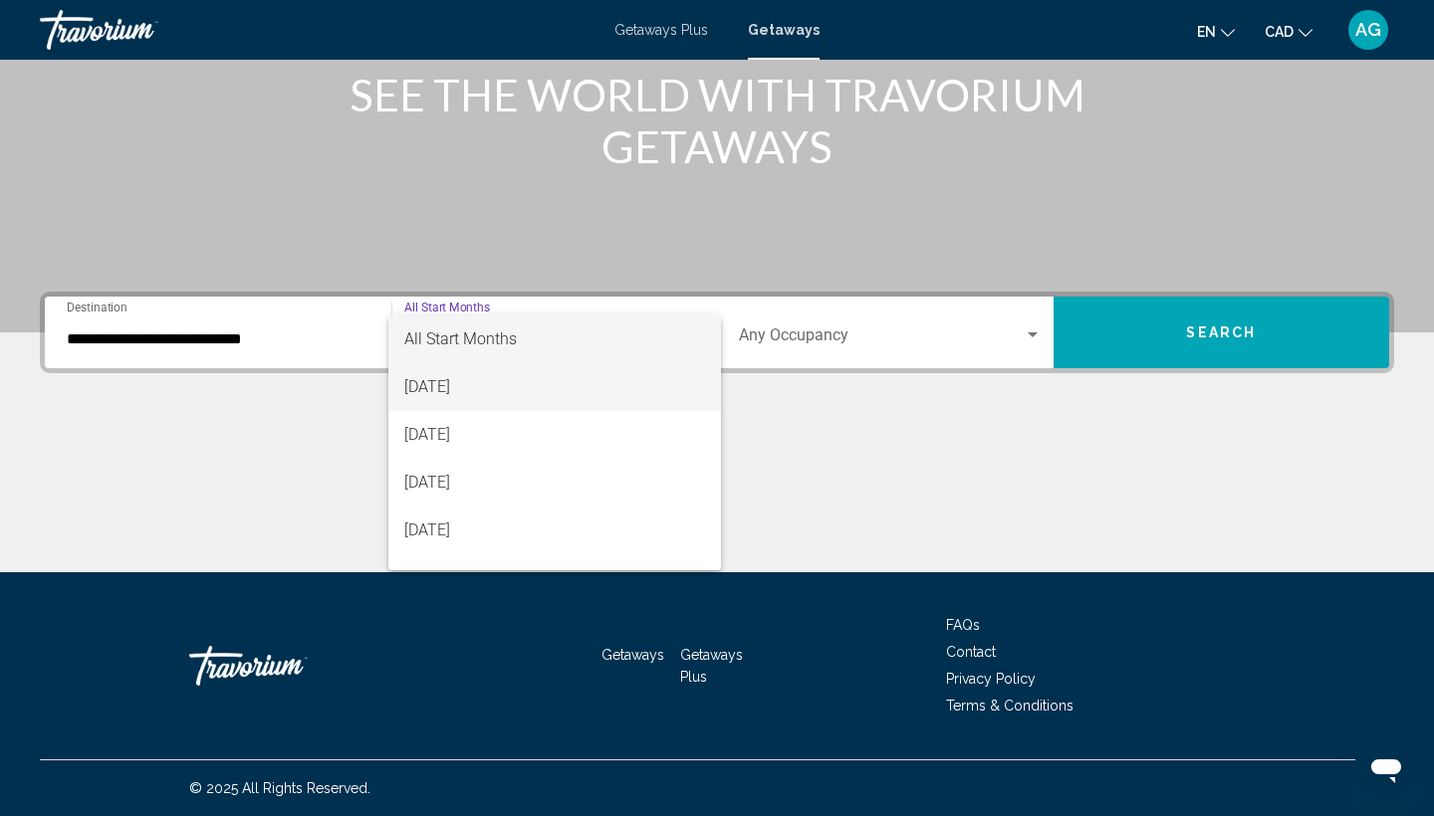
click at [494, 378] on span "August 2025" at bounding box center [555, 387] width 302 height 48
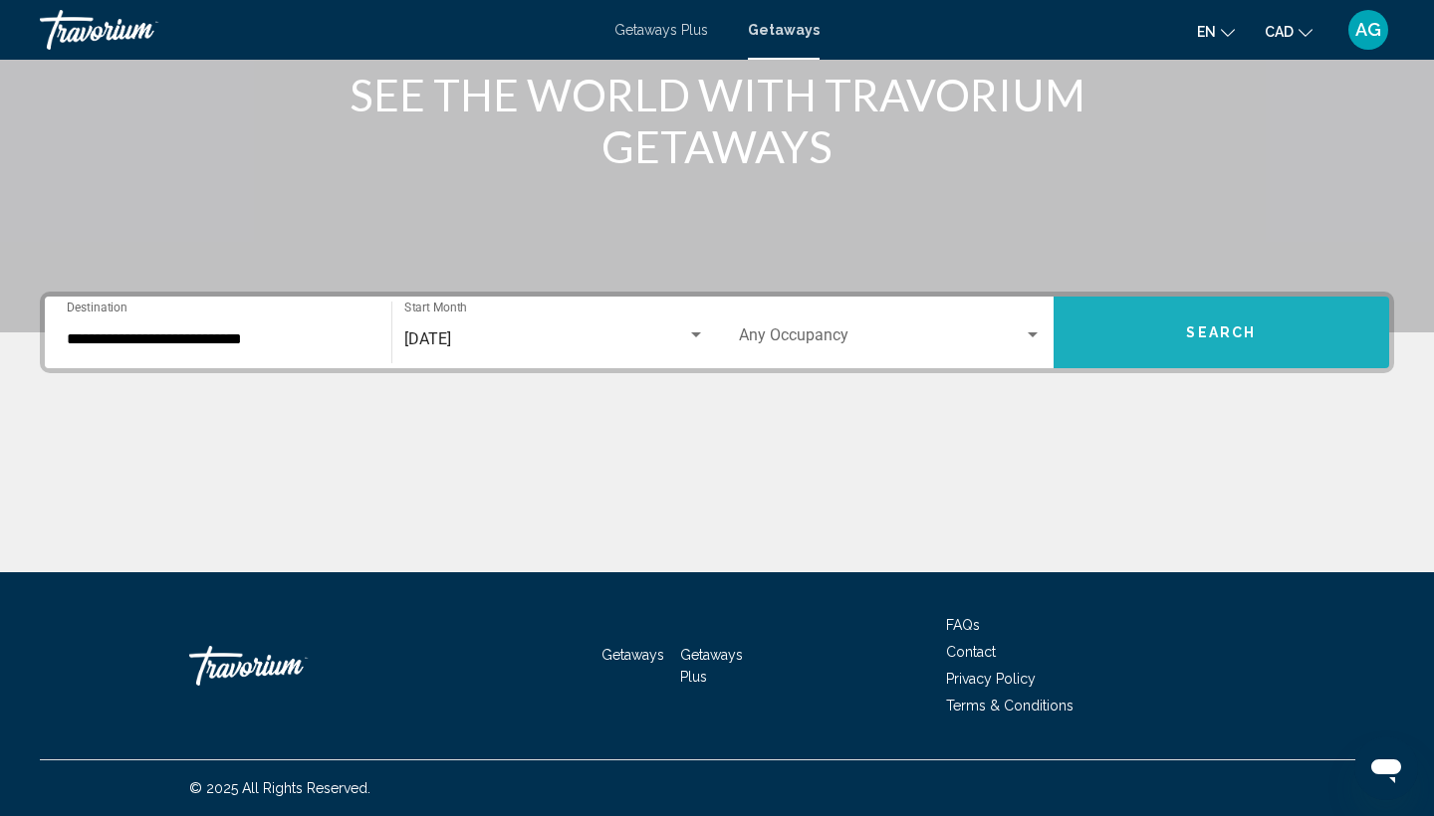
click at [1229, 340] on span "Search" at bounding box center [1221, 334] width 70 height 16
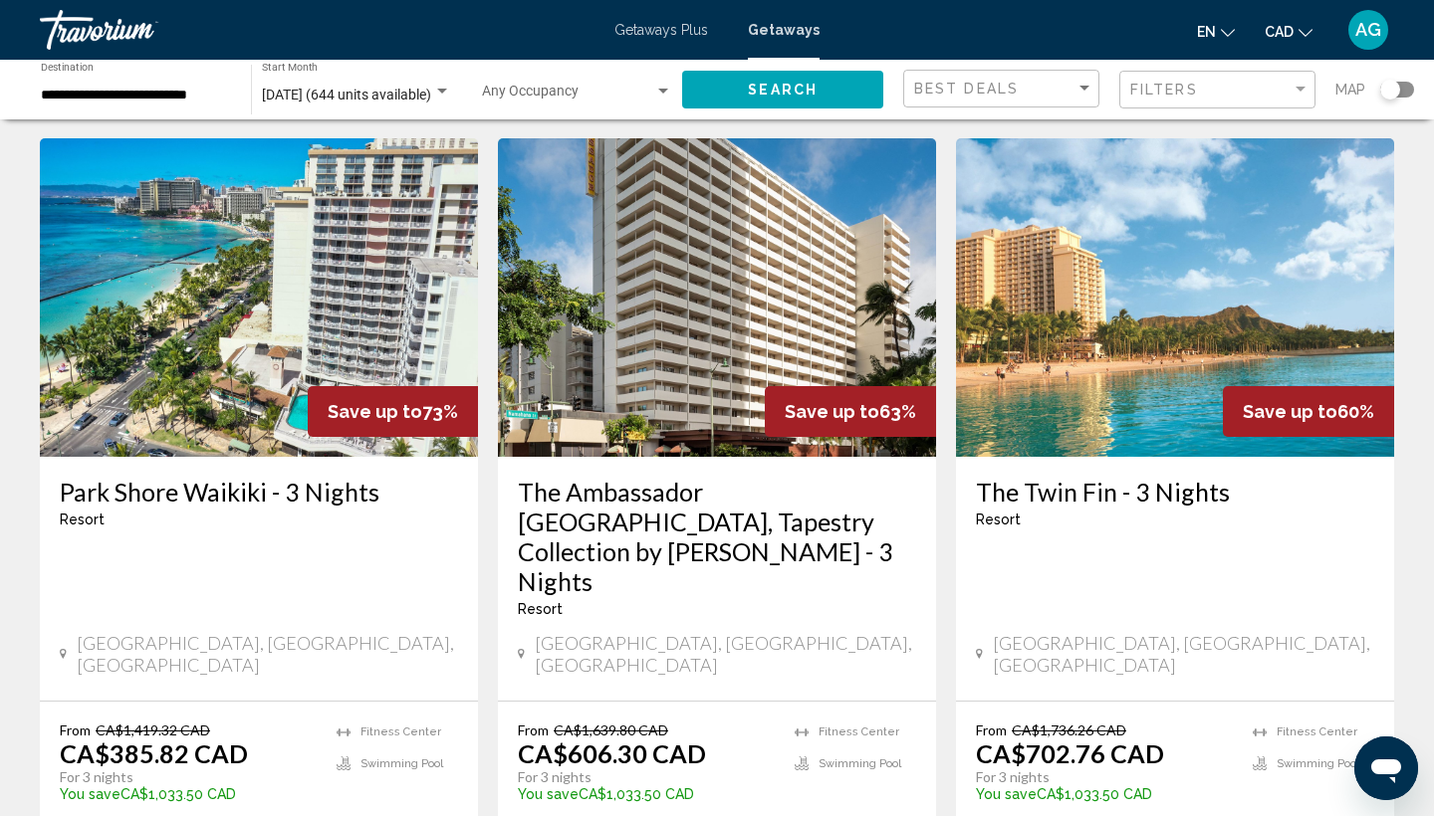
scroll to position [60, 0]
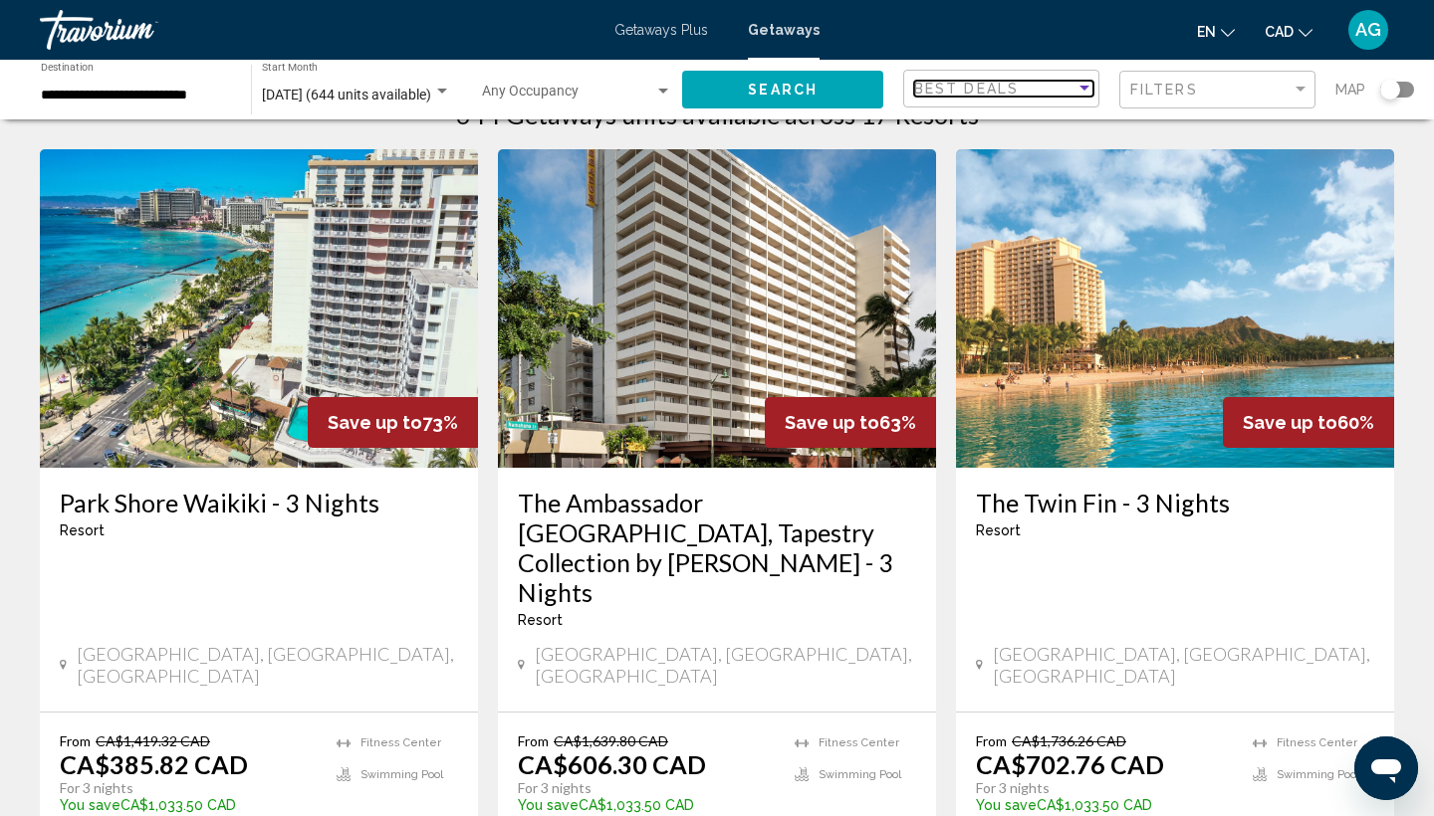
click at [1061, 81] on div "Best Deals" at bounding box center [994, 89] width 161 height 16
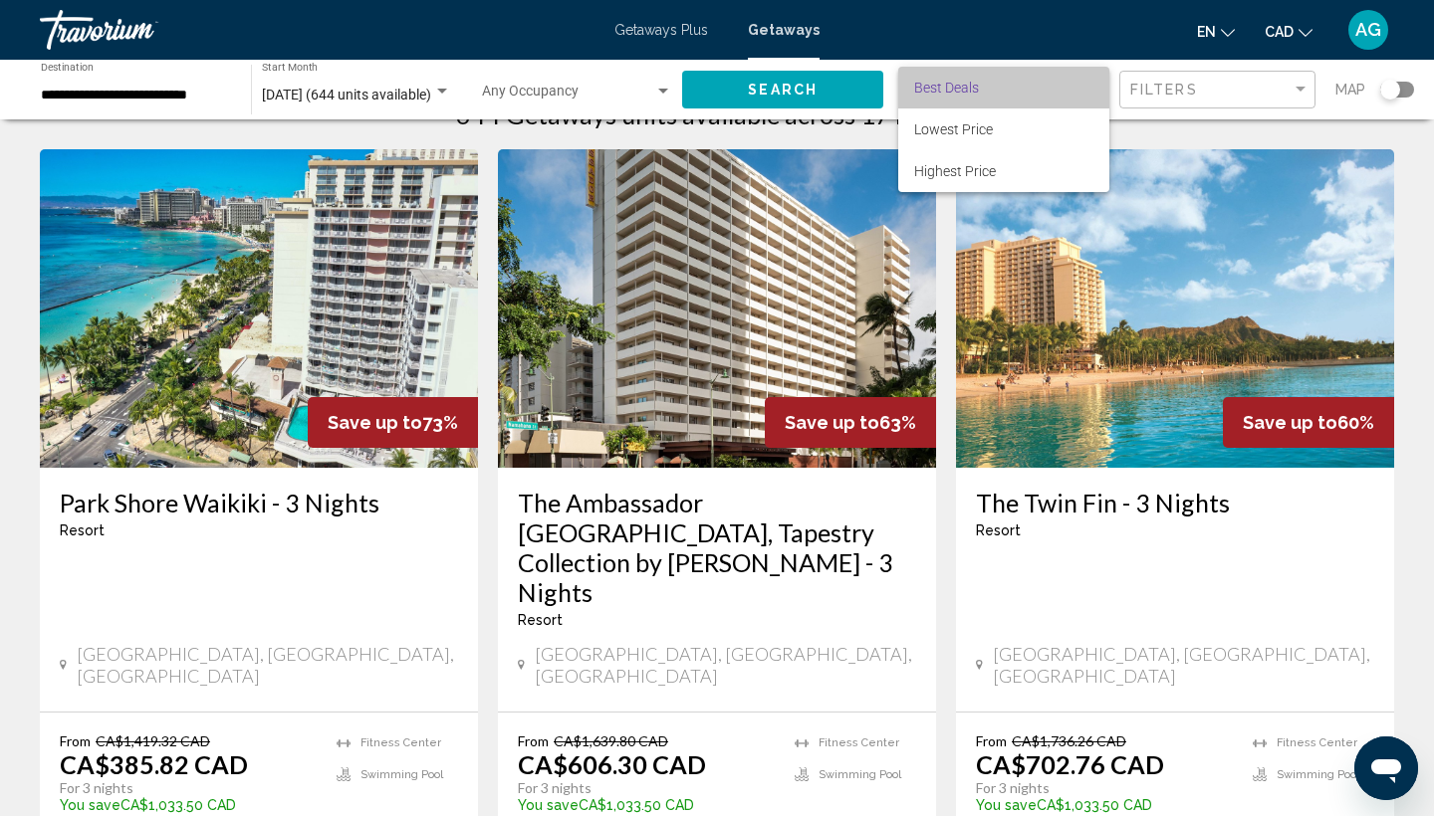
click at [1061, 80] on span "Best Deals" at bounding box center [1003, 88] width 179 height 42
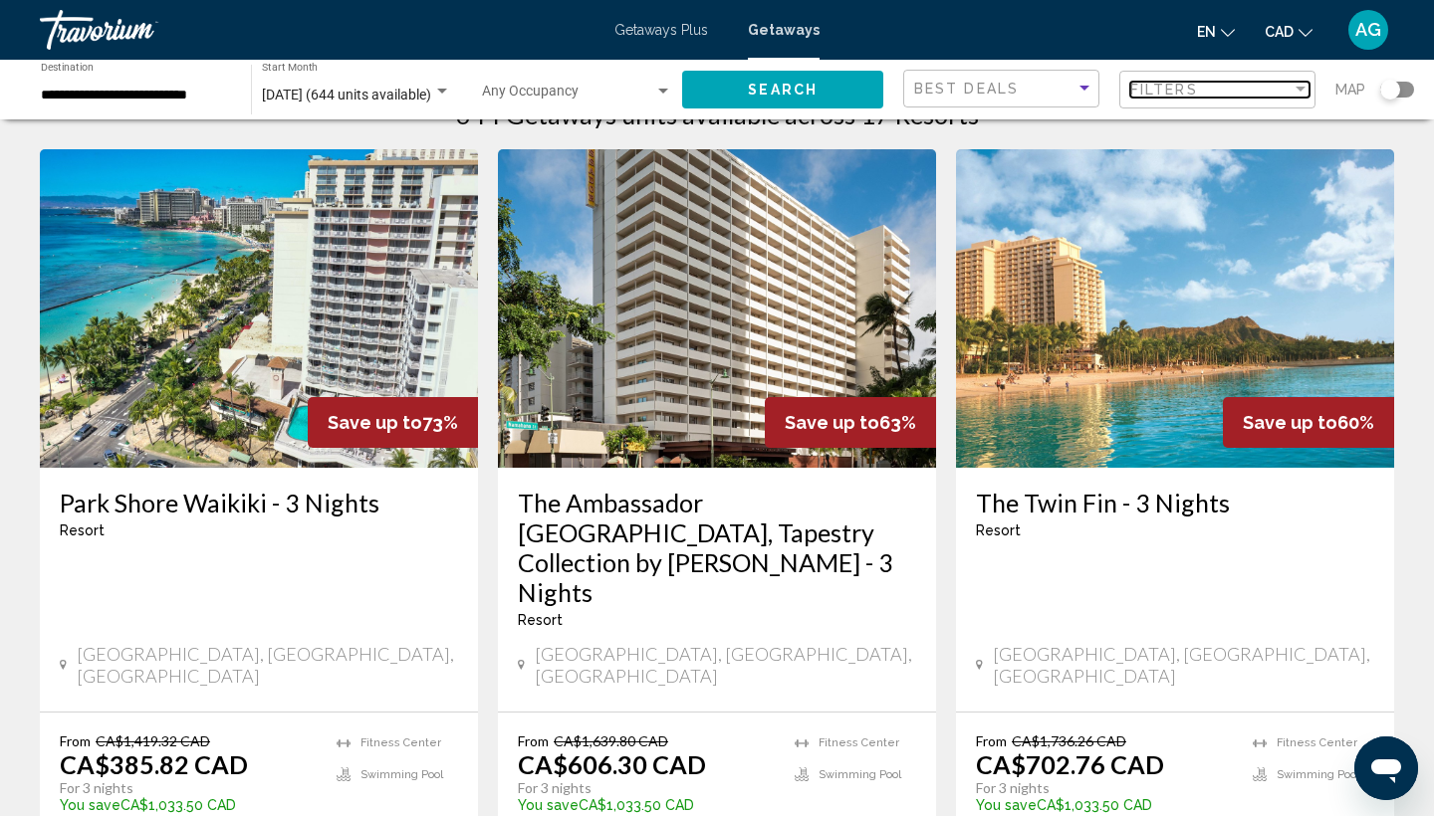
click at [1179, 85] on span "Filters" at bounding box center [1164, 90] width 68 height 16
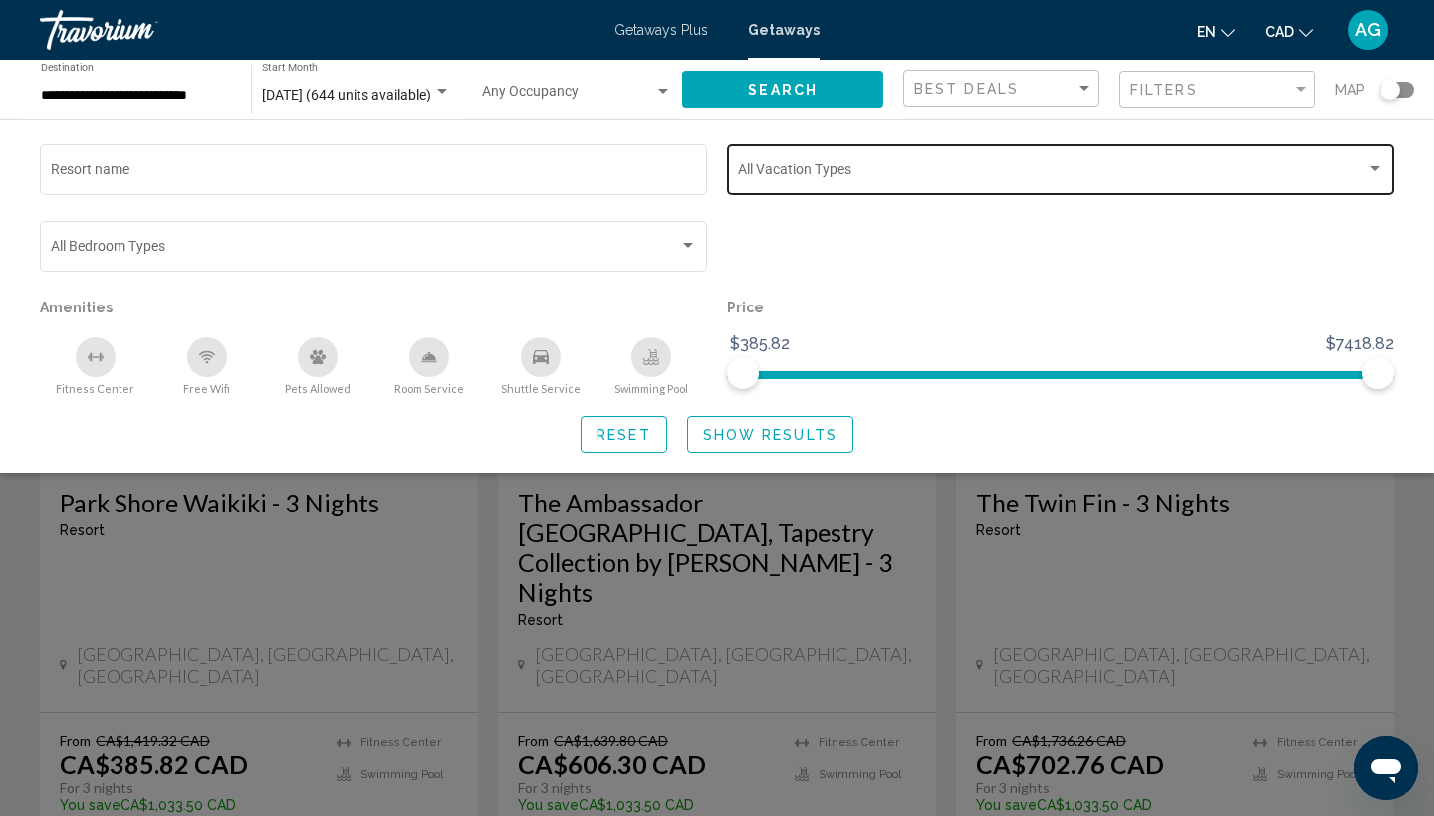
click at [1053, 167] on span "Search widget" at bounding box center [1052, 173] width 628 height 16
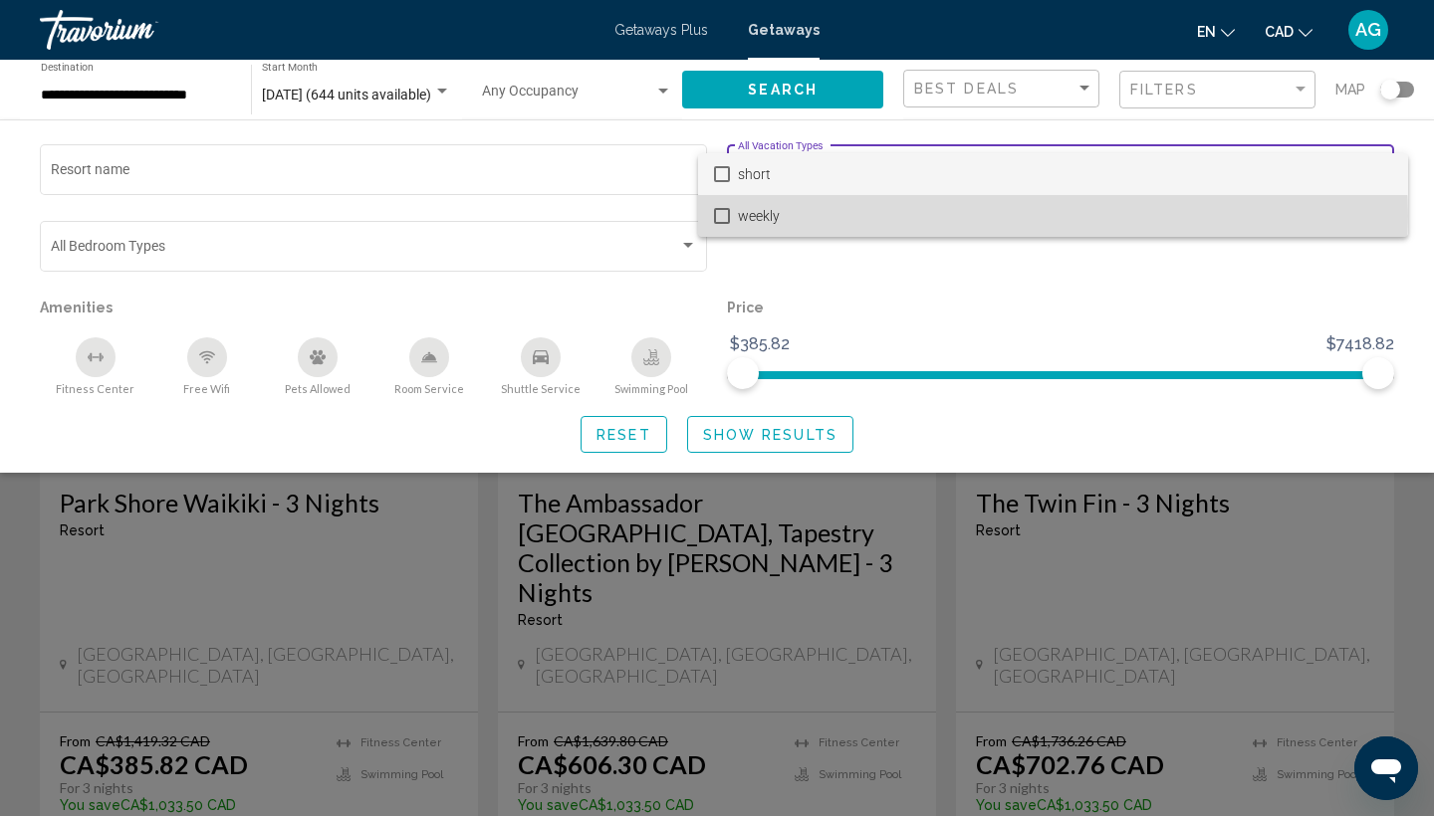
click at [1041, 216] on span "weekly" at bounding box center [1065, 216] width 654 height 42
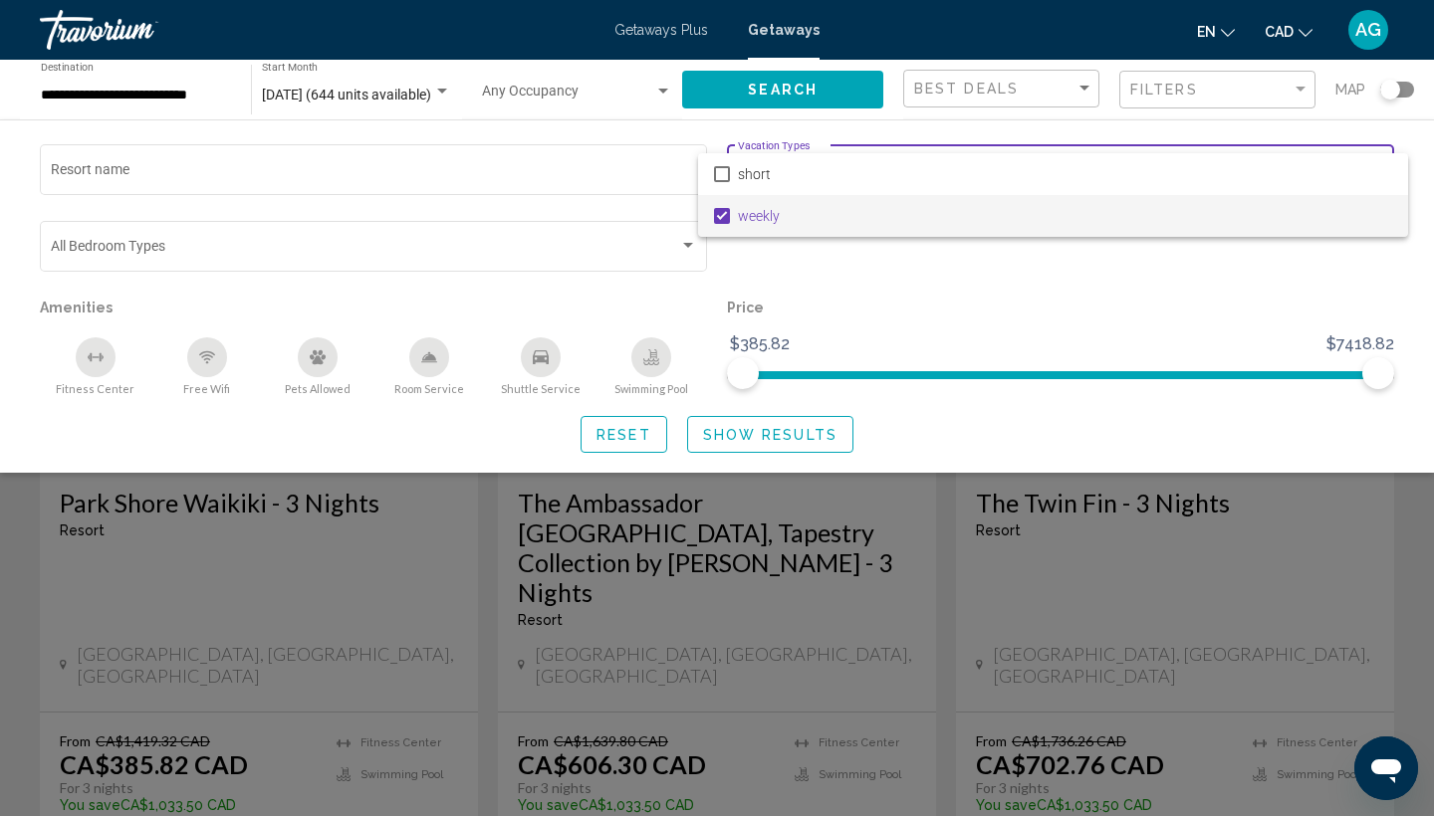
click at [735, 455] on div at bounding box center [717, 408] width 1434 height 816
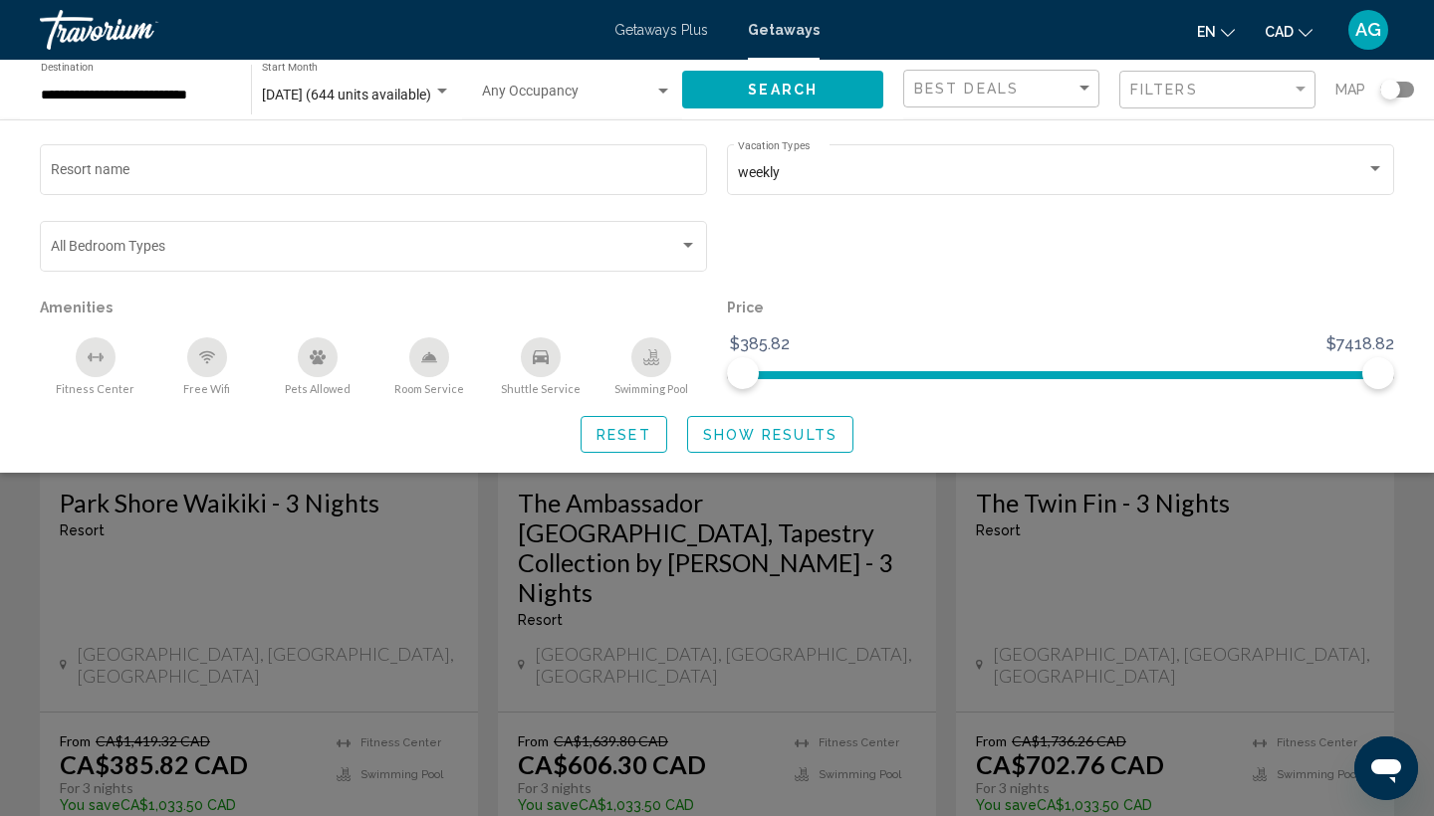
click at [729, 441] on span "Show Results" at bounding box center [770, 435] width 134 height 16
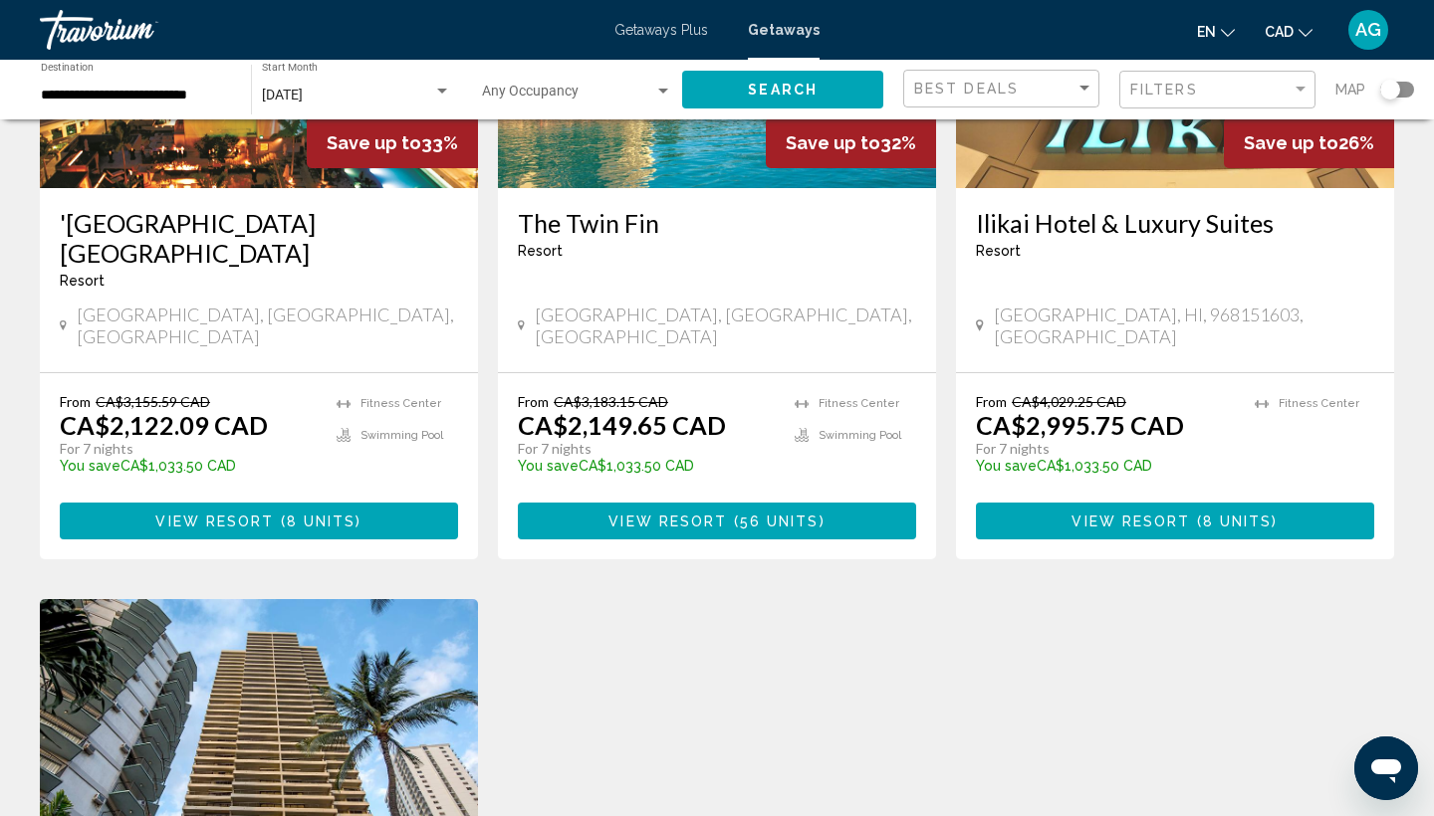
scroll to position [1774, 0]
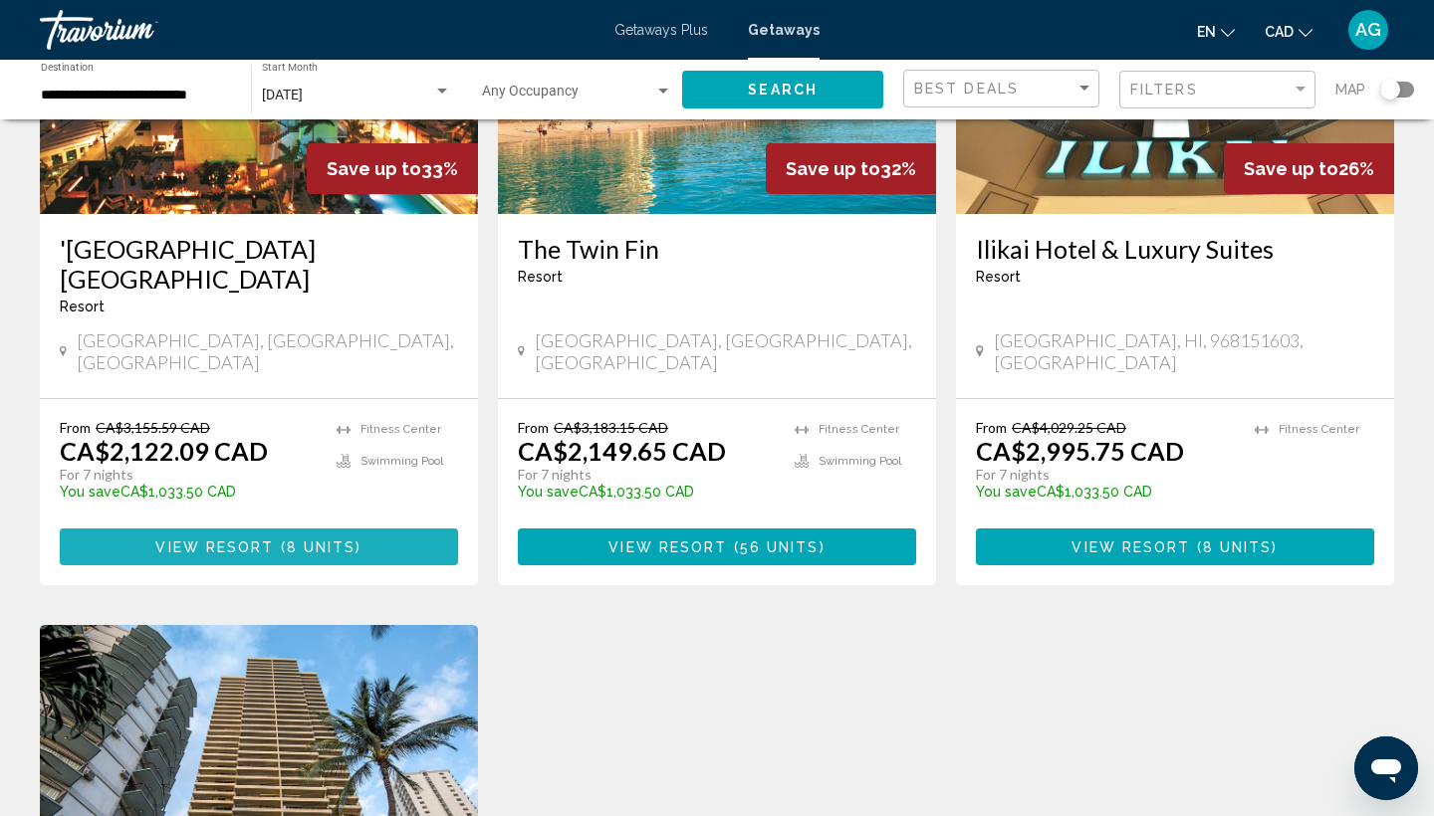
click at [290, 529] on button "View Resort ( 8 units )" at bounding box center [259, 547] width 398 height 37
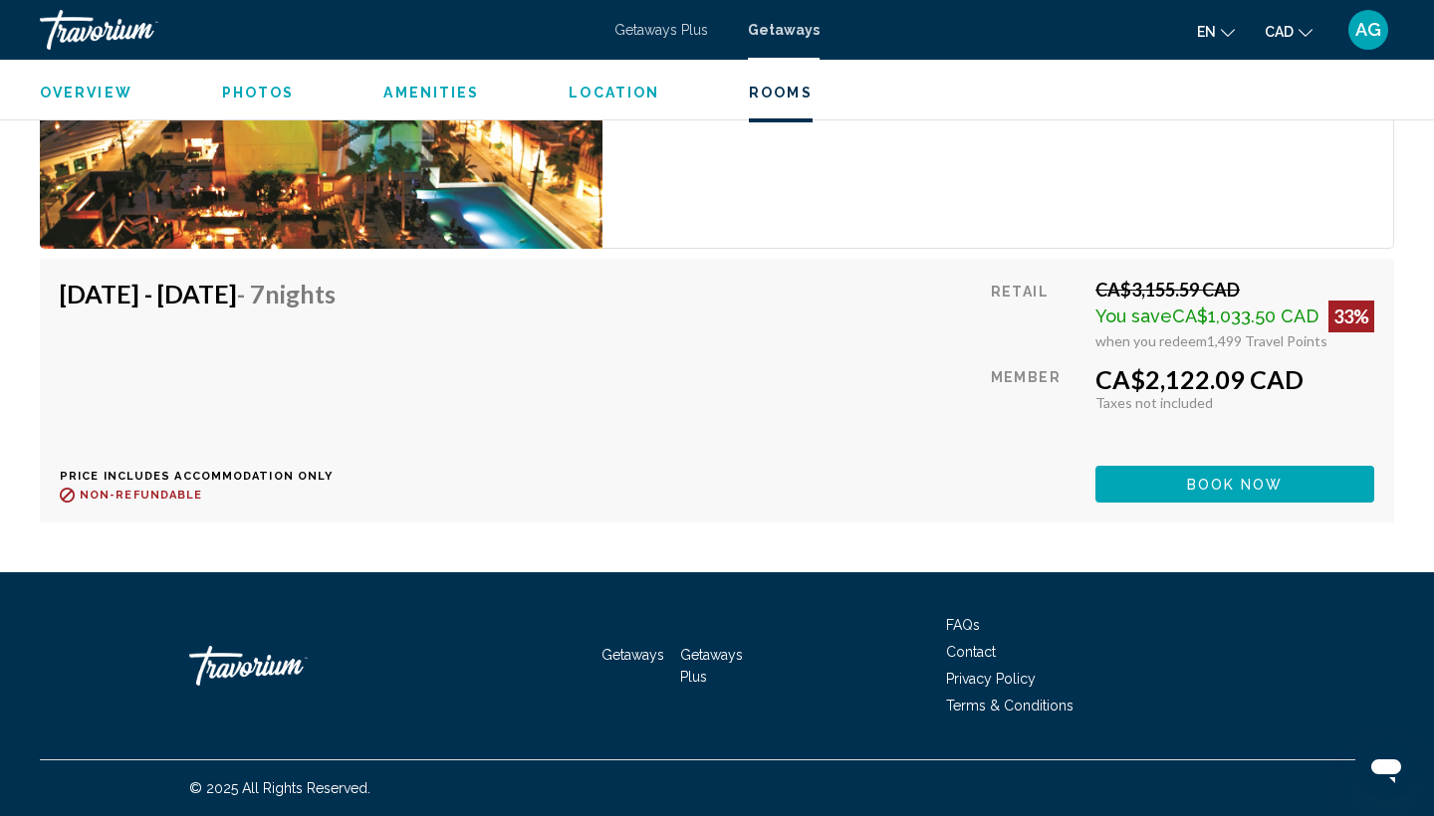
scroll to position [4241, 0]
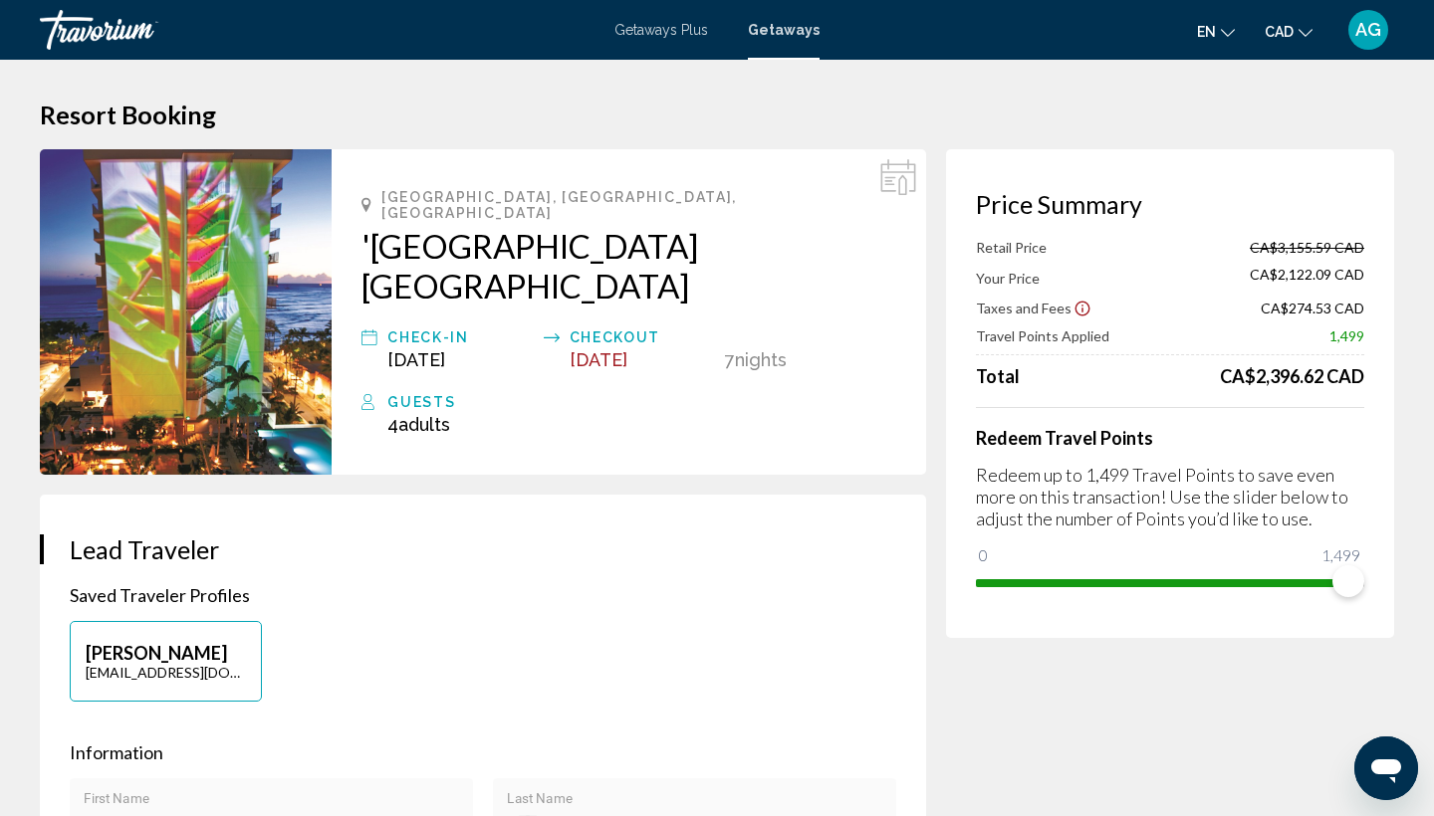
click at [1073, 313] on icon "Show Taxes and Fees disclaimer" at bounding box center [1082, 309] width 18 height 18
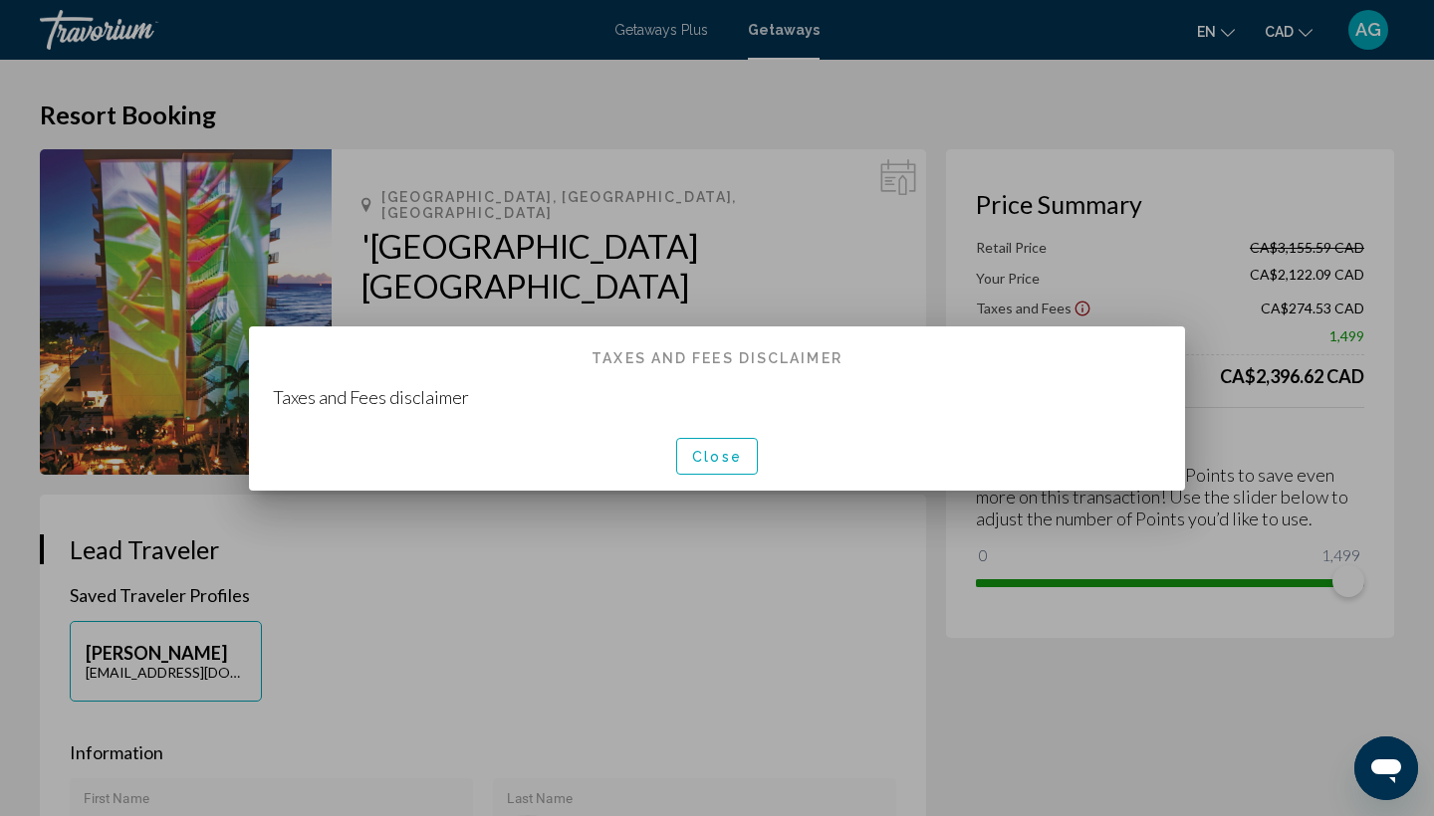
click at [1073, 313] on div at bounding box center [717, 408] width 1434 height 816
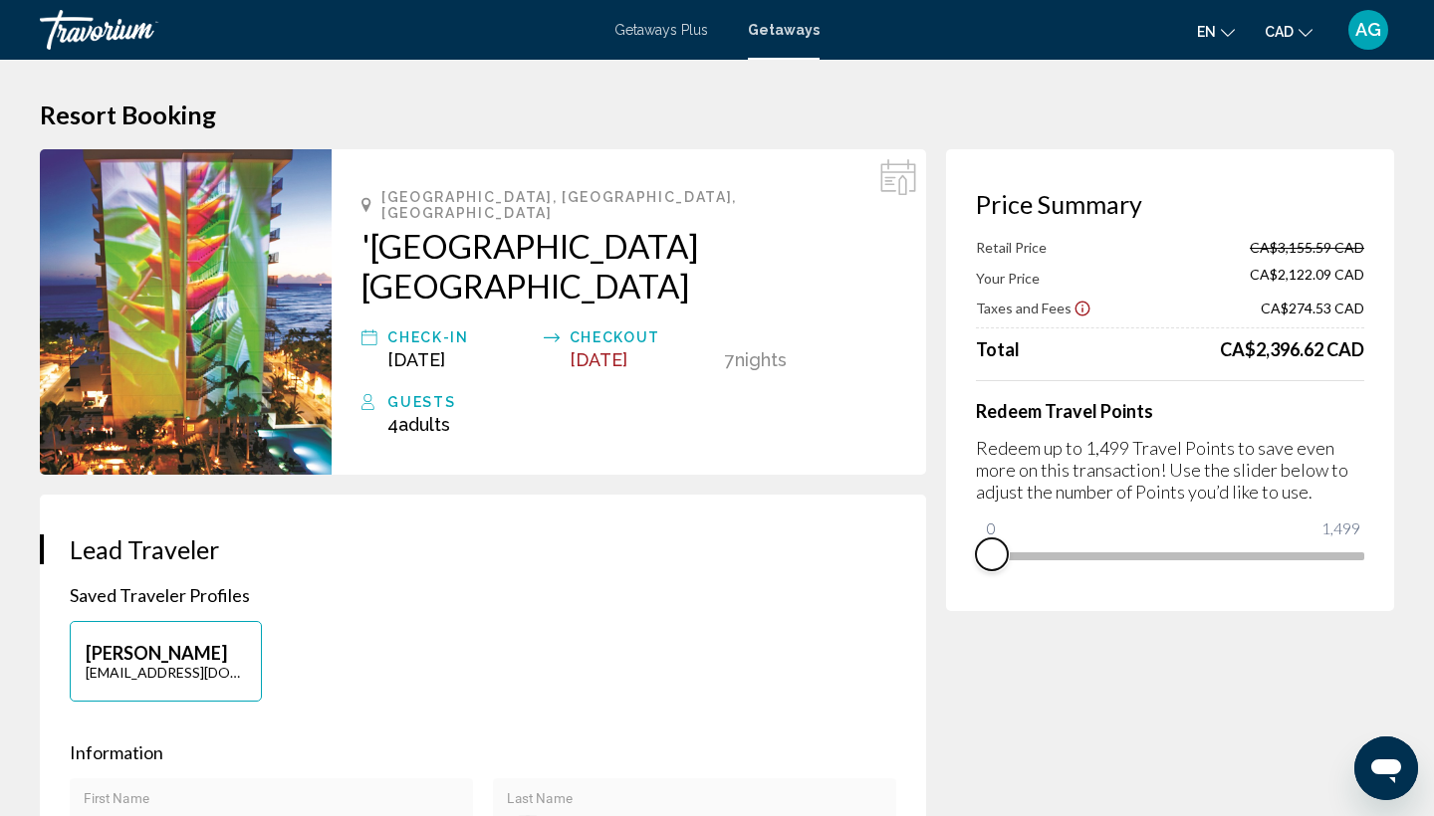
drag, startPoint x: 1350, startPoint y: 580, endPoint x: 934, endPoint y: 601, distance: 416.7
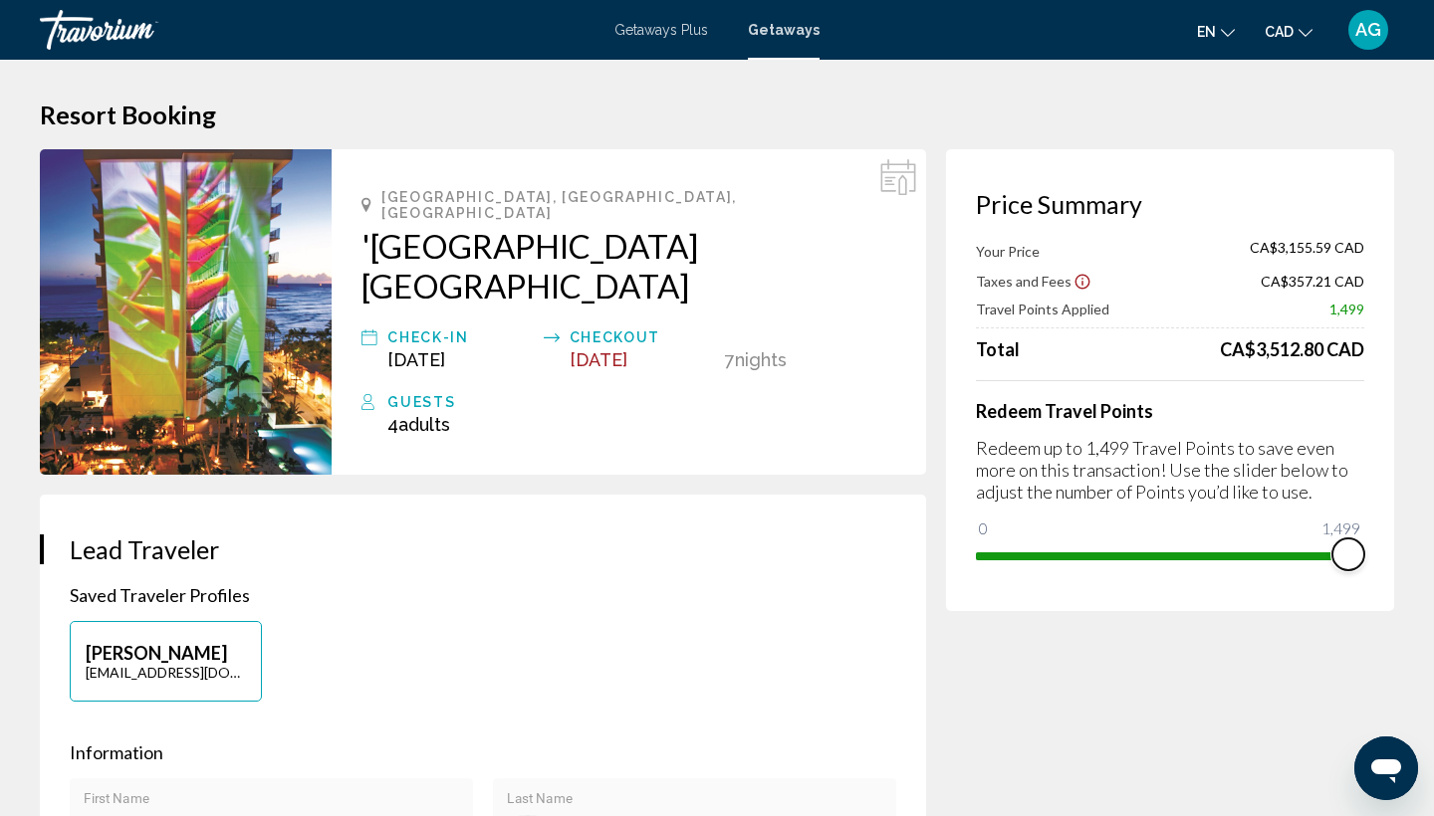
drag, startPoint x: 996, startPoint y: 527, endPoint x: 1424, endPoint y: 535, distance: 428.2
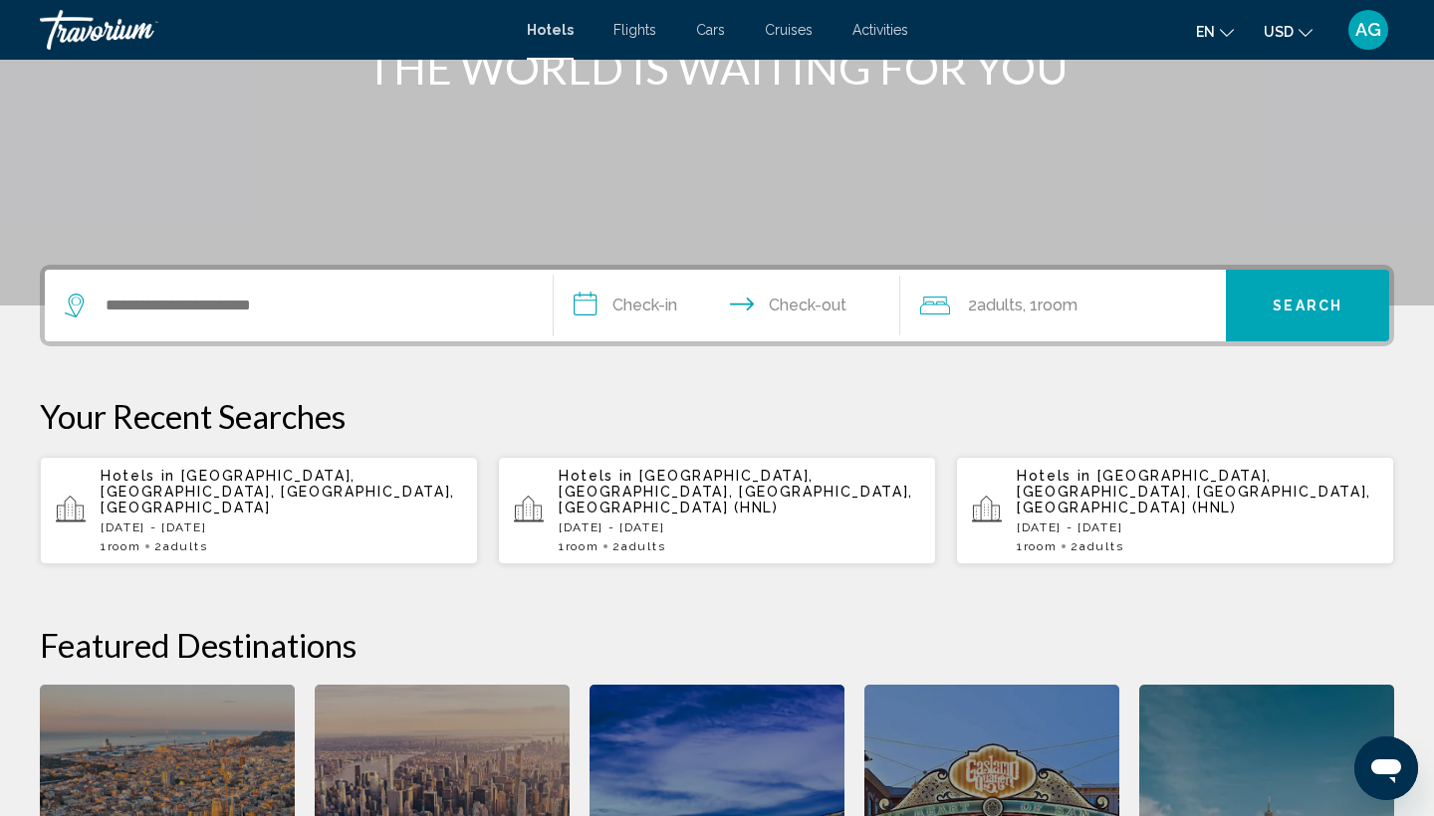
scroll to position [292, 0]
click at [215, 495] on p "Hotels in [GEOGRAPHIC_DATA], [GEOGRAPHIC_DATA], [GEOGRAPHIC_DATA], [GEOGRAPHIC_…" at bounding box center [281, 492] width 361 height 48
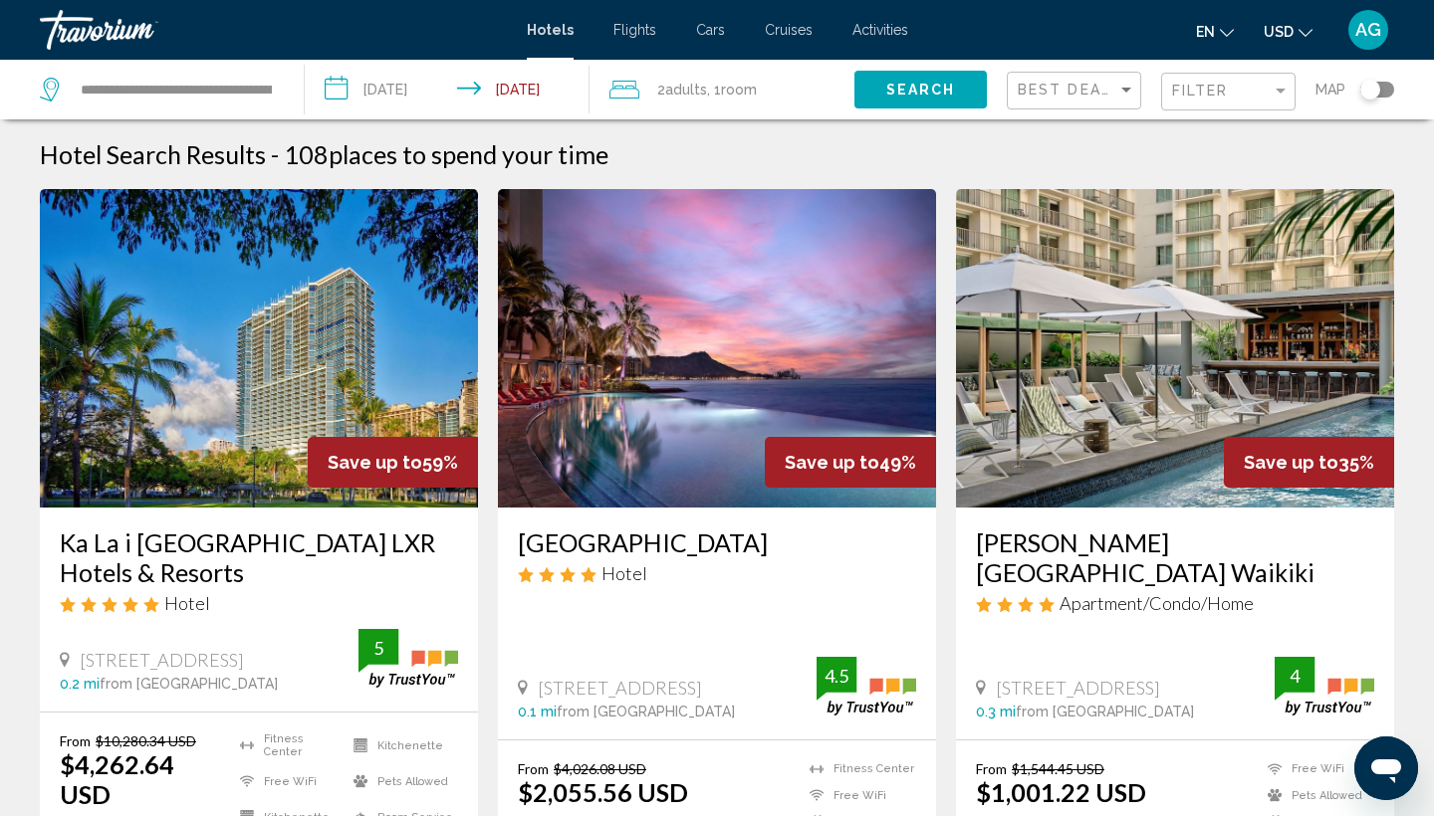
click at [1310, 33] on icon "Change currency" at bounding box center [1305, 33] width 14 height 14
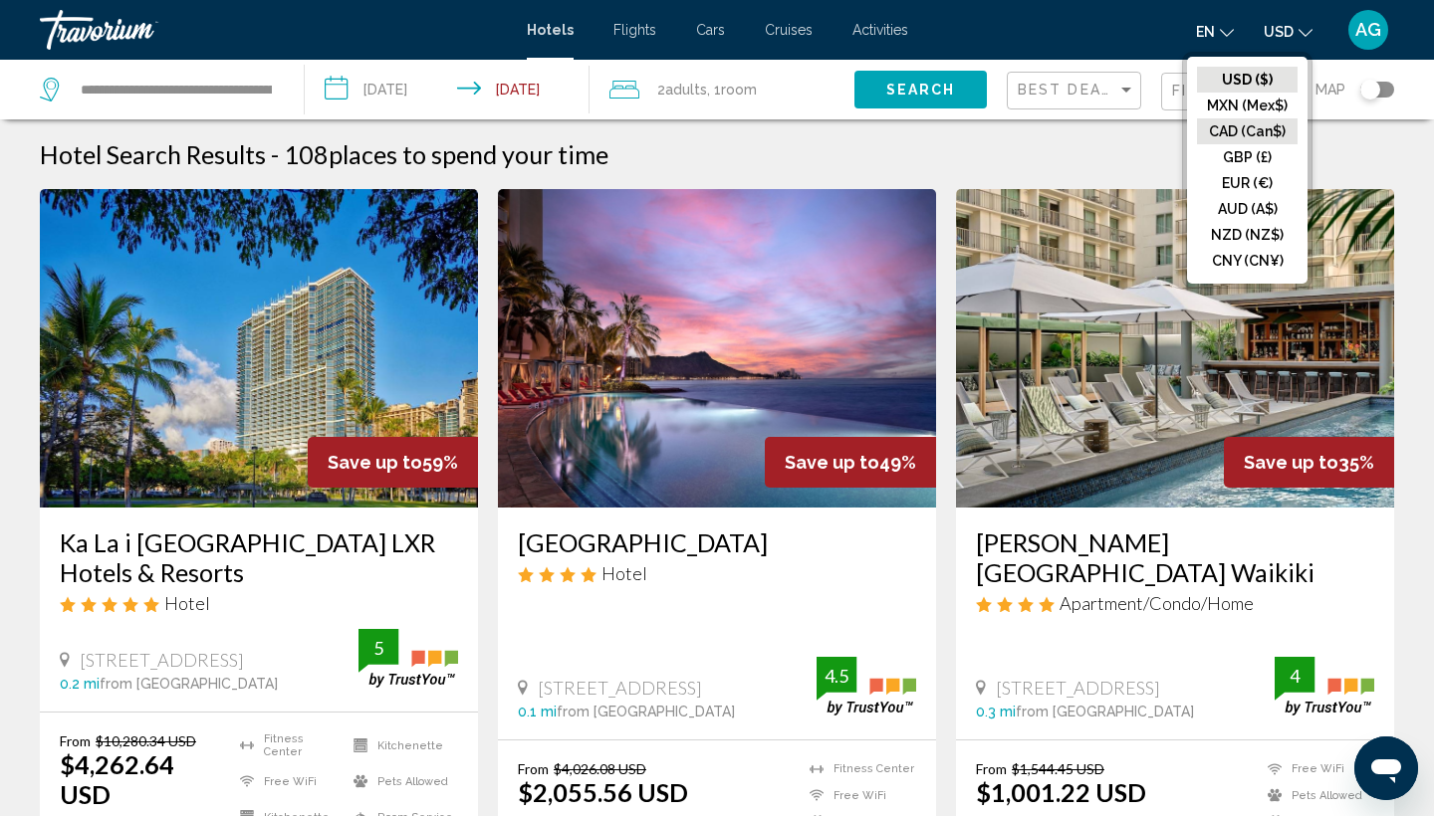
click at [1259, 127] on button "CAD (Can$)" at bounding box center [1247, 131] width 101 height 26
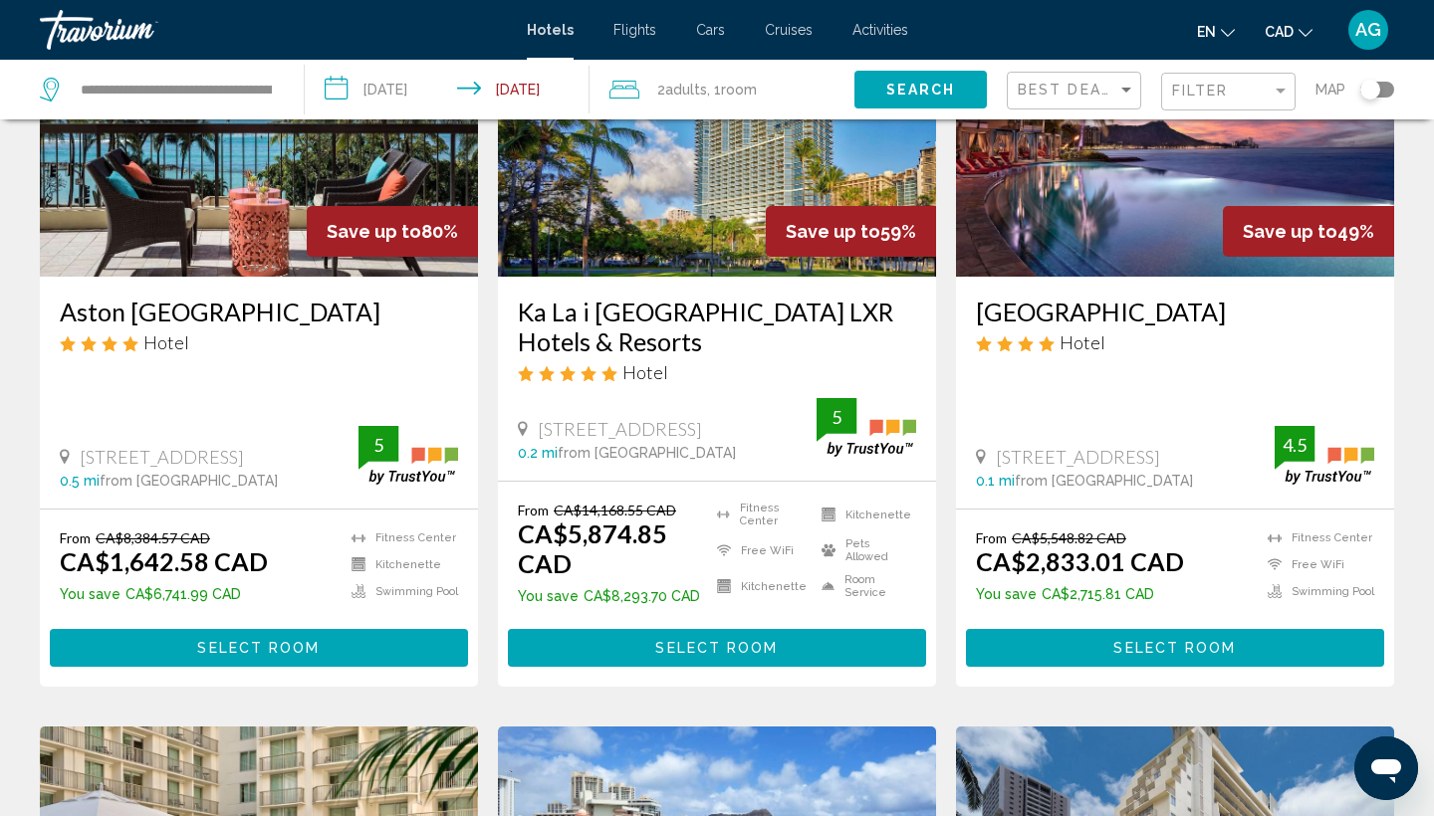
scroll to position [249, 0]
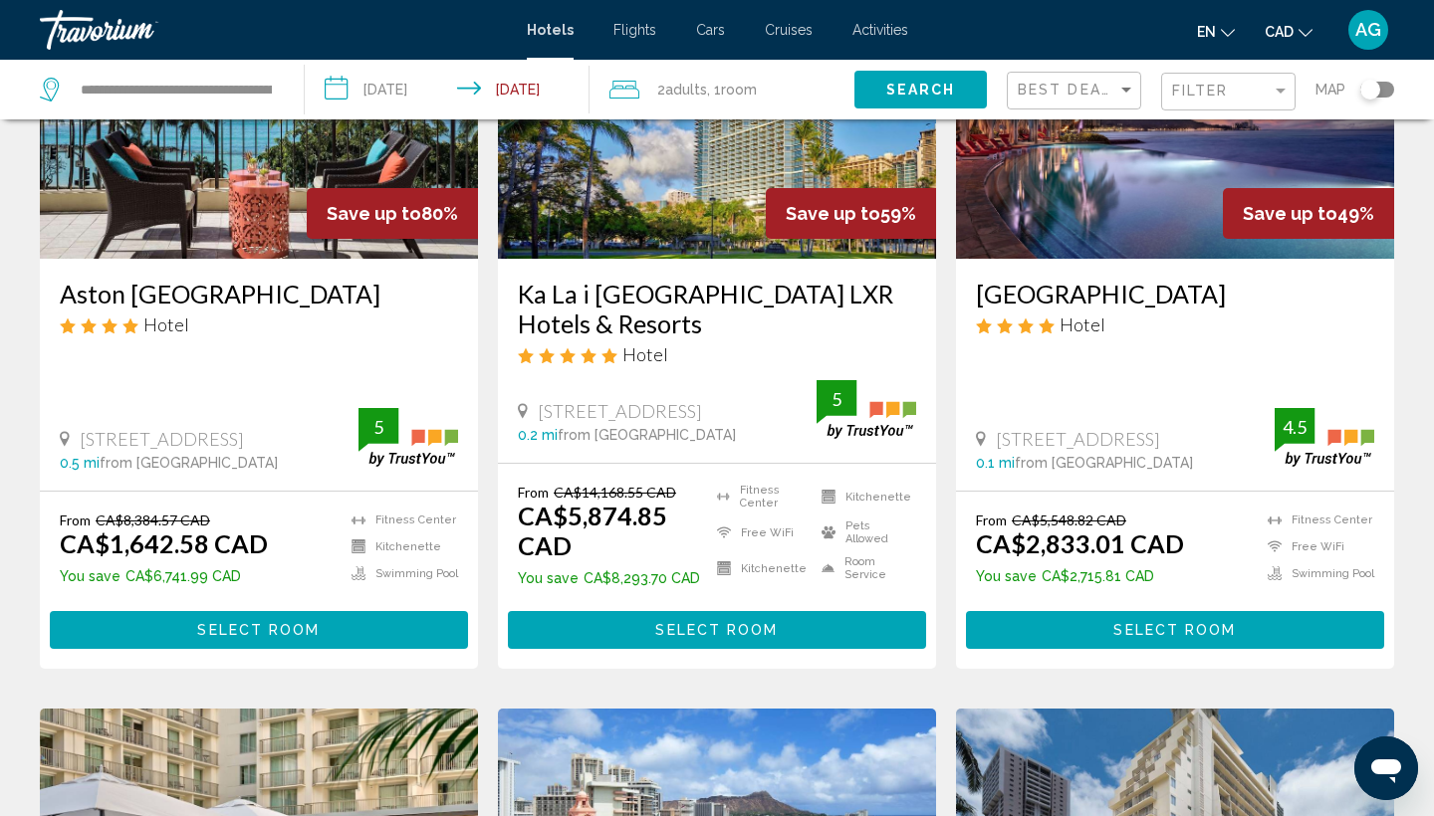
click at [1212, 626] on span "Select Room" at bounding box center [1174, 631] width 122 height 16
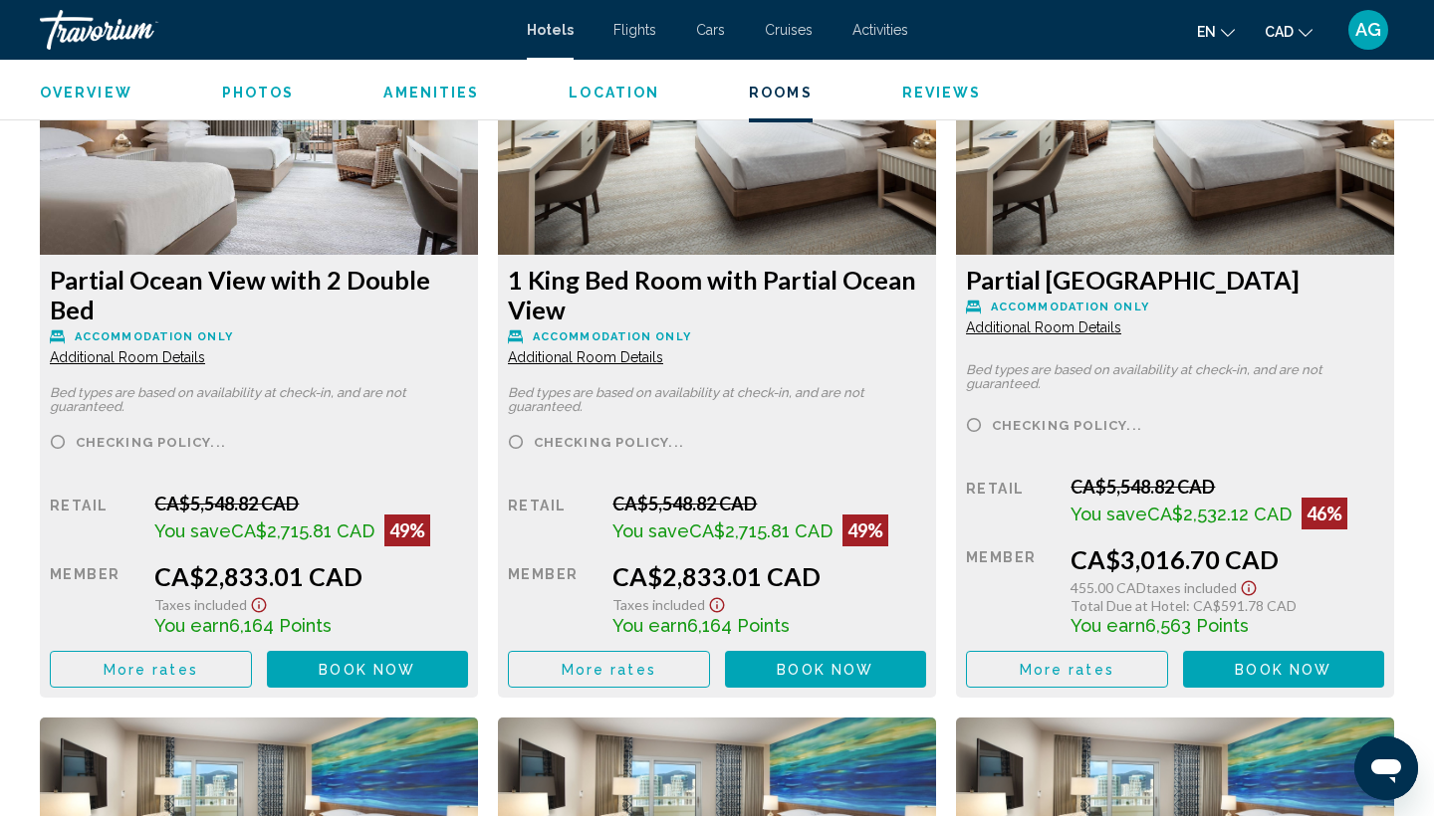
scroll to position [2815, 0]
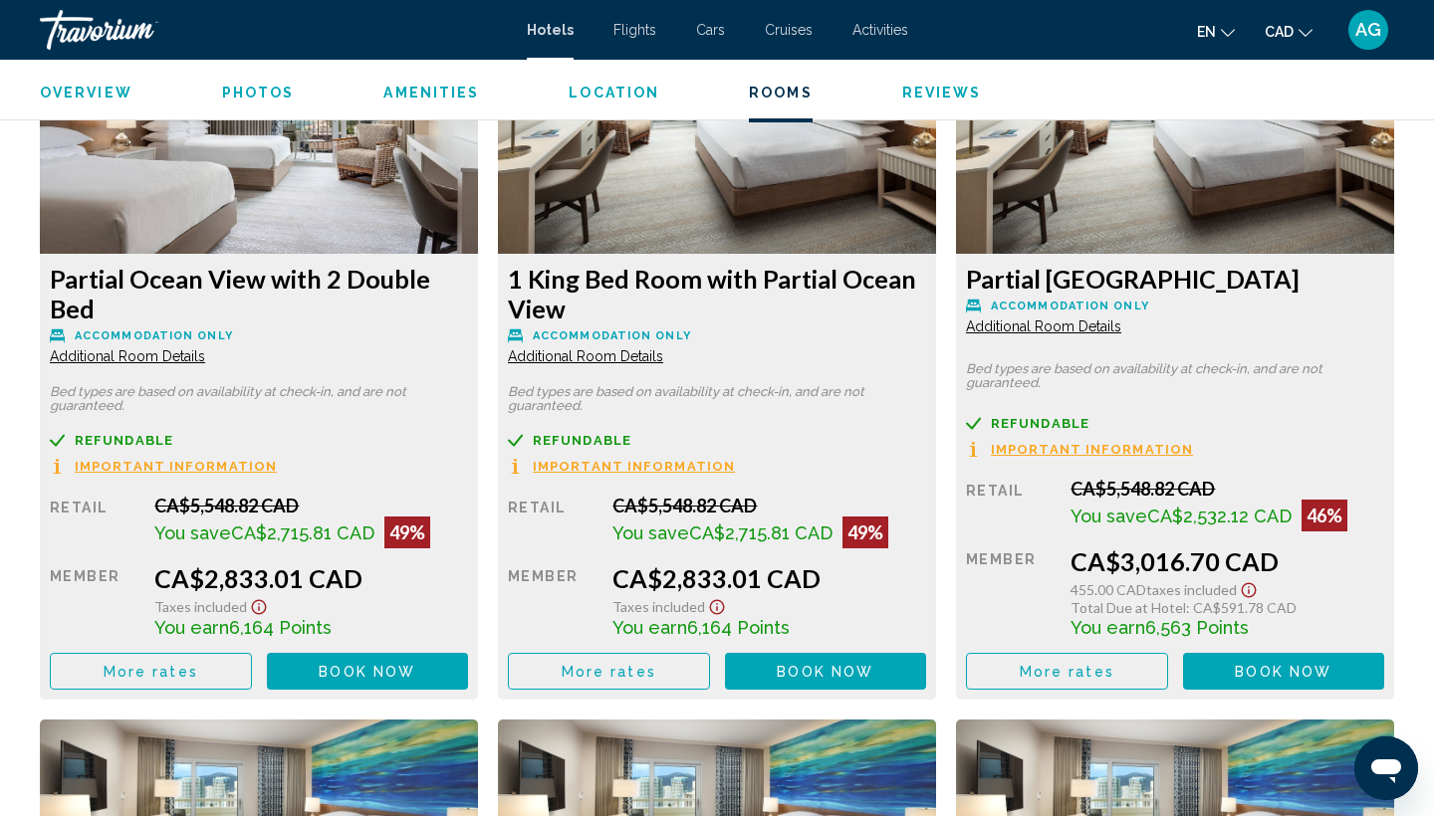
click at [213, 464] on span "Important Information" at bounding box center [176, 466] width 202 height 13
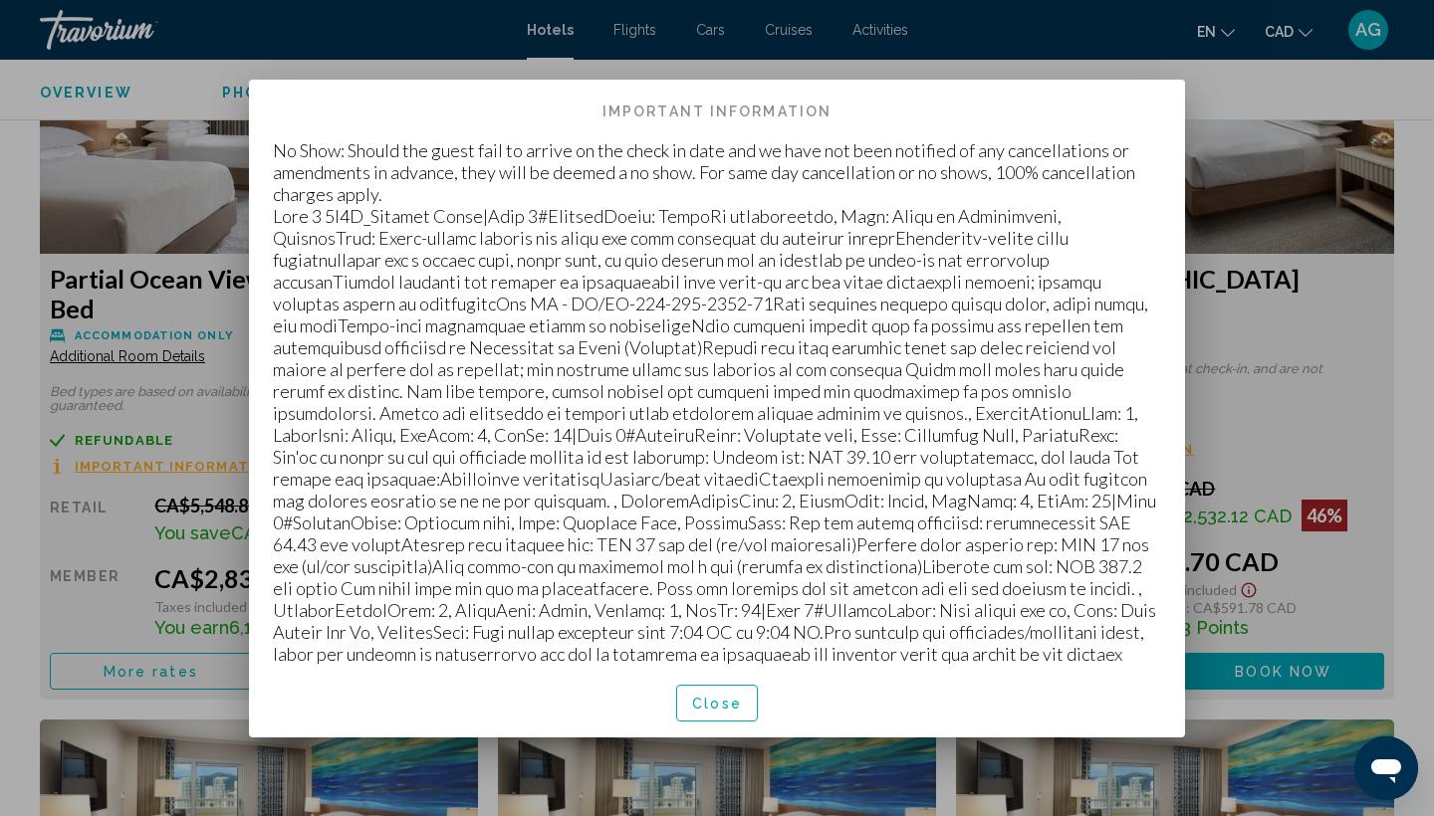
scroll to position [0, 0]
click at [705, 709] on span "Close" at bounding box center [717, 704] width 50 height 16
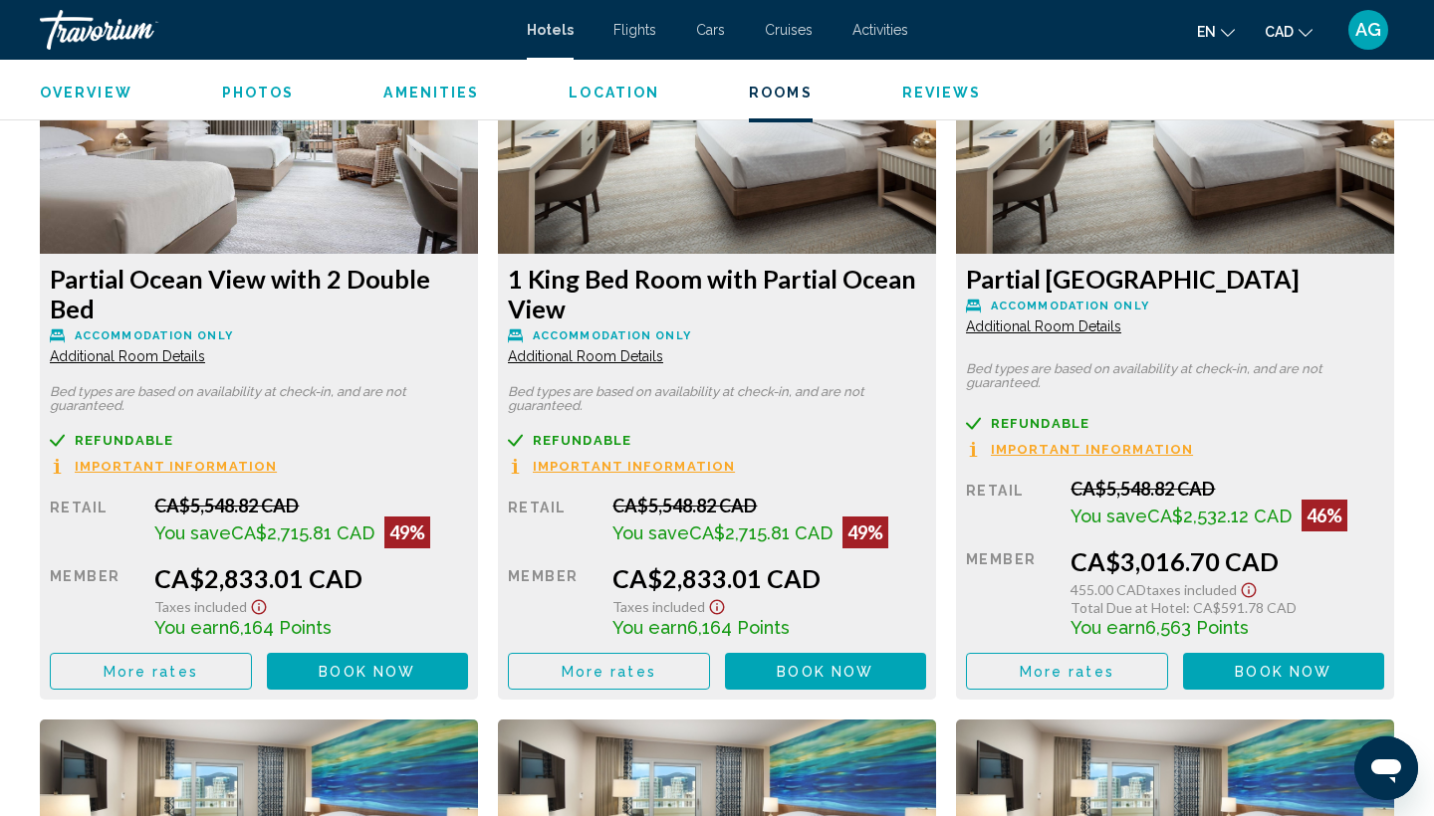
scroll to position [2815, 0]
click at [406, 671] on span "Book now" at bounding box center [367, 672] width 97 height 16
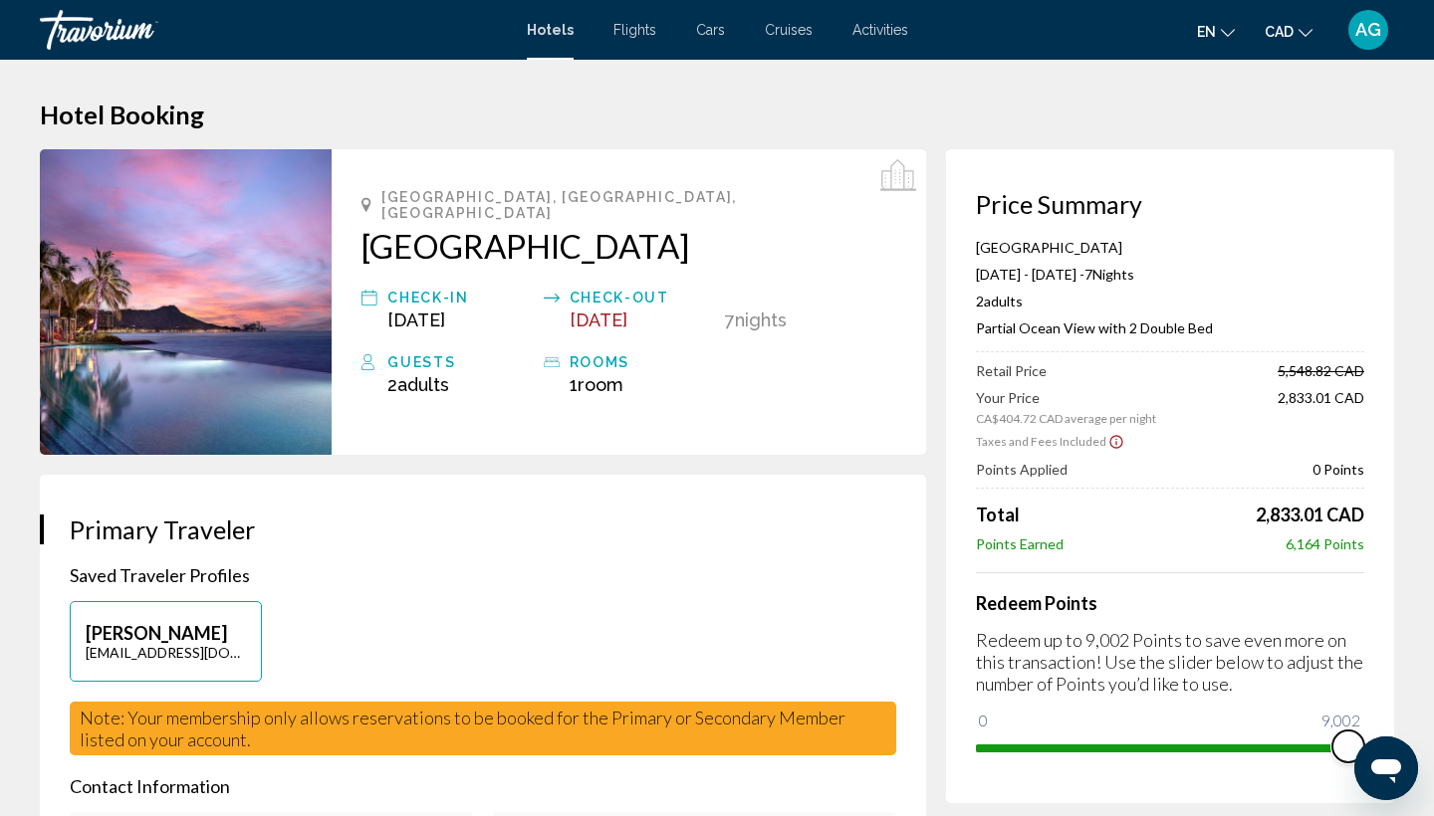
drag, startPoint x: 997, startPoint y: 723, endPoint x: 1359, endPoint y: 741, distance: 362.8
click at [1362, 743] on span "Main content" at bounding box center [1348, 747] width 32 height 32
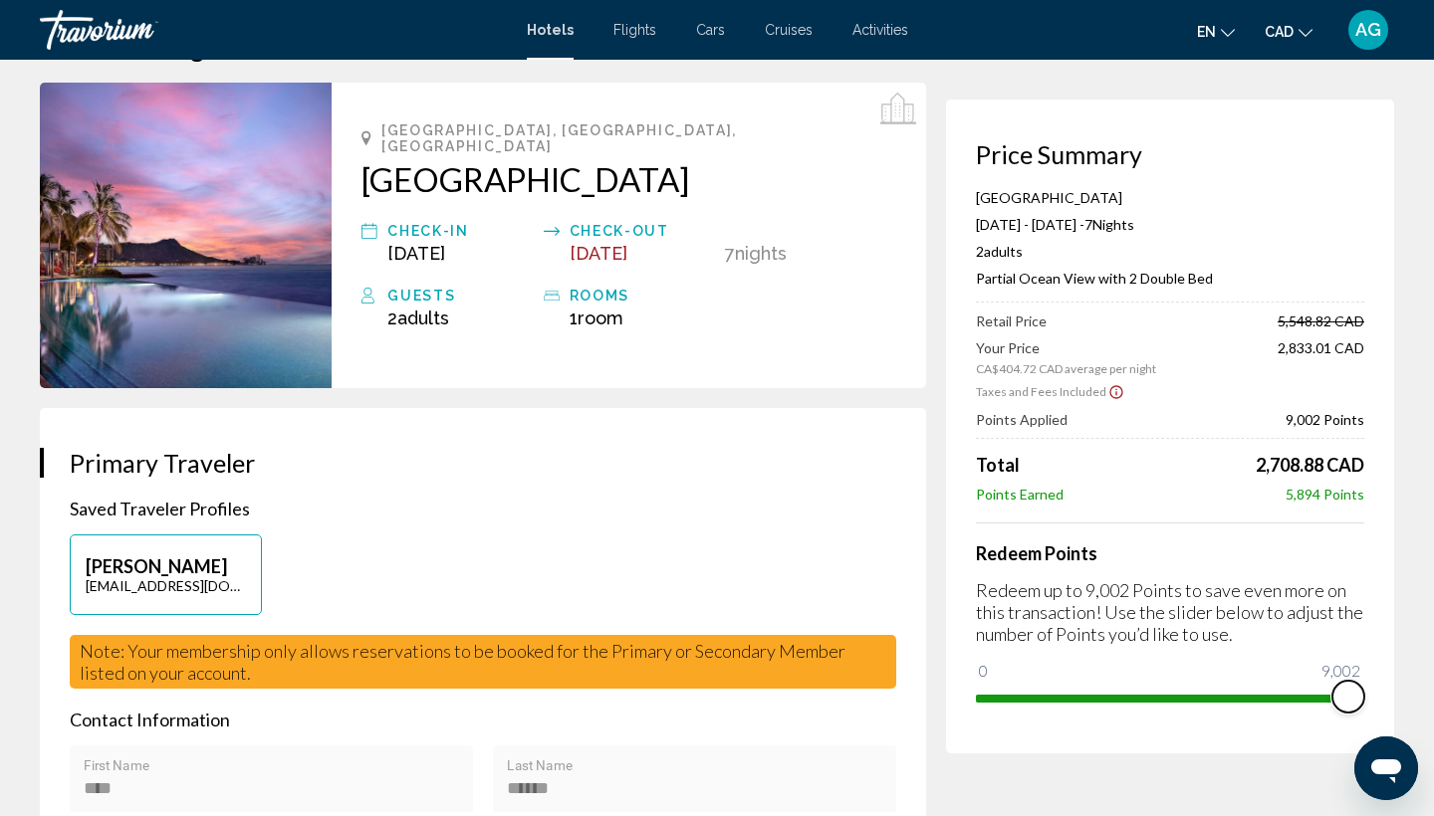
scroll to position [82, 0]
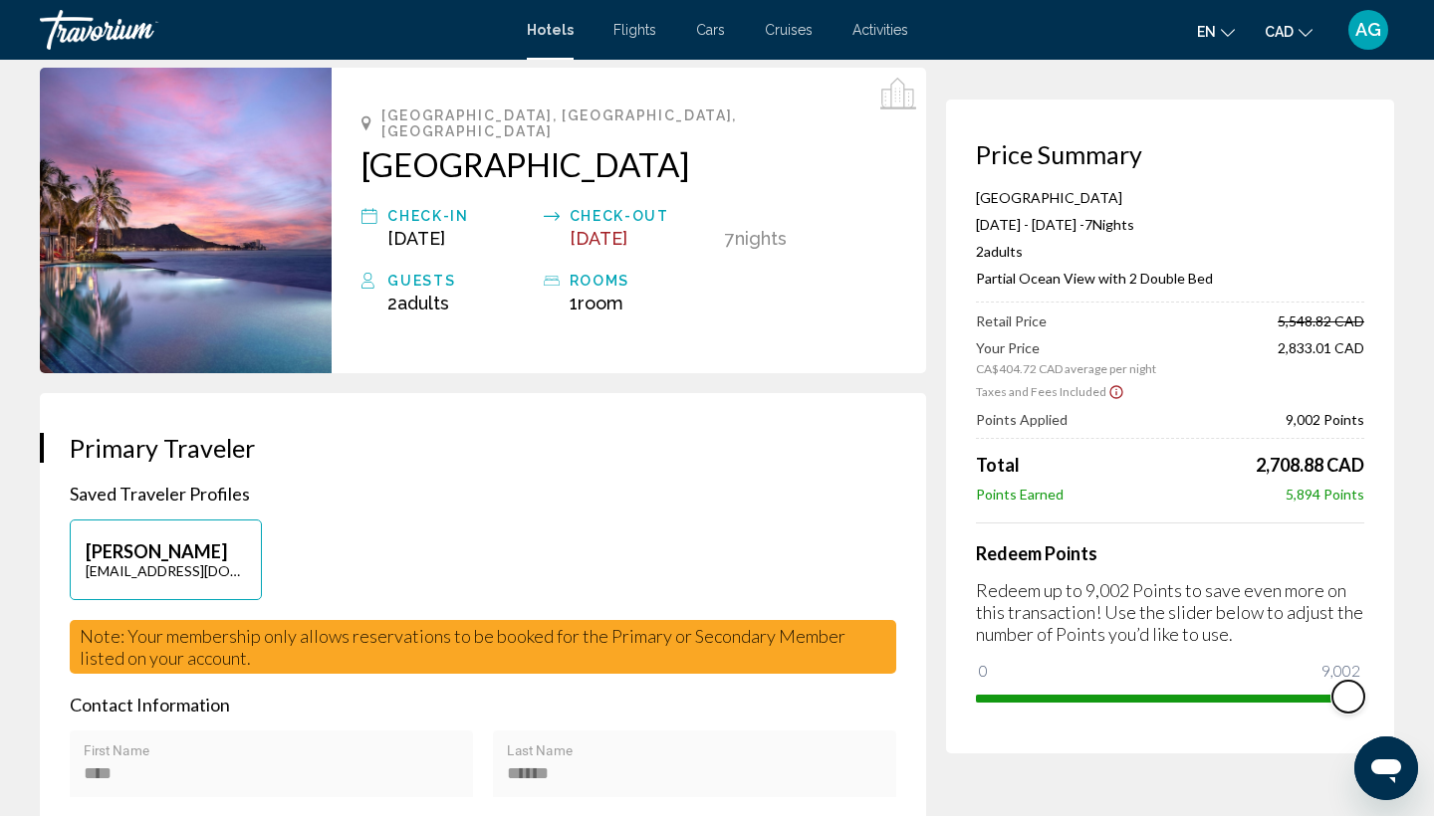
drag, startPoint x: 1350, startPoint y: 697, endPoint x: 1368, endPoint y: 697, distance: 17.9
click at [1368, 697] on div "Price Summary [GEOGRAPHIC_DATA] [DATE] - [DATE] - 7 Night Nights 2 Adult Adults…" at bounding box center [1170, 427] width 448 height 654
click at [1110, 394] on icon "Show Taxes and Fees disclaimer" at bounding box center [1115, 391] width 13 height 13
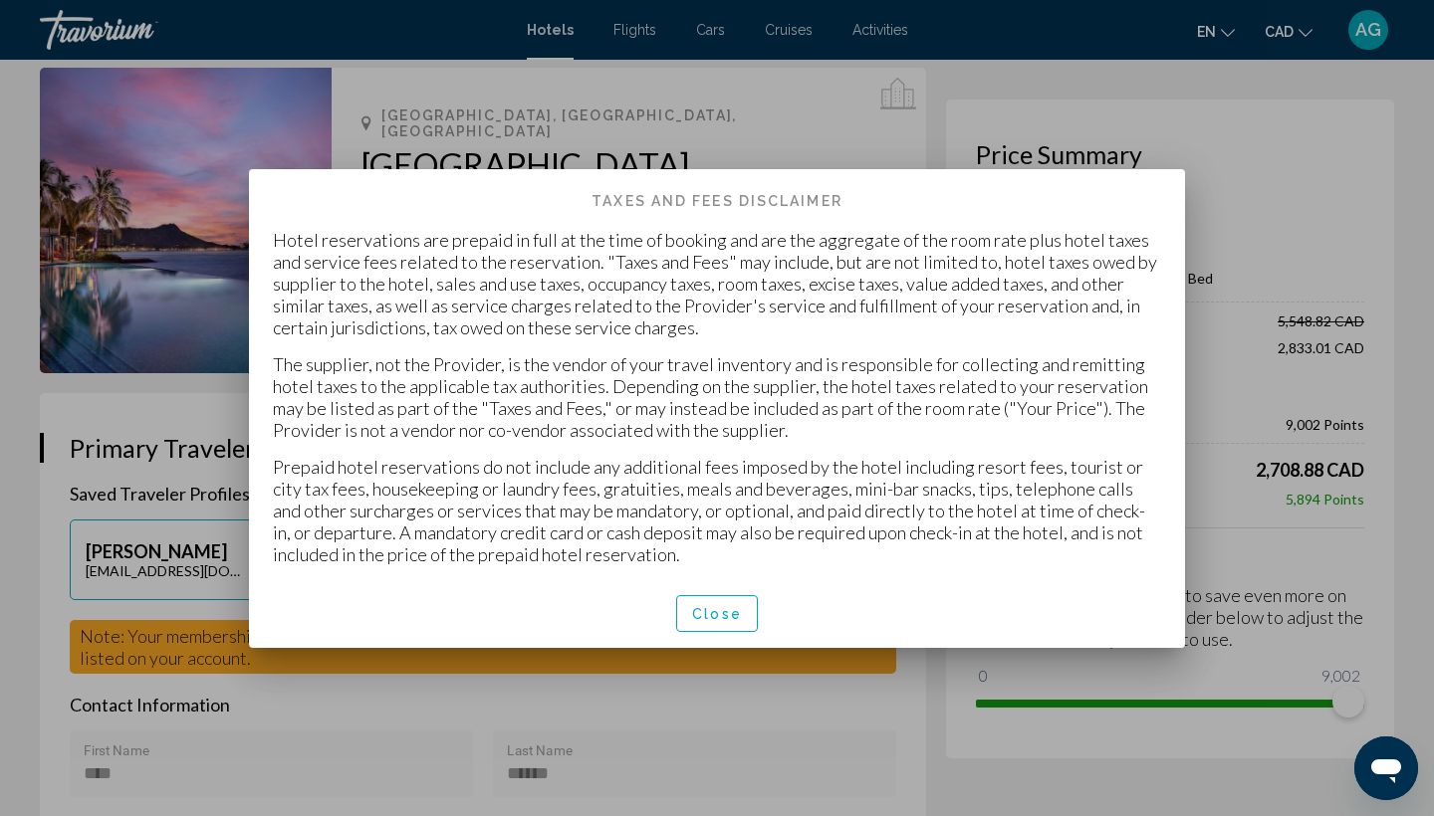
scroll to position [0, 0]
click at [711, 622] on button "Close" at bounding box center [717, 613] width 82 height 37
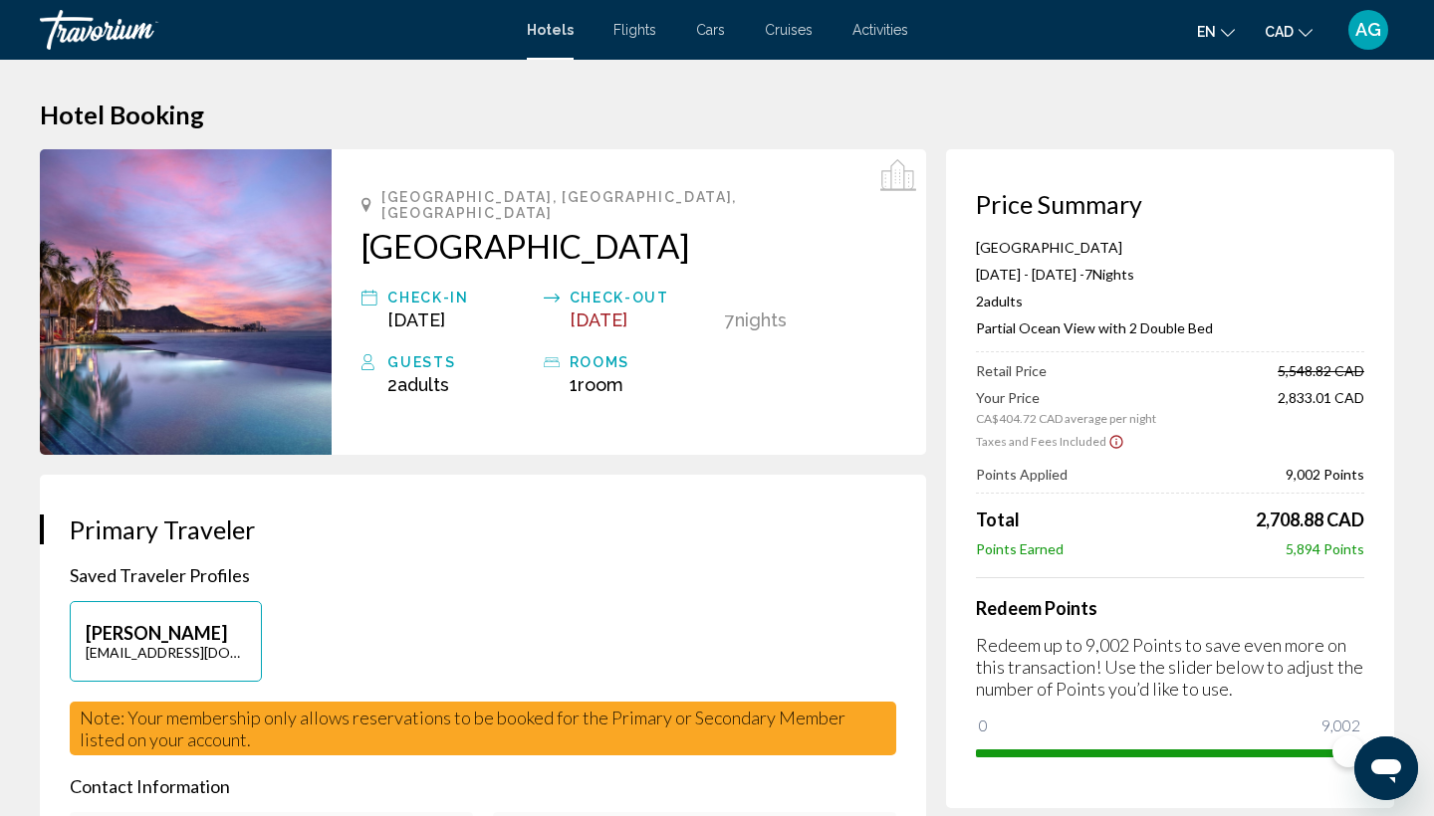
scroll to position [82, 0]
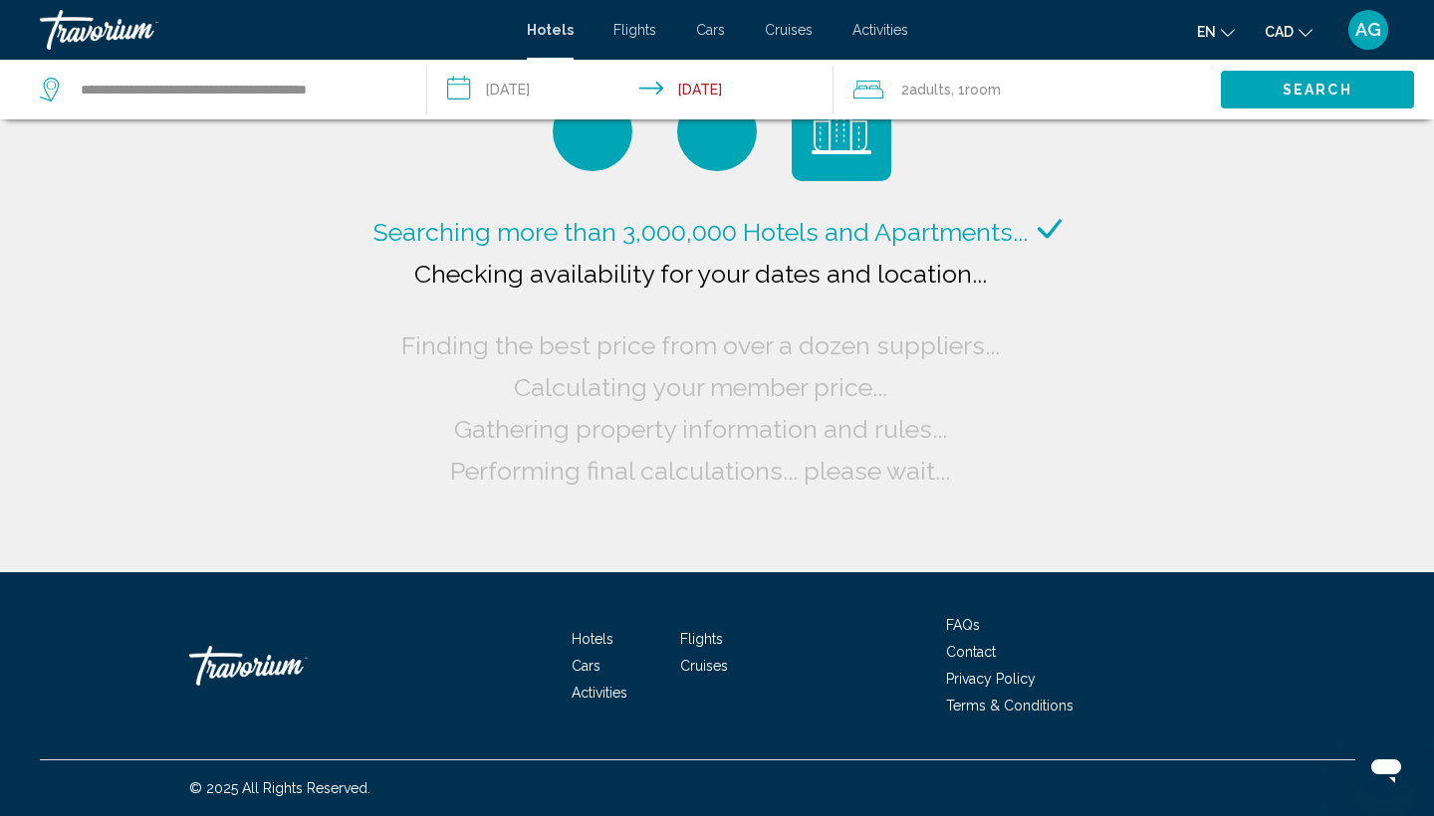
click at [1305, 89] on span "Search" at bounding box center [1317, 91] width 70 height 16
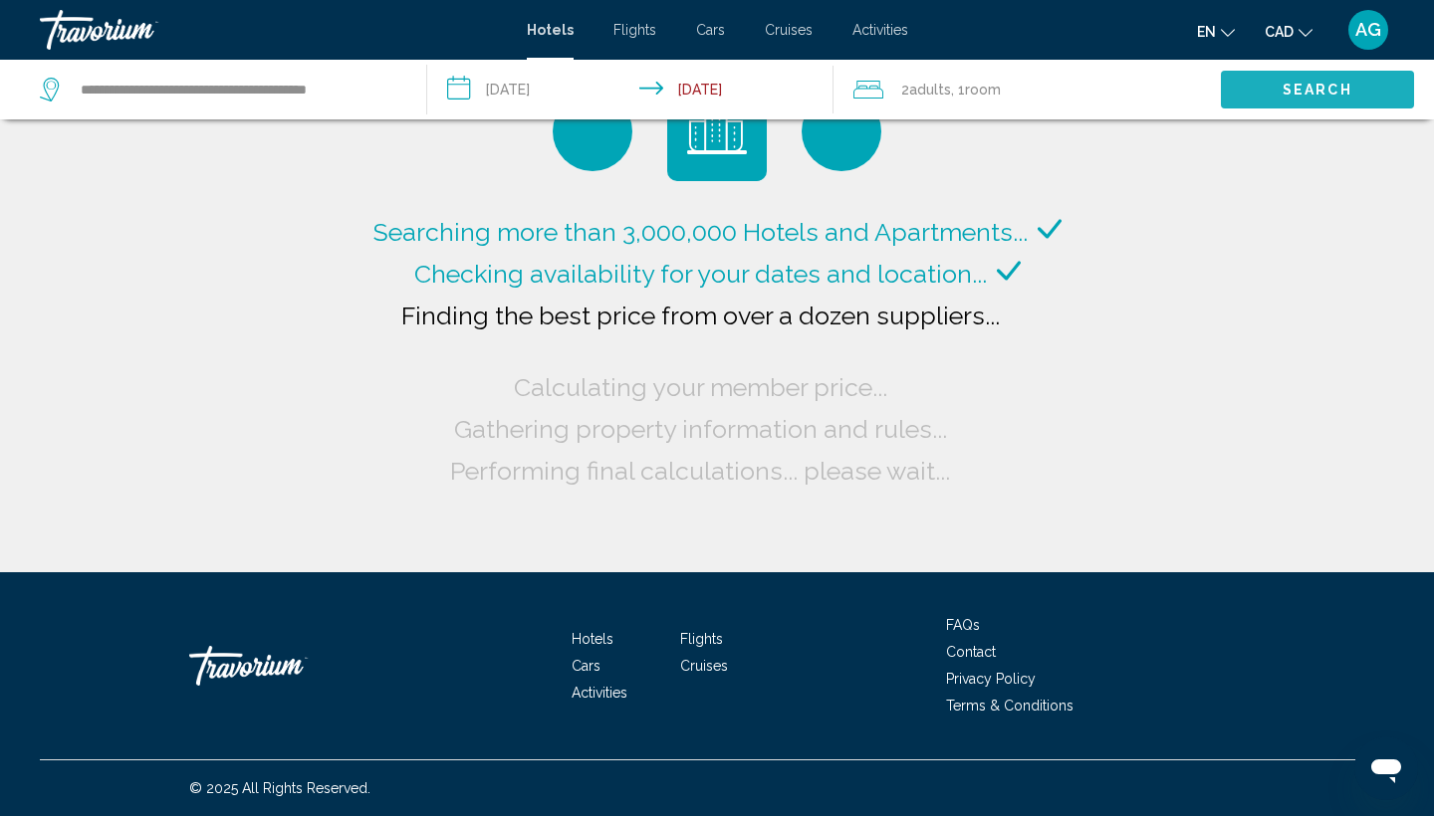
click at [1289, 96] on span "Search" at bounding box center [1317, 91] width 70 height 16
